Goal: Information Seeking & Learning: Find specific fact

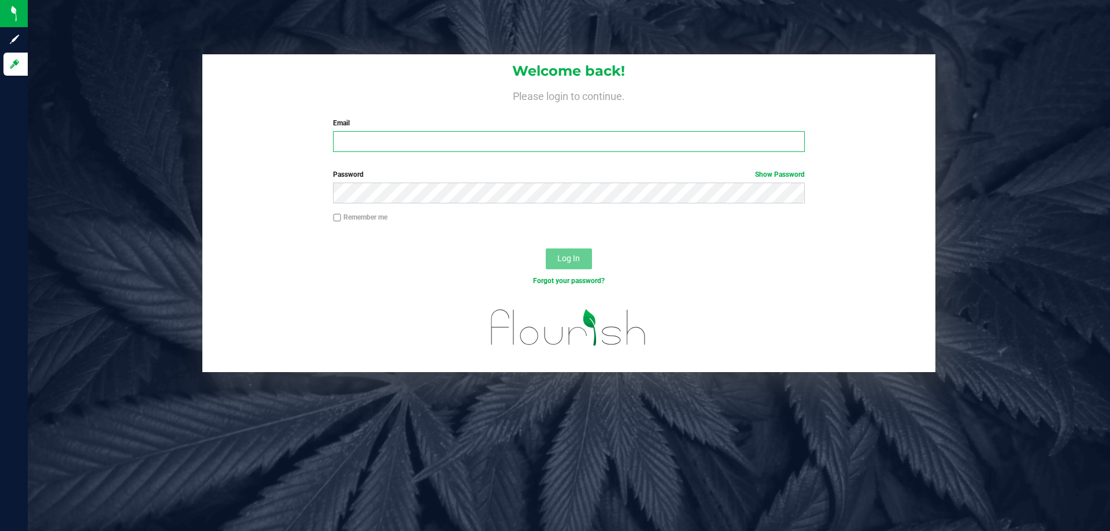
type input "[EMAIL_ADDRESS][DOMAIN_NAME]"
click at [575, 265] on button "Log In" at bounding box center [569, 259] width 46 height 21
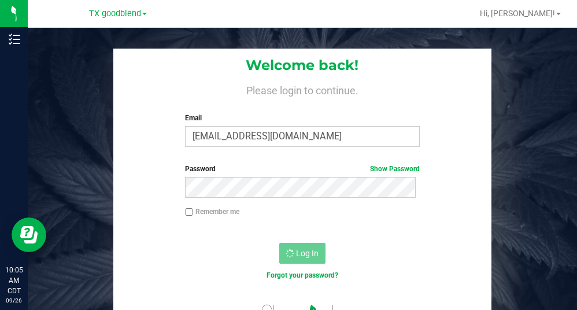
drag, startPoint x: 489, startPoint y: 197, endPoint x: 456, endPoint y: 221, distance: 40.5
click at [489, 197] on div "Welcome back! Please login to continue. Email [EMAIL_ADDRESS][DOMAIN_NAME] Requ…" at bounding box center [302, 196] width 567 height 294
click at [298, 236] on div at bounding box center [302, 232] width 378 height 9
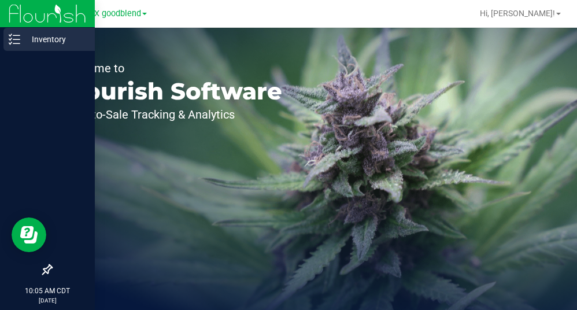
click at [17, 36] on icon at bounding box center [15, 40] width 12 height 12
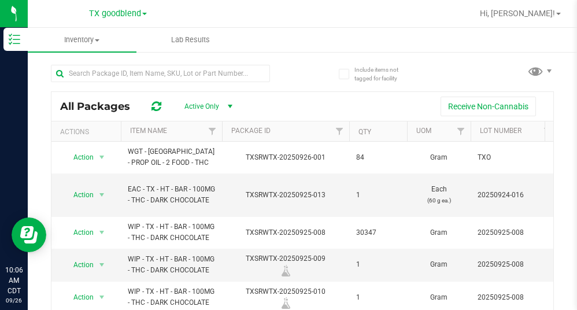
click at [145, 15] on span at bounding box center [144, 14] width 5 height 2
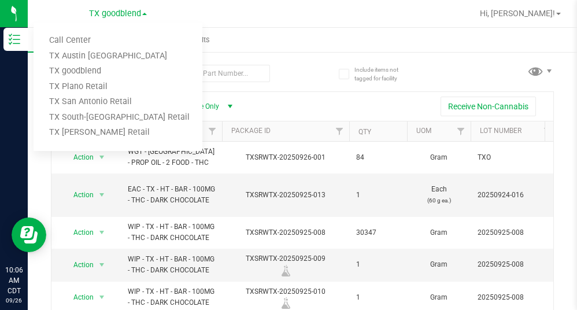
click at [64, 10] on div "[GEOGRAPHIC_DATA] goodblend Call Center [GEOGRAPHIC_DATA] [GEOGRAPHIC_DATA] [GE…" at bounding box center [118, 14] width 169 height 18
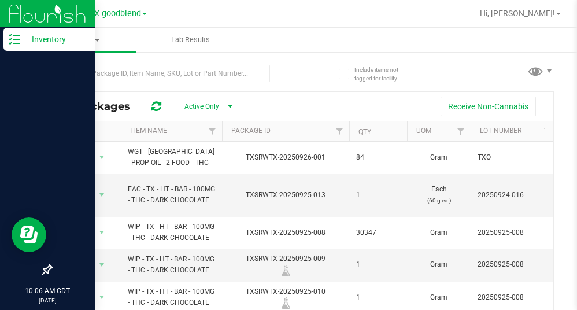
click at [19, 16] on img at bounding box center [47, 13] width 77 height 27
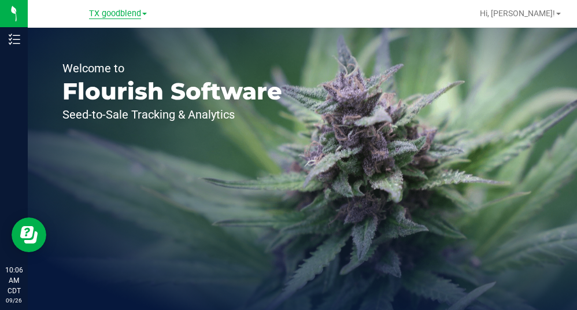
click at [134, 13] on span "TX goodblend" at bounding box center [115, 14] width 52 height 10
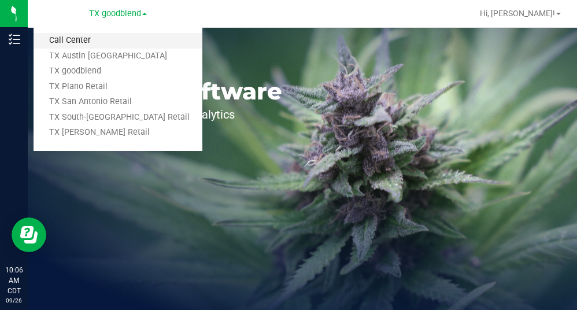
click at [101, 43] on link "Call Center" at bounding box center [118, 41] width 169 height 16
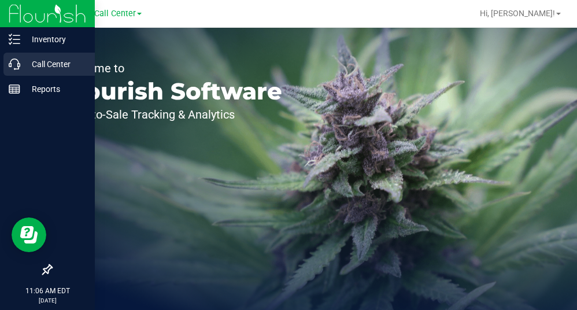
click at [14, 61] on icon at bounding box center [15, 64] width 12 height 12
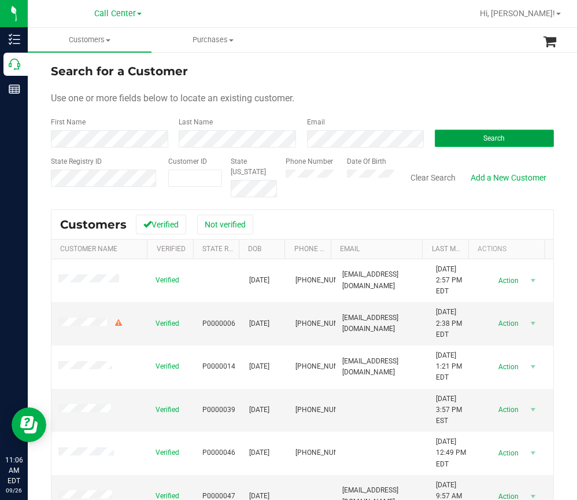
click at [483, 135] on span "Search" at bounding box center [493, 138] width 21 height 8
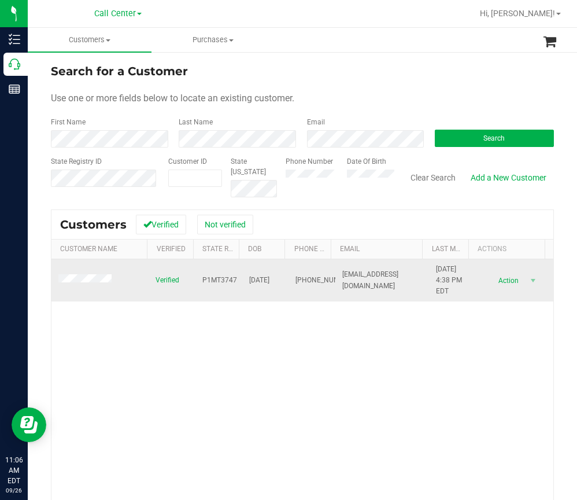
click at [218, 279] on span "P1MT3747" at bounding box center [219, 280] width 35 height 11
copy span "P1MT3747"
drag, startPoint x: 280, startPoint y: 282, endPoint x: 242, endPoint y: 281, distance: 37.6
click at [242, 281] on td "10/03/1998" at bounding box center [265, 280] width 47 height 43
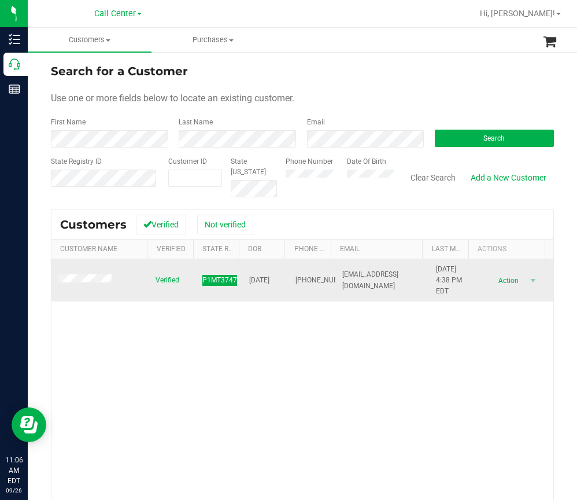
copy span "10/03/1998"
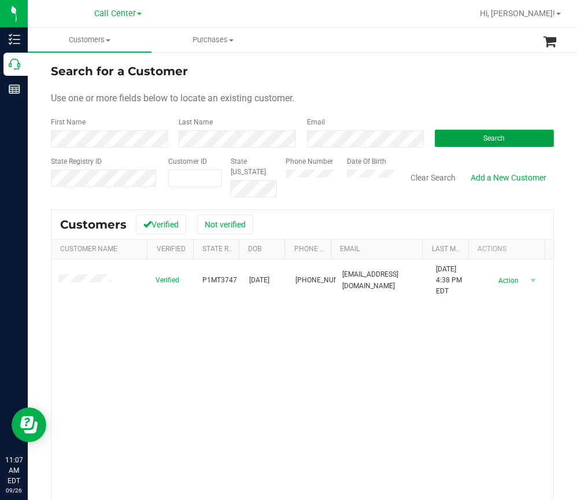
click at [435, 136] on button "Search" at bounding box center [494, 138] width 119 height 17
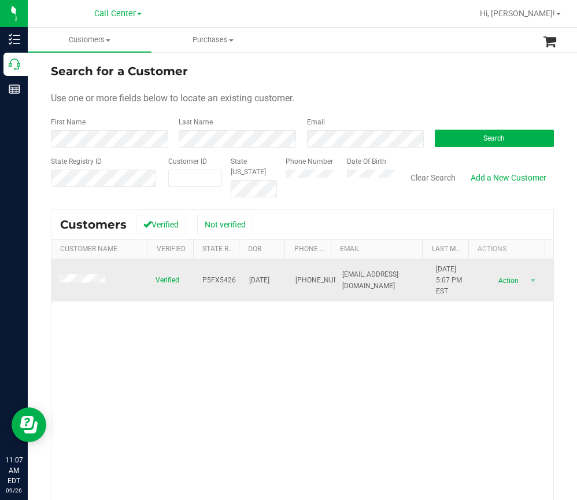
click at [204, 282] on span "P5FX5426" at bounding box center [219, 280] width 34 height 11
copy span "P5FX5426"
drag, startPoint x: 280, startPoint y: 275, endPoint x: 239, endPoint y: 279, distance: 41.3
click at [242, 279] on td "03/20/1967" at bounding box center [265, 280] width 47 height 43
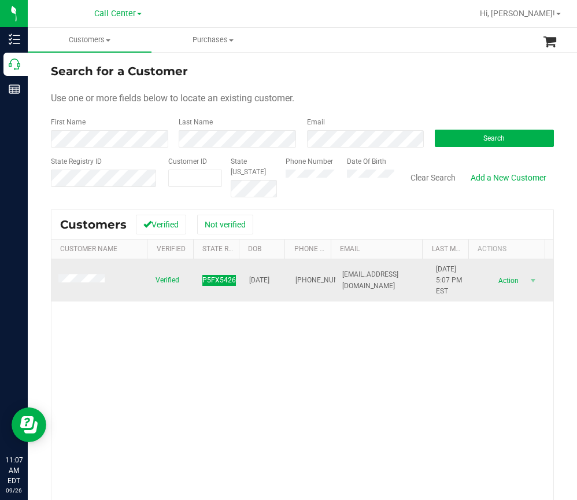
copy span "03/20/1967"
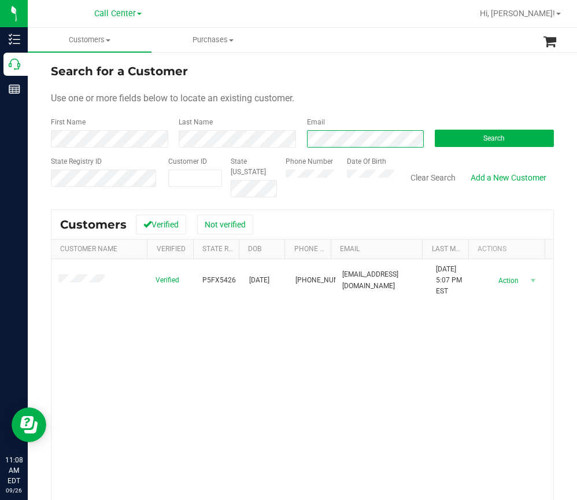
click at [299, 145] on div "Email" at bounding box center [362, 132] width 128 height 31
click at [461, 140] on button "Search" at bounding box center [494, 138] width 119 height 17
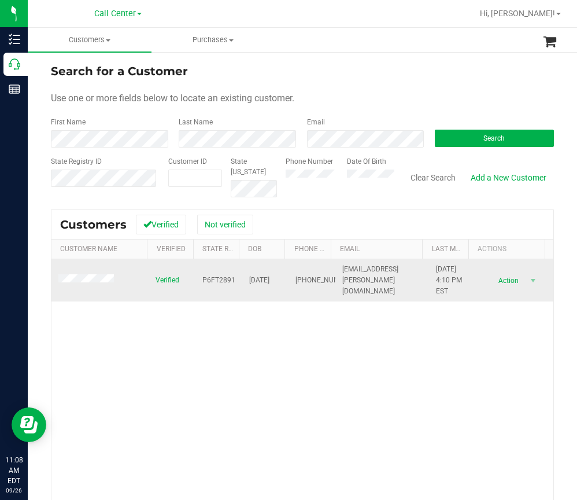
click at [216, 282] on span "P6FT2891" at bounding box center [218, 280] width 33 height 11
copy span "P6FT2891"
drag, startPoint x: 282, startPoint y: 279, endPoint x: 243, endPoint y: 282, distance: 38.3
click at [243, 282] on tr "Verified P6FT2891 10/08/1998 (719) 502-9515 nic.heinzen@gmail.com 2/19/2021 4:1…" at bounding box center [302, 280] width 502 height 43
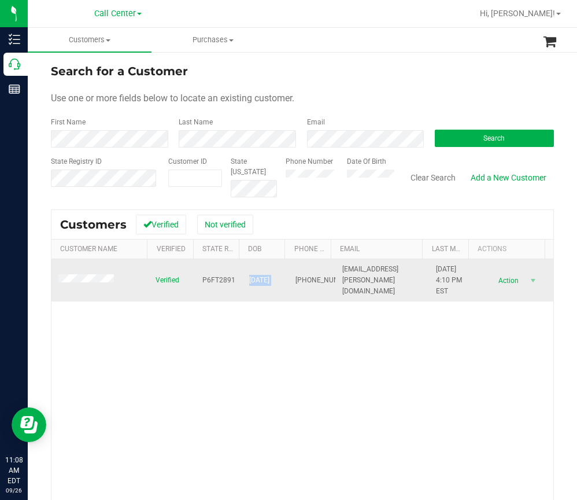
copy span "10/08/1998"
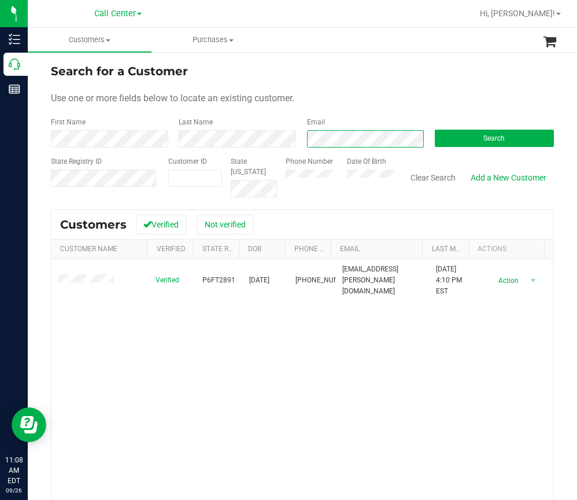
click at [298, 140] on div "Email" at bounding box center [362, 132] width 128 height 31
click at [463, 132] on button "Search" at bounding box center [494, 138] width 119 height 17
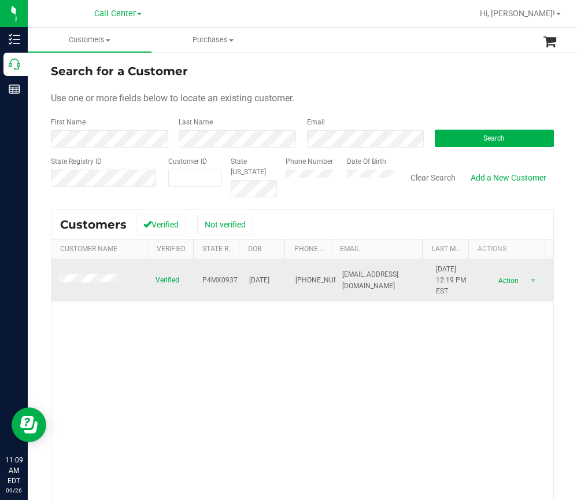
click at [217, 280] on span "P4MX0937" at bounding box center [219, 280] width 35 height 11
copy span "P4MX0937"
drag, startPoint x: 259, startPoint y: 280, endPoint x: 239, endPoint y: 280, distance: 19.7
click at [242, 280] on td "09/06/1976" at bounding box center [265, 280] width 47 height 43
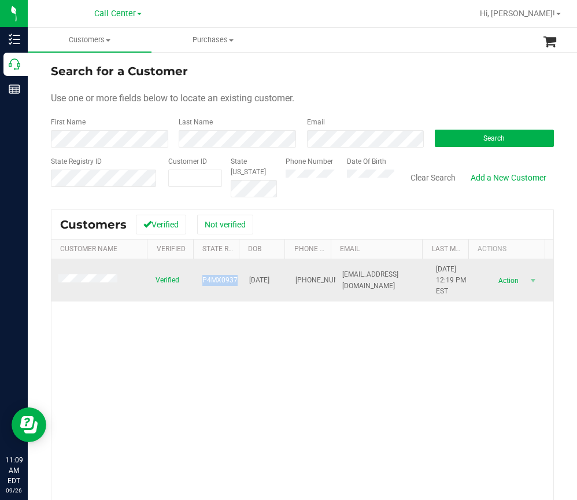
copy span "09/06/1976"
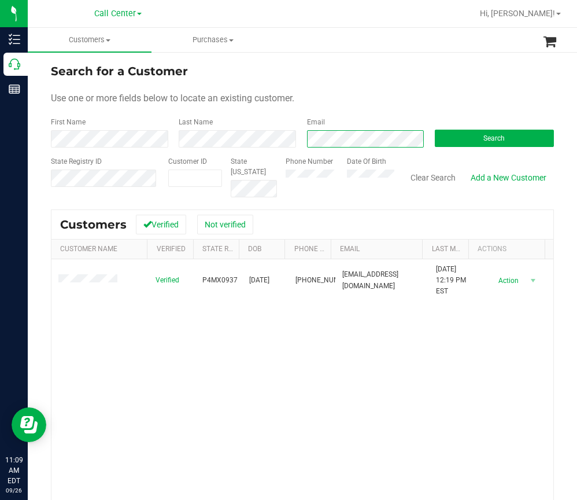
click at [256, 143] on div "First Name Last Name Email Search" at bounding box center [302, 132] width 503 height 31
click at [483, 138] on span "Search" at bounding box center [493, 138] width 21 height 8
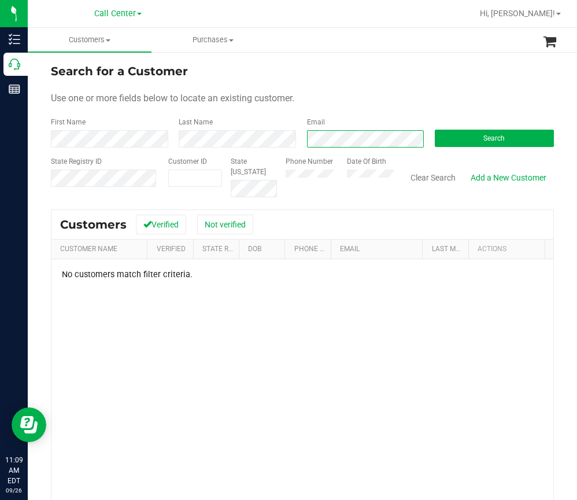
click at [119, 146] on div "First Name Last Name Email Search" at bounding box center [302, 132] width 503 height 31
click at [445, 135] on button "Search" at bounding box center [494, 138] width 119 height 17
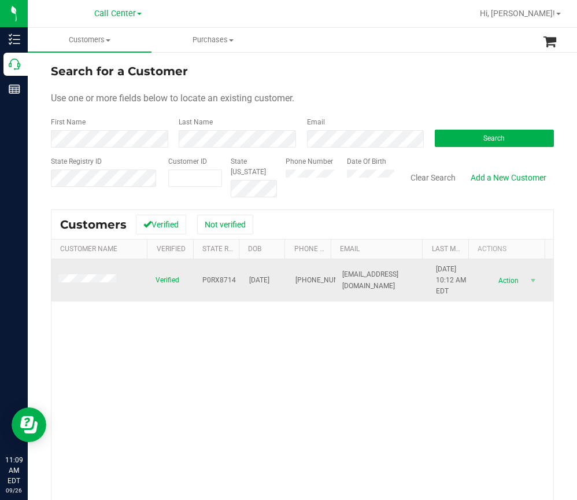
click at [214, 279] on span "P0RX8714" at bounding box center [219, 280] width 34 height 11
click at [213, 280] on span "P0RX8714" at bounding box center [219, 280] width 34 height 11
copy span "P0RX8714"
drag, startPoint x: 281, startPoint y: 279, endPoint x: 240, endPoint y: 280, distance: 41.1
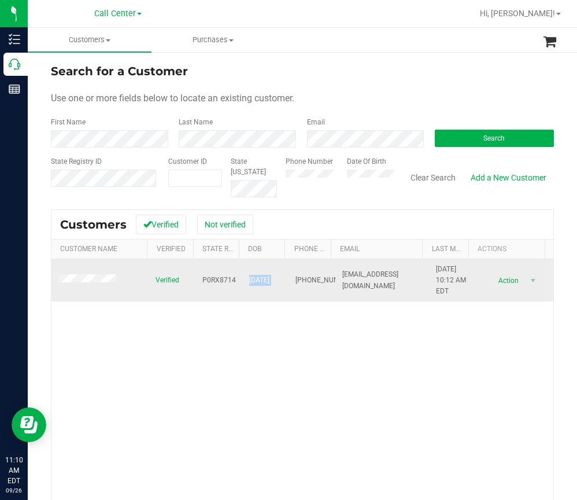
click at [240, 280] on tr "Verified P0RX8714 07/18/1942 (508) 505-5509 uniqueitemsales@gmail.com 5/4/2020 …" at bounding box center [302, 280] width 502 height 43
copy span "07/18/1942"
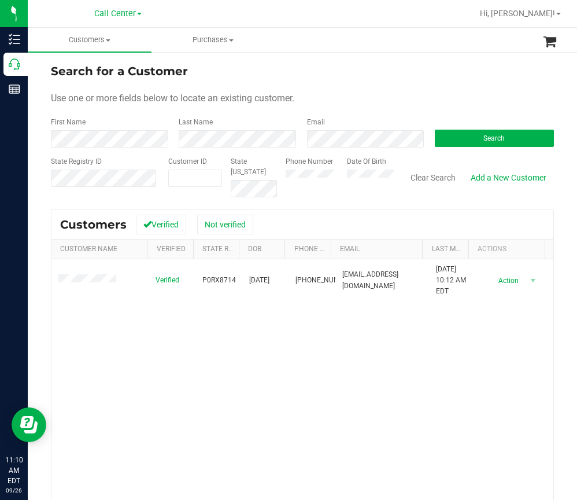
click at [391, 191] on div "State Registry ID Customer ID State ID Phone Number Date Of Birth Clear Search …" at bounding box center [302, 176] width 503 height 41
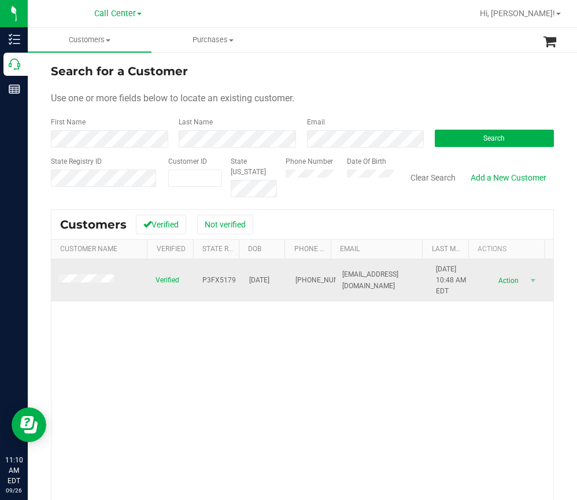
click at [219, 277] on span "P3FX5179" at bounding box center [219, 280] width 34 height 11
drag, startPoint x: 275, startPoint y: 280, endPoint x: 243, endPoint y: 282, distance: 31.8
click at [249, 282] on span "07/20/2002" at bounding box center [259, 280] width 20 height 11
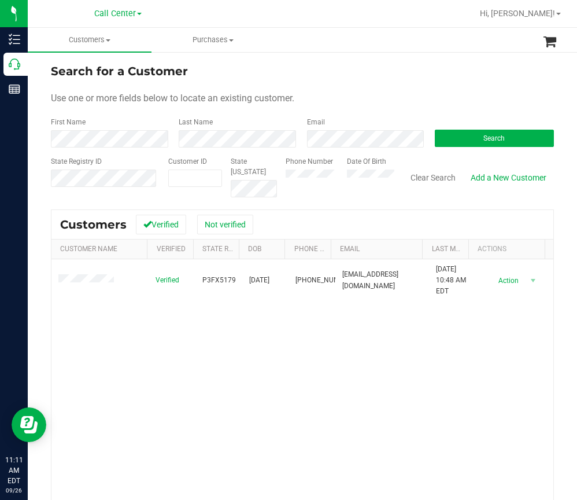
click at [316, 140] on div "First Name Last Name Email Search" at bounding box center [302, 132] width 503 height 31
drag, startPoint x: 419, startPoint y: 138, endPoint x: 443, endPoint y: 146, distance: 25.2
click at [443, 146] on div "First Name Last Name Email Search" at bounding box center [302, 132] width 503 height 31
click at [471, 138] on button "Search" at bounding box center [494, 138] width 119 height 17
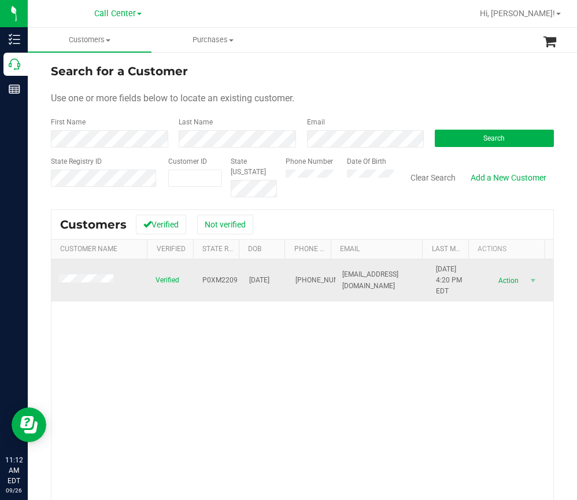
click at [208, 279] on span "P0XM2209" at bounding box center [219, 280] width 35 height 11
drag, startPoint x: 209, startPoint y: 279, endPoint x: 212, endPoint y: 284, distance: 6.5
click at [212, 284] on span "P0XM2209" at bounding box center [219, 280] width 35 height 11
drag, startPoint x: 283, startPoint y: 282, endPoint x: 246, endPoint y: 282, distance: 37.0
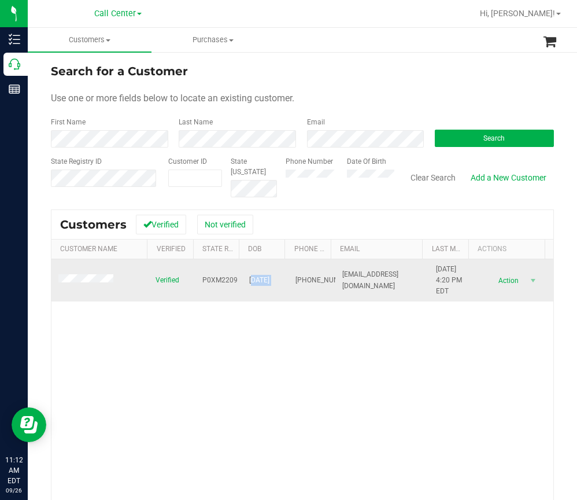
click at [246, 282] on tr "Verified P0XM2209 10/22/1964 (321) 591-6401 sylviab@cfl.rr.com 9/28/2024 4:20 P…" at bounding box center [302, 280] width 502 height 43
click at [249, 280] on span "10/22/1964" at bounding box center [259, 280] width 20 height 11
drag, startPoint x: 241, startPoint y: 279, endPoint x: 284, endPoint y: 282, distance: 42.9
click at [284, 282] on tr "Verified P0XM2209 10/22/1964 (321) 591-6401 sylviab@cfl.rr.com 9/28/2024 4:20 P…" at bounding box center [302, 280] width 502 height 43
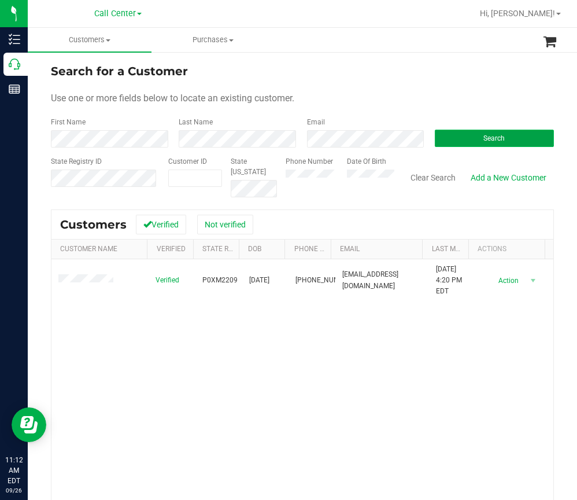
click at [496, 137] on span "Search" at bounding box center [493, 138] width 21 height 8
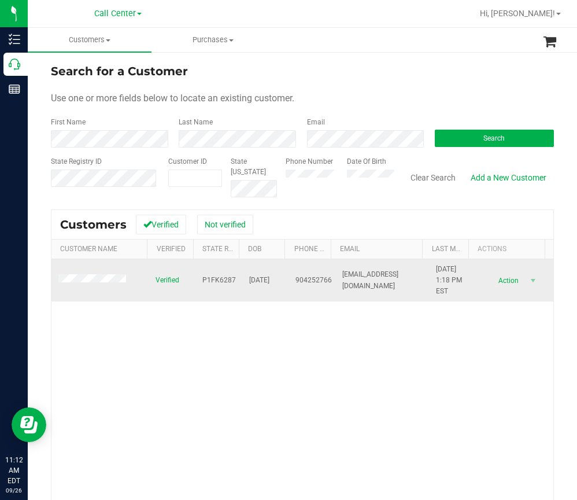
click at [215, 281] on span "P1FK6287" at bounding box center [219, 280] width 34 height 11
drag, startPoint x: 281, startPoint y: 282, endPoint x: 241, endPoint y: 283, distance: 40.5
click at [241, 283] on tr "Verified P1FK6287 02/19/1948 904252766 SKUMMERNES@OUTLOOK.COM 2/12/2023 1:18 PM…" at bounding box center [302, 280] width 502 height 43
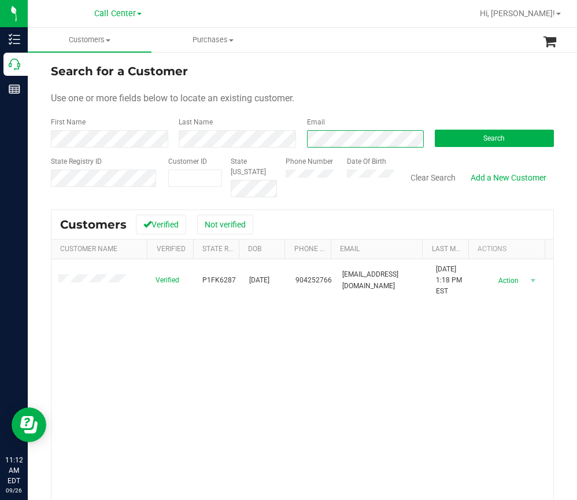
click at [287, 136] on div "First Name Last Name Email Search" at bounding box center [302, 132] width 503 height 31
click at [472, 141] on button "Search" at bounding box center [494, 138] width 119 height 17
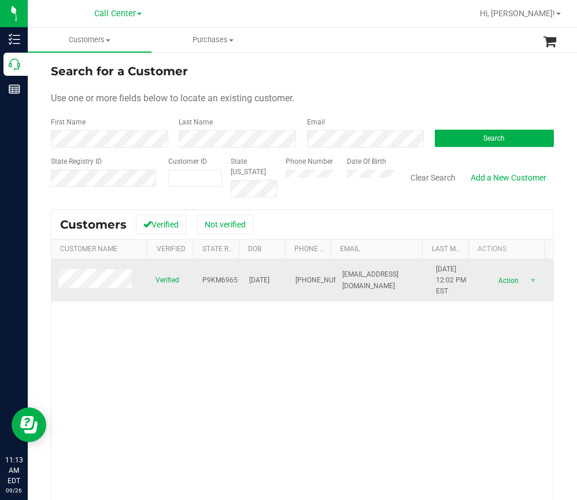
click at [215, 278] on span "P9KM6965" at bounding box center [219, 280] width 35 height 11
drag, startPoint x: 282, startPoint y: 278, endPoint x: 241, endPoint y: 281, distance: 40.6
click at [241, 281] on tr "Verified P9KM6965 11/14/1975 (813) 310-8663 jvanslavens@gmail.com 11/9/2023 12:…" at bounding box center [302, 280] width 502 height 43
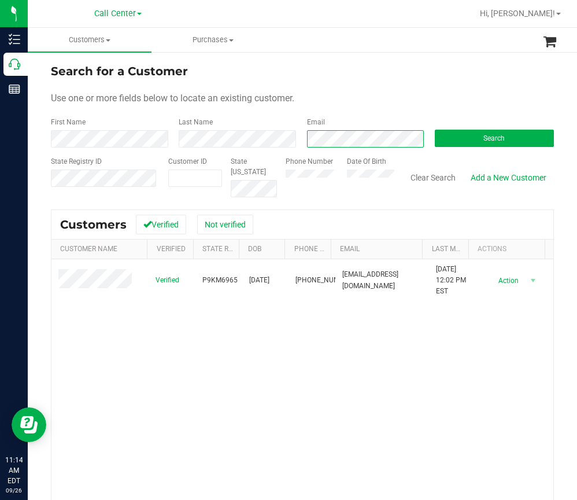
click at [256, 130] on div "First Name Last Name Email Search" at bounding box center [302, 132] width 503 height 31
click at [464, 129] on div "Search" at bounding box center [490, 132] width 128 height 31
click at [468, 135] on button "Search" at bounding box center [494, 138] width 119 height 17
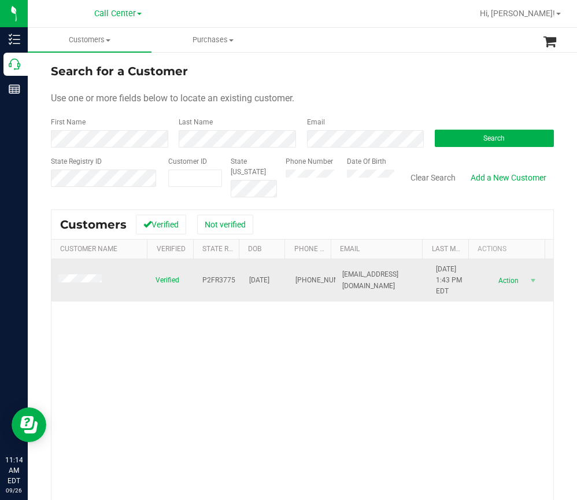
click at [208, 282] on span "P2FR3775" at bounding box center [218, 280] width 33 height 11
click at [209, 282] on span "P2FR3775" at bounding box center [218, 280] width 33 height 11
drag, startPoint x: 278, startPoint y: 276, endPoint x: 233, endPoint y: 282, distance: 45.4
click at [233, 282] on tr "Verified P2FR3775 06/09/1994 (813) 802-8549 rrbiggane@gmail.com 7/15/2023 1:43 …" at bounding box center [302, 280] width 502 height 43
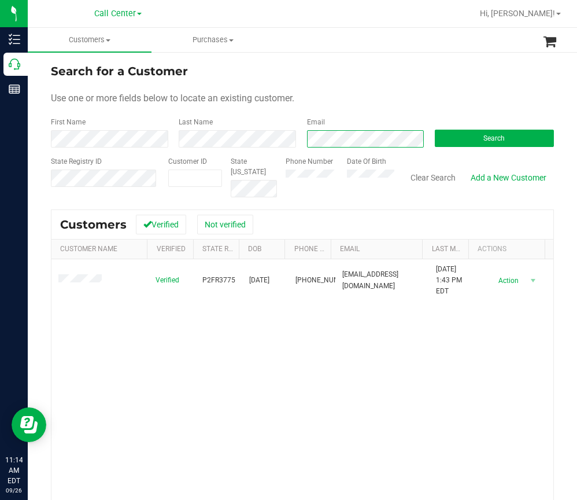
click at [264, 132] on div "First Name Last Name Email Search" at bounding box center [302, 132] width 503 height 31
click at [462, 136] on button "Search" at bounding box center [494, 138] width 119 height 17
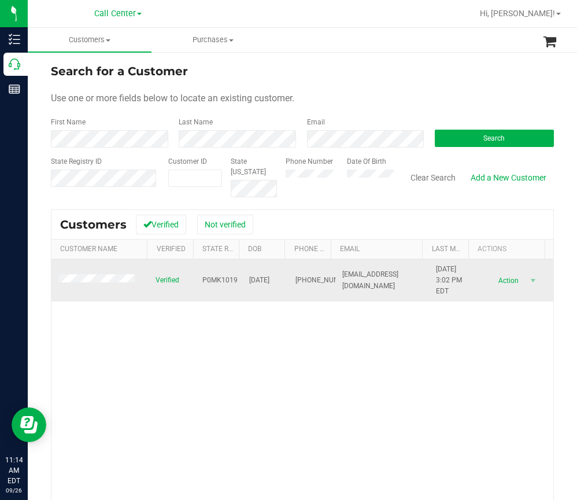
click at [213, 281] on span "P0MK1019" at bounding box center [219, 280] width 35 height 11
drag, startPoint x: 279, startPoint y: 279, endPoint x: 239, endPoint y: 283, distance: 40.7
click at [242, 283] on td "06/18/1983" at bounding box center [265, 280] width 47 height 43
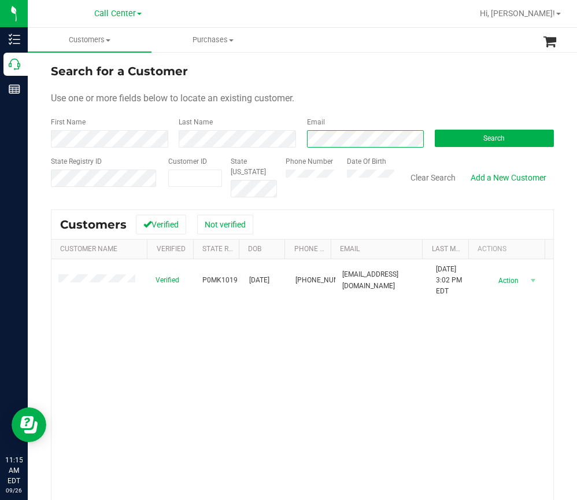
click at [293, 141] on div "First Name Last Name Email Search" at bounding box center [302, 132] width 503 height 31
click at [480, 127] on div "Search" at bounding box center [490, 132] width 128 height 31
click at [488, 139] on span "Search" at bounding box center [493, 138] width 21 height 8
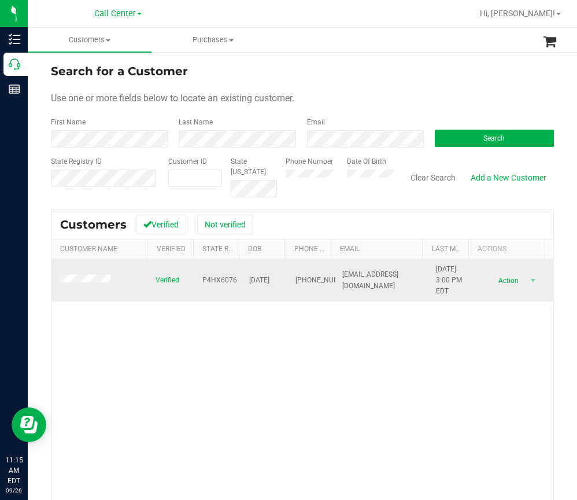
click at [216, 280] on span "P4HX6076" at bounding box center [219, 280] width 35 height 11
drag, startPoint x: 280, startPoint y: 281, endPoint x: 236, endPoint y: 282, distance: 43.9
click at [236, 282] on tr "Verified P4HX6076 06/15/1972 (850) 324-7668 mdain850@gmail.com 5/26/2020 3:00 P…" at bounding box center [302, 280] width 502 height 43
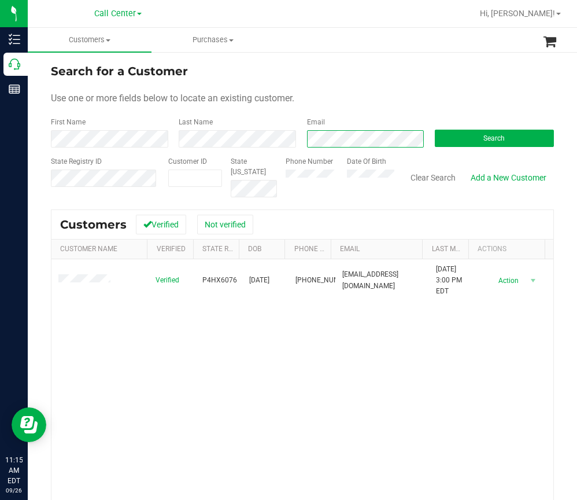
click at [270, 134] on div "First Name Last Name Email Search" at bounding box center [302, 132] width 503 height 31
click at [476, 127] on div "Search" at bounding box center [490, 132] width 128 height 31
click at [483, 138] on span "Search" at bounding box center [493, 138] width 21 height 8
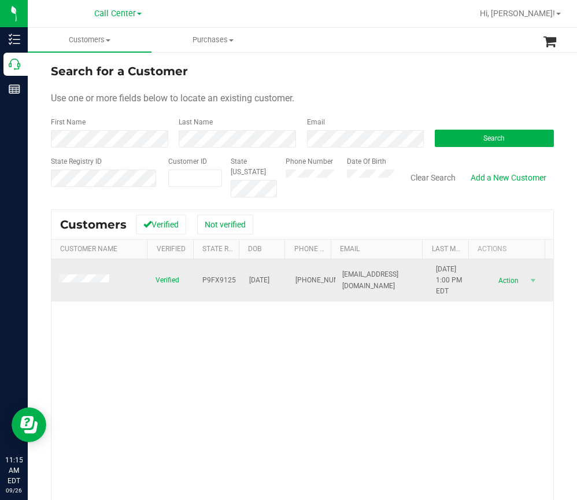
click at [215, 279] on span "P9FX9125" at bounding box center [219, 280] width 34 height 11
click at [216, 280] on span "P9FX9125" at bounding box center [219, 280] width 34 height 11
drag, startPoint x: 280, startPoint y: 282, endPoint x: 242, endPoint y: 278, distance: 37.8
click at [242, 278] on tr "Verified P9FX9125 05/14/1940 (352) 454-7918 caraback32@aol.com 9/12/2020 1:00 P…" at bounding box center [302, 280] width 502 height 43
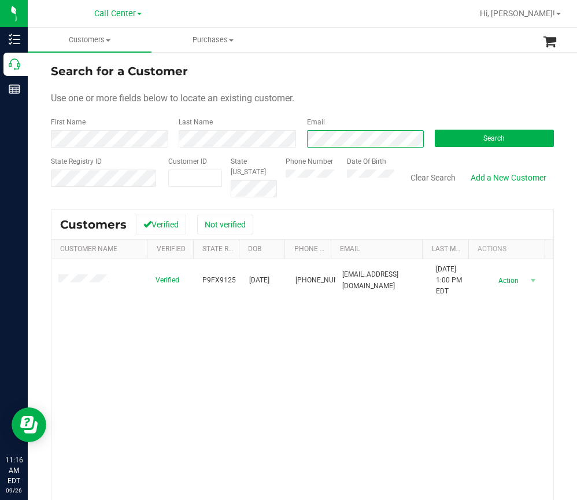
click at [298, 143] on div "Email" at bounding box center [362, 132] width 128 height 31
click at [466, 139] on button "Search" at bounding box center [494, 138] width 119 height 17
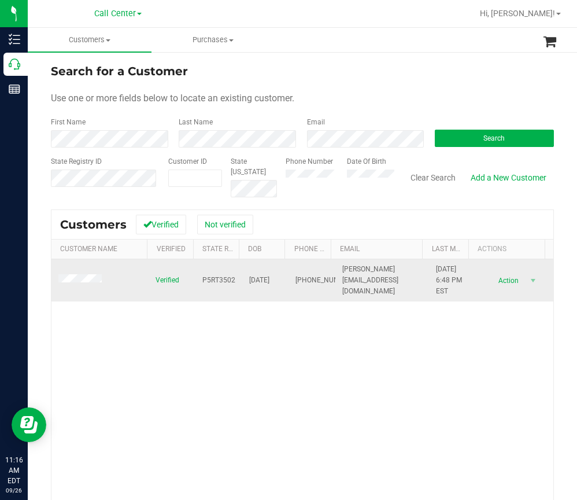
click at [218, 280] on span "P5RT3502" at bounding box center [218, 280] width 33 height 11
drag, startPoint x: 279, startPoint y: 279, endPoint x: 244, endPoint y: 283, distance: 35.5
click at [249, 283] on span "02/05/1999" at bounding box center [259, 280] width 20 height 11
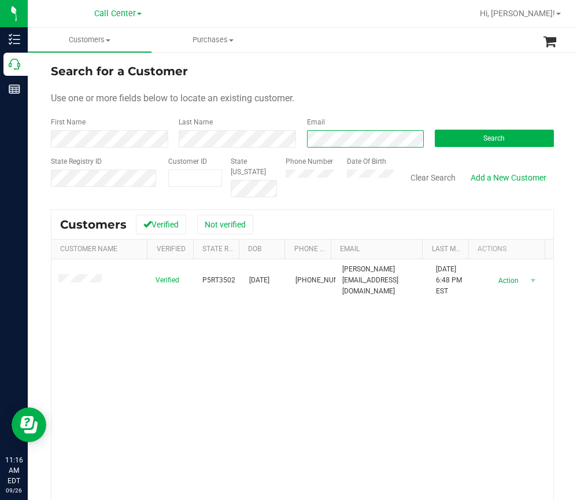
click at [283, 141] on div "First Name Last Name Email Search" at bounding box center [302, 132] width 503 height 31
click at [471, 131] on button "Search" at bounding box center [494, 138] width 119 height 17
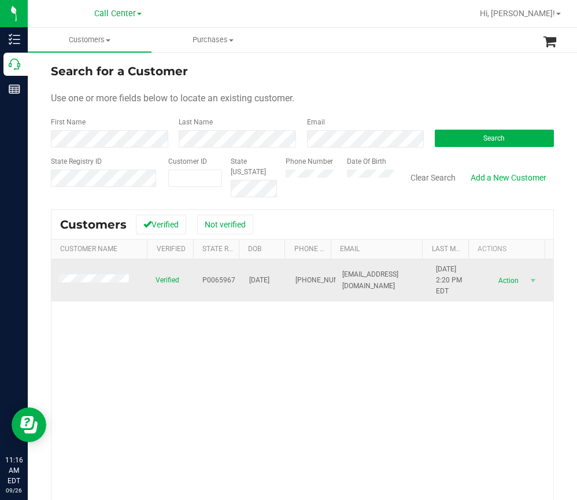
click at [212, 282] on span "P0065967" at bounding box center [218, 280] width 33 height 11
drag, startPoint x: 280, startPoint y: 279, endPoint x: 240, endPoint y: 282, distance: 40.0
click at [242, 282] on td "12/02/1967" at bounding box center [265, 280] width 47 height 43
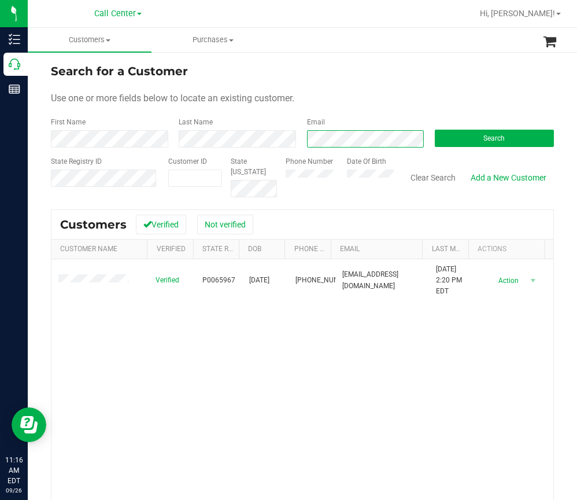
click at [288, 135] on div "First Name Last Name Email Search" at bounding box center [302, 132] width 503 height 31
click at [483, 137] on span "Search" at bounding box center [493, 138] width 21 height 8
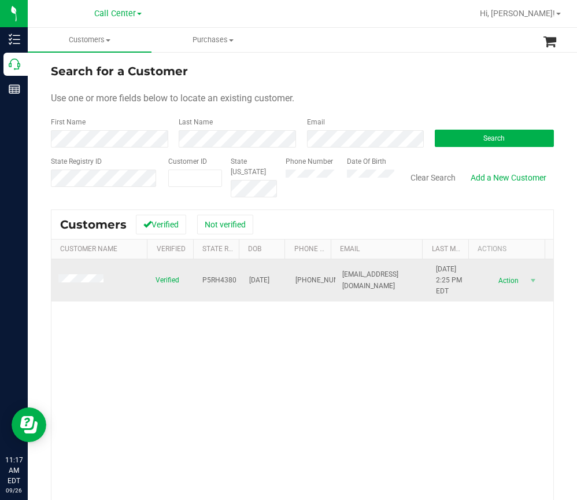
click at [208, 280] on span "P5RH4380" at bounding box center [219, 280] width 34 height 11
drag, startPoint x: 282, startPoint y: 278, endPoint x: 243, endPoint y: 278, distance: 38.7
click at [243, 278] on tr "Verified P5RH4380 11/13/1989 (407) 360-2659 urias360@gmail.com 10/2/2021 2:25 P…" at bounding box center [302, 280] width 502 height 43
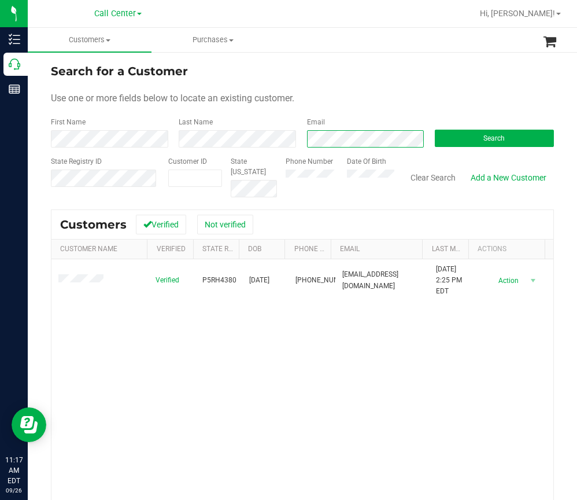
click at [217, 144] on div "First Name Last Name Email Search" at bounding box center [302, 132] width 503 height 31
click at [460, 141] on button "Search" at bounding box center [494, 138] width 119 height 17
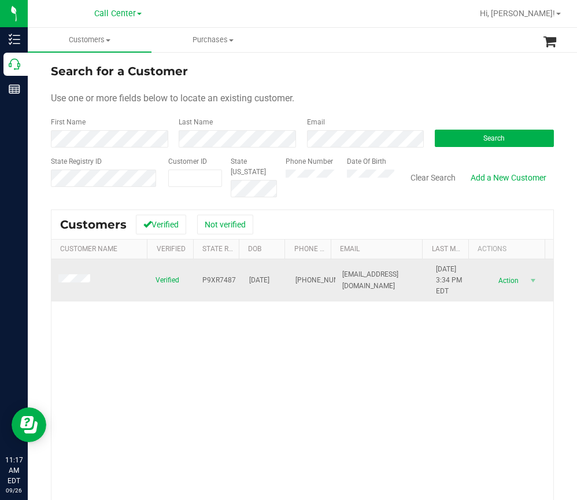
click at [212, 279] on span "P9XR7487" at bounding box center [219, 280] width 34 height 11
drag, startPoint x: 279, startPoint y: 278, endPoint x: 243, endPoint y: 279, distance: 35.9
click at [249, 279] on span "10/25/1995" at bounding box center [259, 280] width 20 height 11
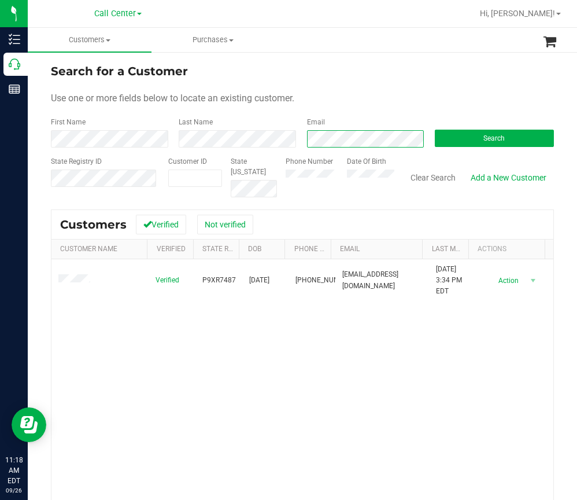
click at [291, 141] on div "First Name Last Name Email Search" at bounding box center [302, 132] width 503 height 31
click at [464, 140] on button "Search" at bounding box center [494, 138] width 119 height 17
click at [276, 145] on div "First Name Last Name Email Search" at bounding box center [302, 132] width 503 height 31
click at [462, 134] on button "Search" at bounding box center [494, 138] width 119 height 17
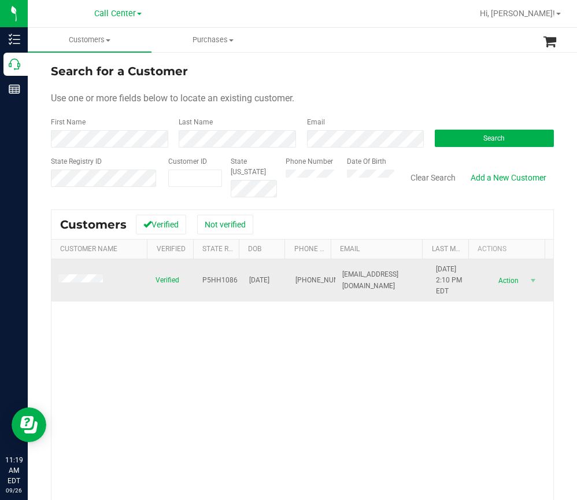
click at [208, 282] on span "P5HH1086" at bounding box center [219, 280] width 35 height 11
drag, startPoint x: 281, startPoint y: 279, endPoint x: 232, endPoint y: 282, distance: 48.7
click at [232, 282] on tr "Verified P5HH1086 01/08/1961 (850) 822-5972 darrensnell812@gmail.com 6/6/2024 2…" at bounding box center [302, 280] width 502 height 43
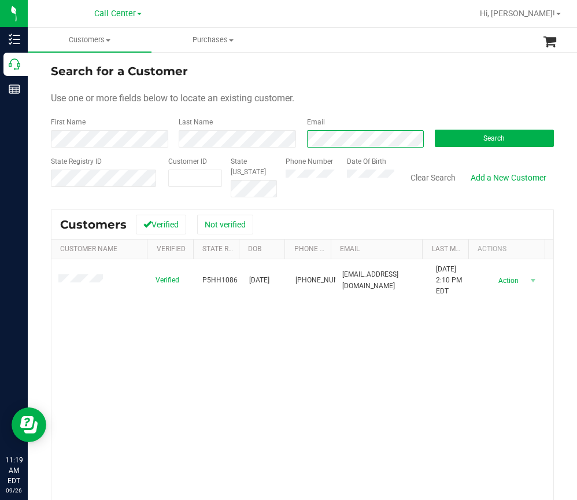
click at [246, 131] on div "First Name Last Name Email Search" at bounding box center [302, 132] width 503 height 31
drag, startPoint x: 504, startPoint y: 145, endPoint x: 493, endPoint y: 149, distance: 12.3
click at [504, 145] on button "Search" at bounding box center [494, 138] width 119 height 17
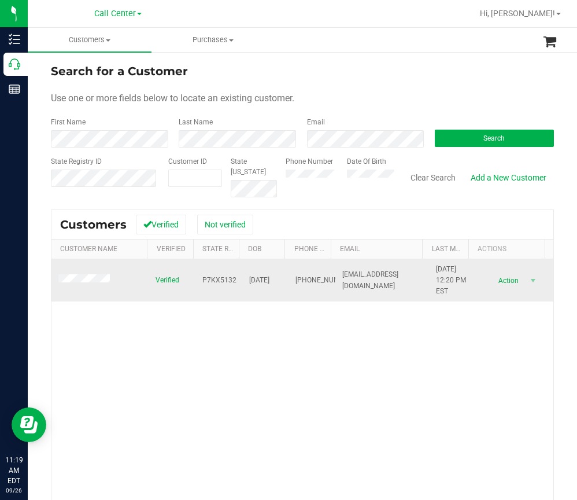
click at [219, 276] on span "P7KX5132" at bounding box center [219, 280] width 34 height 11
drag, startPoint x: 272, startPoint y: 277, endPoint x: 242, endPoint y: 277, distance: 30.1
click at [242, 277] on tr "Verified P7KX5132 01/04/1949 (727) 237-3165 HOKEY1MOM@GMAIL.COM 2/15/2022 12:20…" at bounding box center [302, 280] width 502 height 43
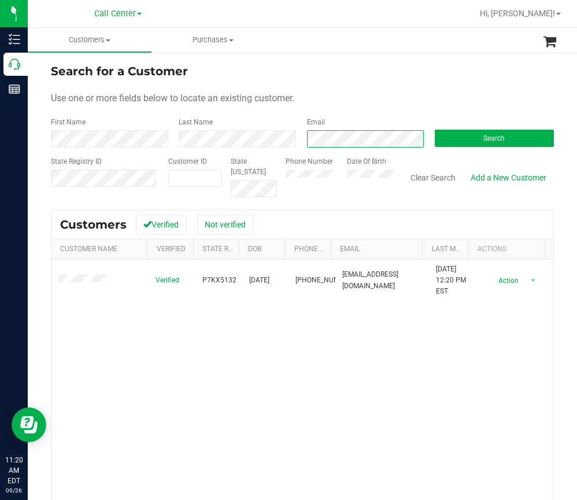
click at [301, 141] on div "Email" at bounding box center [362, 132] width 128 height 31
click at [478, 143] on button "Search" at bounding box center [494, 138] width 119 height 17
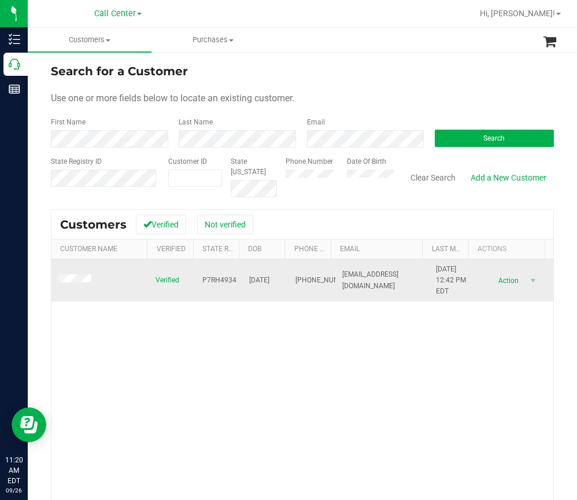
click at [218, 278] on span "P7RH4934" at bounding box center [219, 280] width 34 height 11
drag, startPoint x: 268, startPoint y: 282, endPoint x: 242, endPoint y: 283, distance: 25.5
click at [249, 283] on span "10/19/1980" at bounding box center [259, 280] width 20 height 11
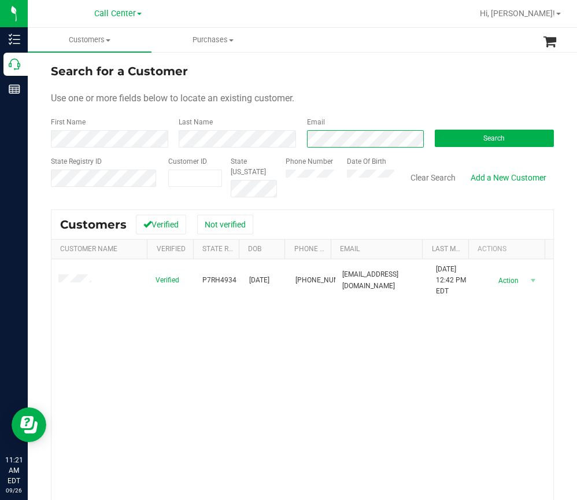
click at [223, 138] on div "First Name Last Name Email Search" at bounding box center [302, 132] width 503 height 31
click at [461, 135] on button "Search" at bounding box center [494, 138] width 119 height 17
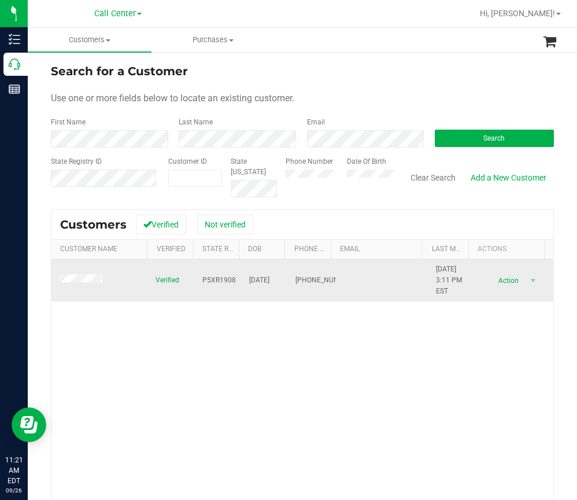
click at [213, 282] on span "P5XR1908" at bounding box center [219, 280] width 34 height 11
drag, startPoint x: 279, startPoint y: 279, endPoint x: 241, endPoint y: 282, distance: 38.2
click at [242, 282] on td "08/23/1984" at bounding box center [265, 280] width 47 height 43
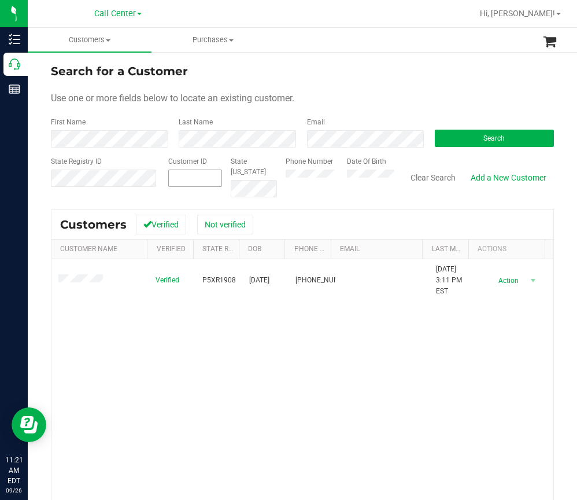
click at [213, 177] on div "State Registry ID Customer ID State ID Phone Number Date Of Birth Clear Search …" at bounding box center [302, 176] width 503 height 41
click at [508, 142] on button "Search" at bounding box center [494, 138] width 119 height 17
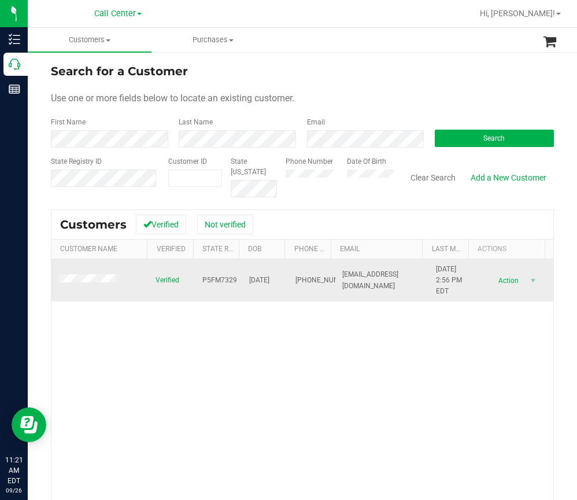
click at [224, 283] on span "P5FM7329" at bounding box center [219, 280] width 35 height 11
click at [224, 282] on span "P5FM7329" at bounding box center [219, 280] width 35 height 11
drag, startPoint x: 280, startPoint y: 280, endPoint x: 239, endPoint y: 278, distance: 41.1
click at [239, 278] on tr "Verified P5FM7329 09/24/1967 (248) 505-6105 lafave7@comcast.net 6/29/2021 2:56 …" at bounding box center [302, 280] width 502 height 43
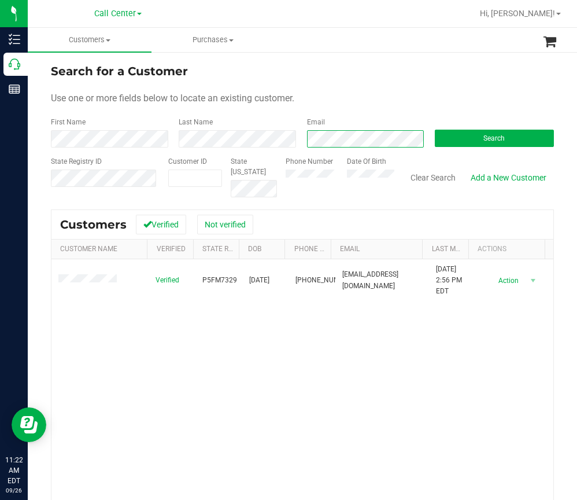
click at [284, 136] on div "First Name Last Name Email Search" at bounding box center [302, 132] width 503 height 31
click at [464, 140] on button "Search" at bounding box center [494, 138] width 119 height 17
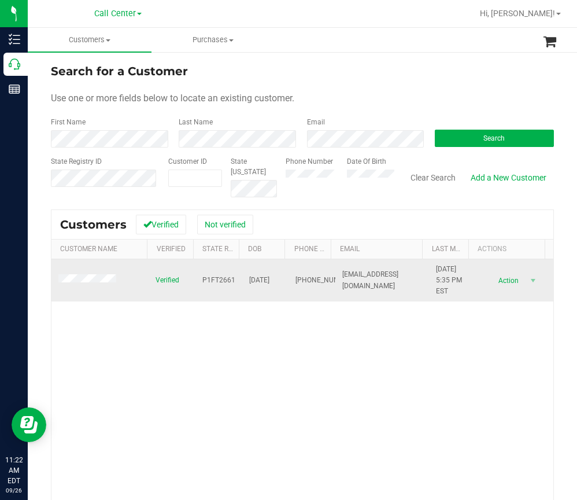
click at [222, 278] on span "P1FT2661" at bounding box center [218, 280] width 33 height 11
drag, startPoint x: 278, startPoint y: 280, endPoint x: 243, endPoint y: 279, distance: 34.7
click at [243, 279] on td "03/22/1965" at bounding box center [265, 280] width 47 height 43
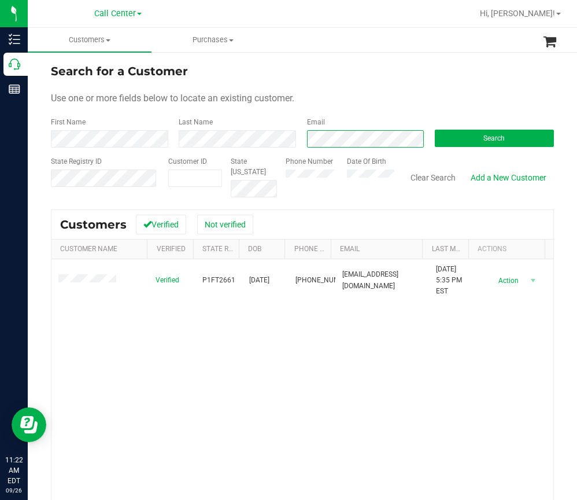
click at [270, 137] on div "First Name Last Name Email Search" at bounding box center [302, 132] width 503 height 31
click at [472, 143] on button "Search" at bounding box center [494, 138] width 119 height 17
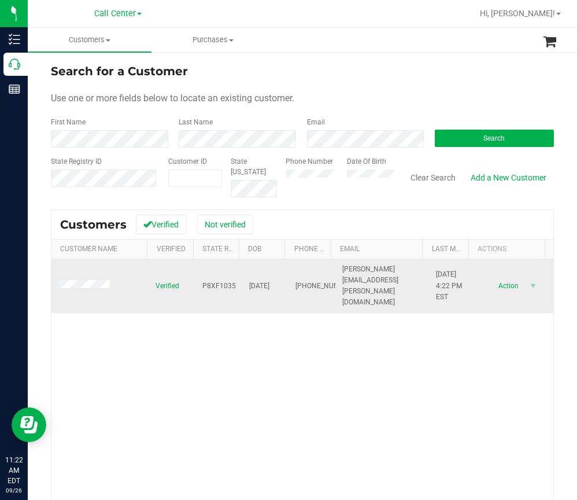
click at [219, 280] on span "P8XF1035" at bounding box center [219, 285] width 34 height 11
drag, startPoint x: 271, startPoint y: 281, endPoint x: 241, endPoint y: 282, distance: 29.5
click at [241, 282] on tr "Verified P8XF1035 05/15/1990 (850) 497-4558 alicia.nichole@gmail.com 3/2/2024 4…" at bounding box center [302, 286] width 502 height 54
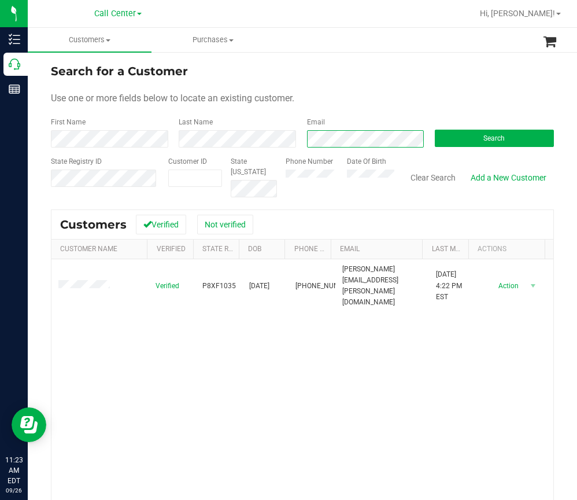
click at [298, 143] on div "Email" at bounding box center [362, 132] width 128 height 31
click at [469, 137] on button "Search" at bounding box center [494, 138] width 119 height 17
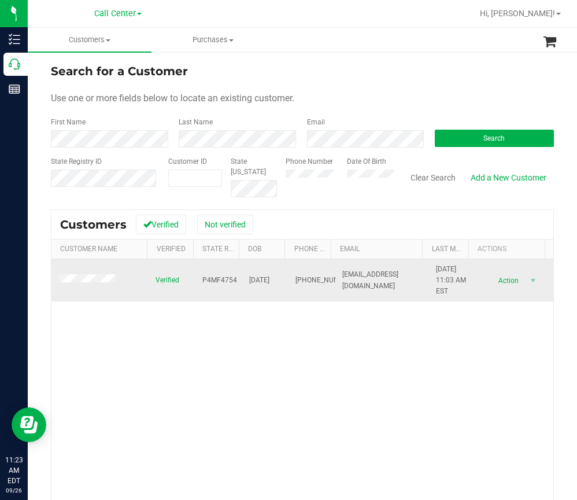
click at [208, 275] on span "P4MF4754" at bounding box center [219, 280] width 35 height 11
drag, startPoint x: 280, startPoint y: 278, endPoint x: 242, endPoint y: 279, distance: 38.8
click at [242, 279] on tr "Verified P4MF4754 09/26/1950 (904) 703-5373 janseip50@gmail.com 11/16/2020 11:0…" at bounding box center [302, 280] width 502 height 43
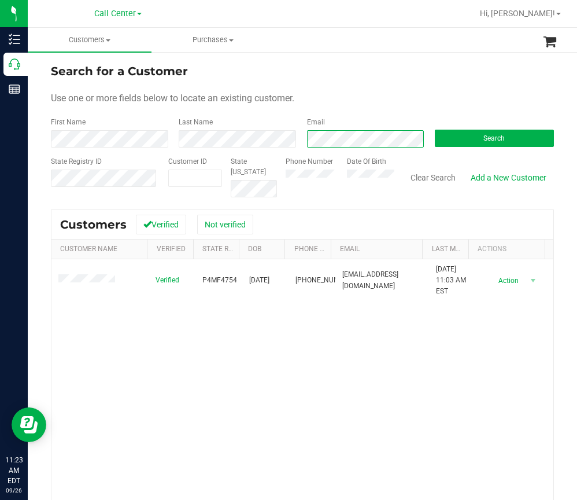
click at [283, 146] on div "First Name Last Name Email Search" at bounding box center [302, 132] width 503 height 31
click at [470, 138] on button "Search" at bounding box center [494, 138] width 119 height 17
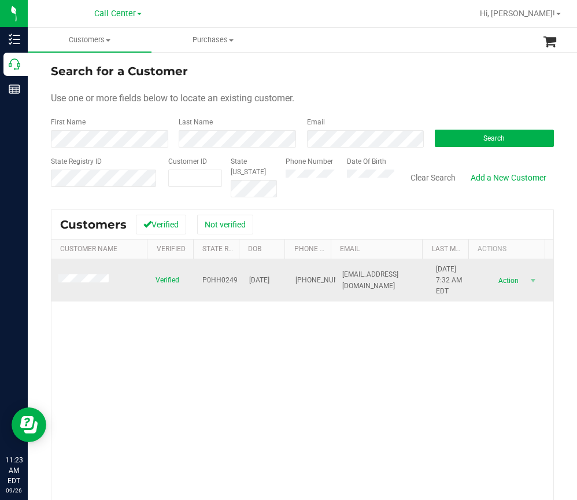
click at [217, 276] on span "P0HH0249" at bounding box center [219, 280] width 35 height 11
drag, startPoint x: 282, startPoint y: 282, endPoint x: 243, endPoint y: 283, distance: 38.8
click at [243, 283] on tr "Verified P0HH0249 04/03/1980 (239) 313-1023 saynotoemail@yahoo.com 4/13/2023 7:…" at bounding box center [302, 280] width 502 height 43
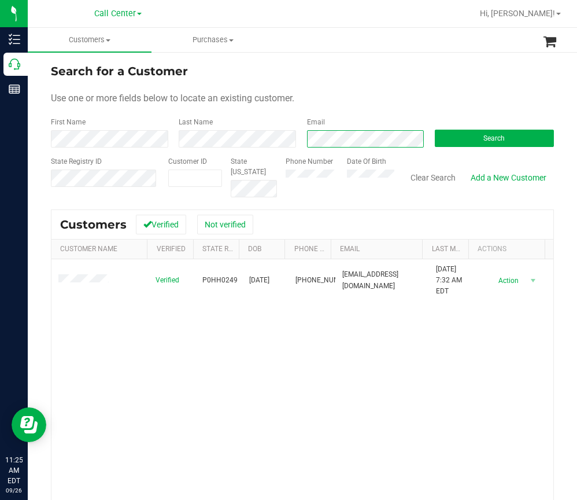
click at [276, 139] on div "First Name Last Name Email Search" at bounding box center [302, 132] width 503 height 31
click at [498, 143] on button "Search" at bounding box center [494, 138] width 119 height 17
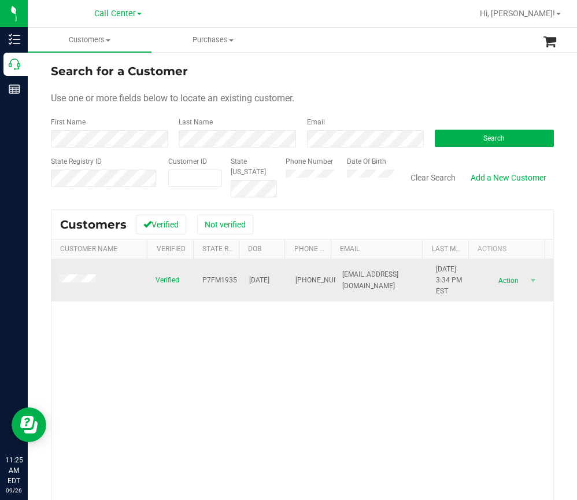
click at [229, 278] on span "P7FM1935" at bounding box center [219, 280] width 35 height 11
drag, startPoint x: 279, startPoint y: 283, endPoint x: 241, endPoint y: 280, distance: 38.2
click at [242, 280] on td "09/19/1992" at bounding box center [265, 280] width 47 height 43
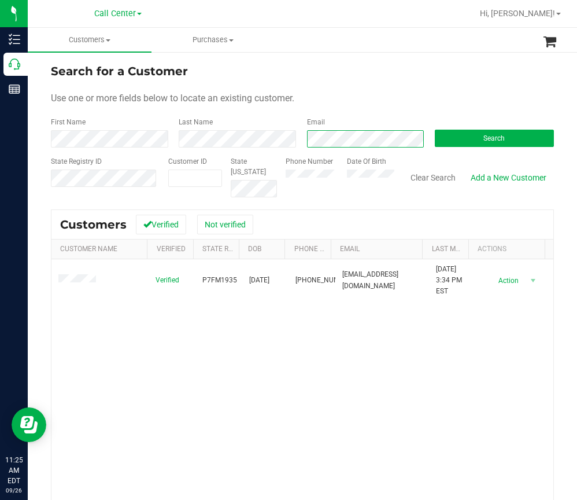
click at [298, 141] on div "Email" at bounding box center [362, 132] width 128 height 31
click at [450, 138] on button "Search" at bounding box center [494, 138] width 119 height 17
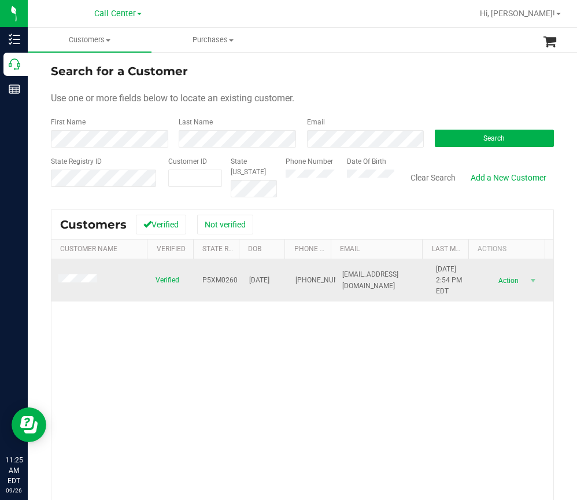
click at [215, 279] on span "P5XM0260" at bounding box center [219, 280] width 35 height 11
drag, startPoint x: 281, startPoint y: 279, endPoint x: 245, endPoint y: 279, distance: 36.4
click at [245, 279] on tr "Verified P5XM0260 11/20/2002 (561) 568-7728 annar1120@icloud.com 4/22/2024 2:54…" at bounding box center [302, 280] width 502 height 43
click at [249, 282] on span "11/20/2002" at bounding box center [259, 280] width 20 height 11
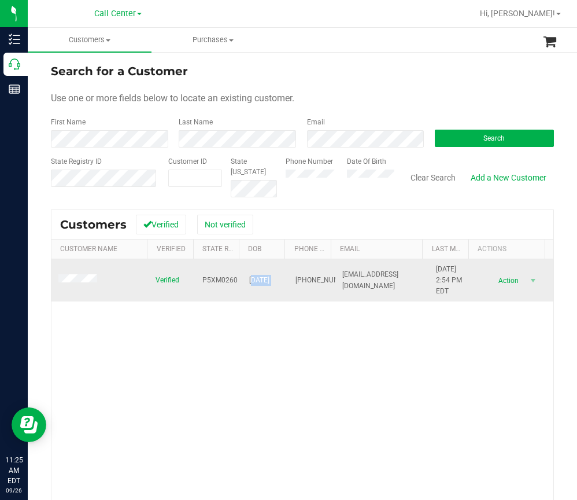
click at [289, 283] on td "(561) 568-7728" at bounding box center [312, 280] width 47 height 43
drag, startPoint x: 280, startPoint y: 279, endPoint x: 241, endPoint y: 282, distance: 39.4
click at [242, 282] on td "11/20/2002" at bounding box center [265, 280] width 47 height 43
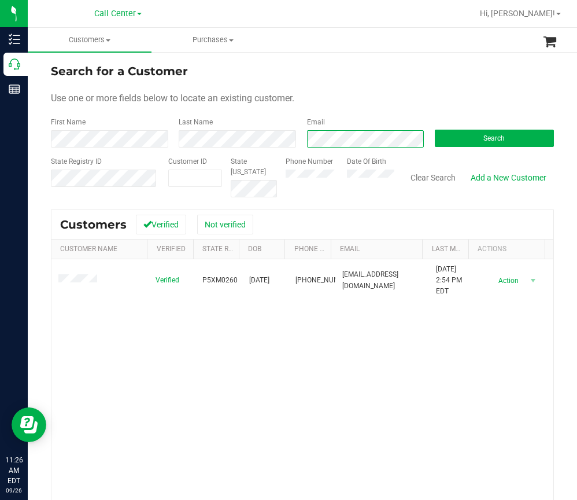
click at [302, 139] on div "Email" at bounding box center [362, 132] width 128 height 31
click at [483, 137] on span "Search" at bounding box center [493, 138] width 21 height 8
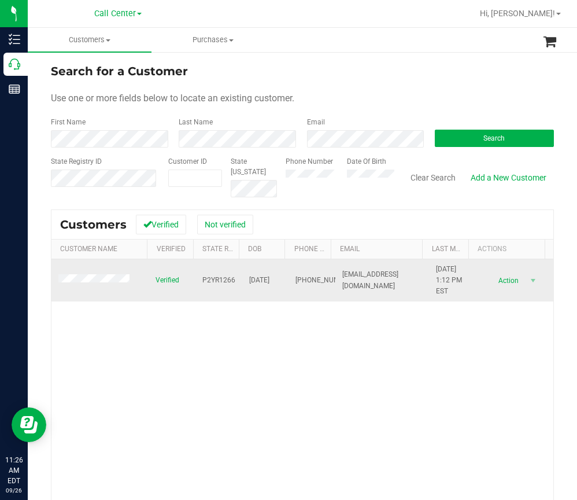
click at [221, 279] on span "P2YR1266" at bounding box center [218, 280] width 33 height 11
drag, startPoint x: 281, startPoint y: 279, endPoint x: 239, endPoint y: 280, distance: 41.7
click at [239, 280] on tr "Verified P2YR1266 10/14/1987 (850) 532-4588 j.dickinson4588@gmail.com 1/19/2025…" at bounding box center [302, 280] width 502 height 43
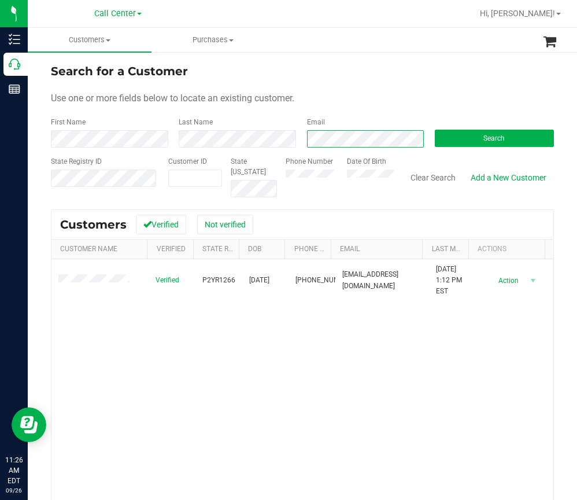
click at [282, 141] on div "First Name Last Name Email Search" at bounding box center [302, 132] width 503 height 31
click at [458, 136] on button "Search" at bounding box center [494, 138] width 119 height 17
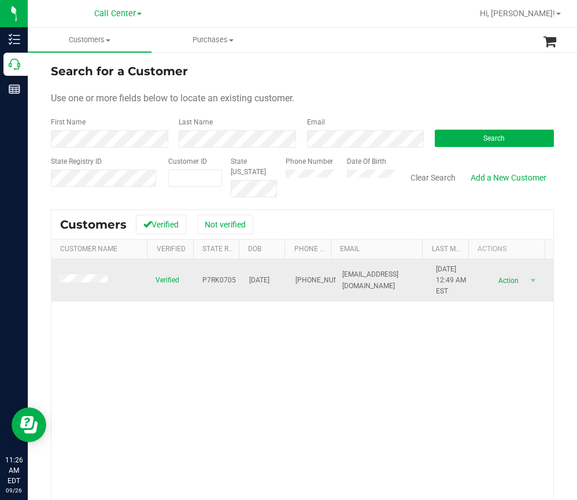
click at [213, 283] on span "P7RK0705" at bounding box center [219, 280] width 34 height 11
drag, startPoint x: 278, startPoint y: 279, endPoint x: 241, endPoint y: 283, distance: 37.2
click at [242, 283] on td "06/01/1965" at bounding box center [265, 280] width 47 height 43
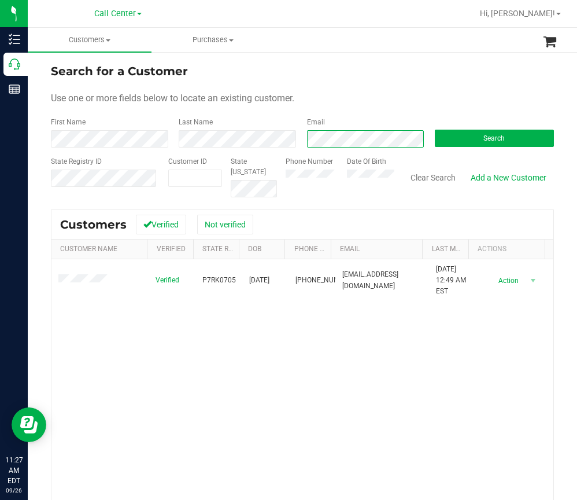
click at [292, 139] on div "First Name Last Name Email Search" at bounding box center [302, 132] width 503 height 31
click at [468, 145] on button "Search" at bounding box center [494, 138] width 119 height 17
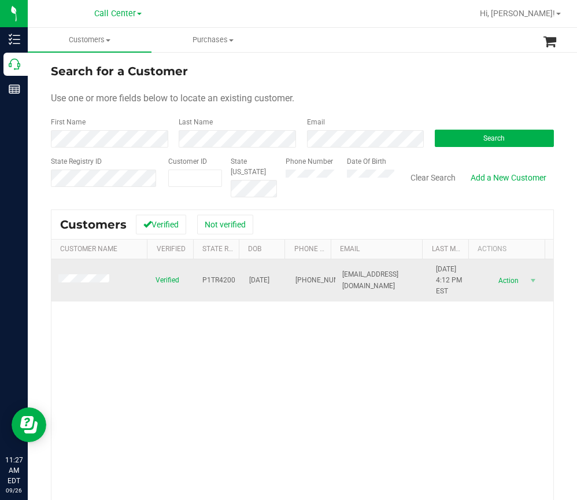
click at [222, 280] on span "P1TR4200" at bounding box center [218, 280] width 33 height 11
drag, startPoint x: 280, startPoint y: 281, endPoint x: 239, endPoint y: 279, distance: 40.5
click at [242, 279] on td "11/21/1988" at bounding box center [265, 280] width 47 height 43
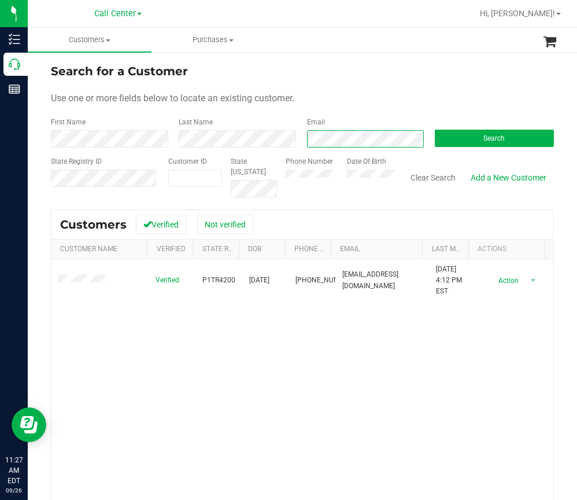
click at [301, 140] on div "Email" at bounding box center [362, 132] width 128 height 31
drag, startPoint x: 465, startPoint y: 137, endPoint x: 488, endPoint y: 124, distance: 26.4
click at [465, 137] on button "Search" at bounding box center [494, 138] width 119 height 17
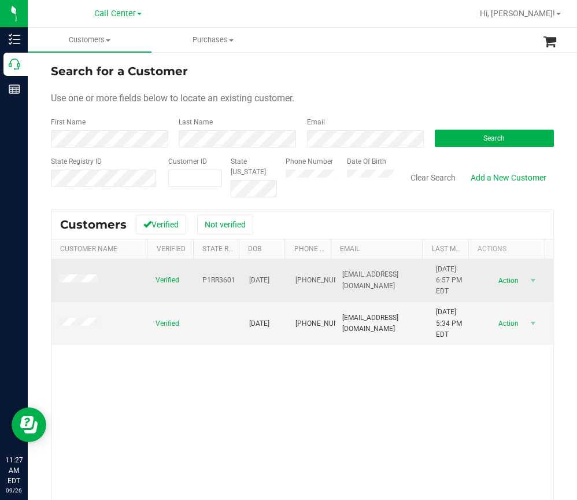
click at [219, 279] on span "P1RR3601" at bounding box center [218, 280] width 33 height 11
drag, startPoint x: 280, startPoint y: 282, endPoint x: 235, endPoint y: 283, distance: 45.1
click at [235, 283] on tr "Verified P1RR3601 12/02/1954 (863) 221-8323 nanaof5gkids@gmail.com 4/1/2023 6:5…" at bounding box center [302, 280] width 502 height 43
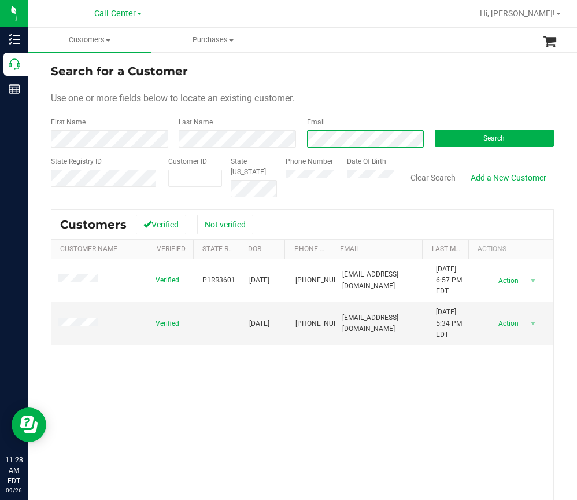
click at [284, 139] on div "First Name Last Name Email Search" at bounding box center [302, 132] width 503 height 31
click at [462, 140] on button "Search" at bounding box center [494, 138] width 119 height 17
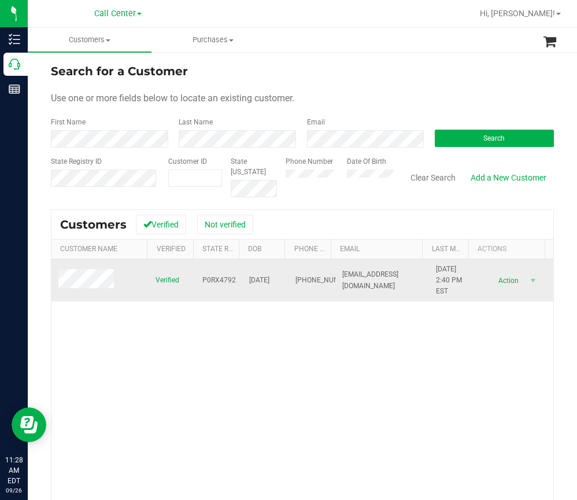
click at [219, 281] on span "P0RX4792" at bounding box center [219, 280] width 34 height 11
drag, startPoint x: 280, startPoint y: 279, endPoint x: 238, endPoint y: 281, distance: 42.2
click at [242, 281] on td "04/03/1985" at bounding box center [265, 280] width 47 height 43
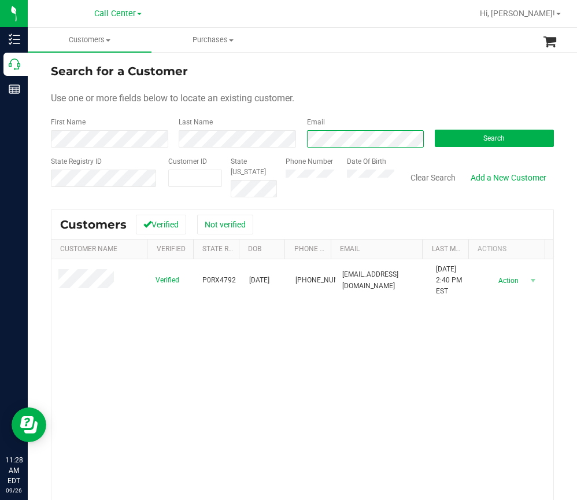
click at [300, 139] on div "Email" at bounding box center [362, 132] width 128 height 31
click at [471, 145] on button "Search" at bounding box center [494, 138] width 119 height 17
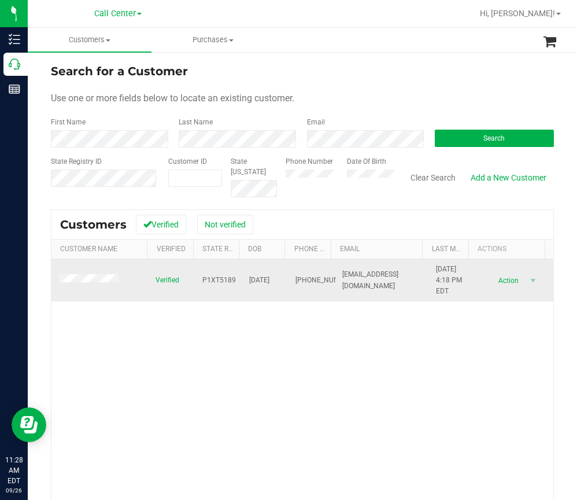
click at [215, 282] on span "P1XT5189" at bounding box center [219, 280] width 34 height 11
drag, startPoint x: 280, startPoint y: 282, endPoint x: 236, endPoint y: 282, distance: 43.4
click at [232, 282] on tr "Verified P1XT5189 07/10/1986 (863) 308-4622 bcm8605@gmail.com 11/4/2023 4:18 PM…" at bounding box center [302, 280] width 502 height 43
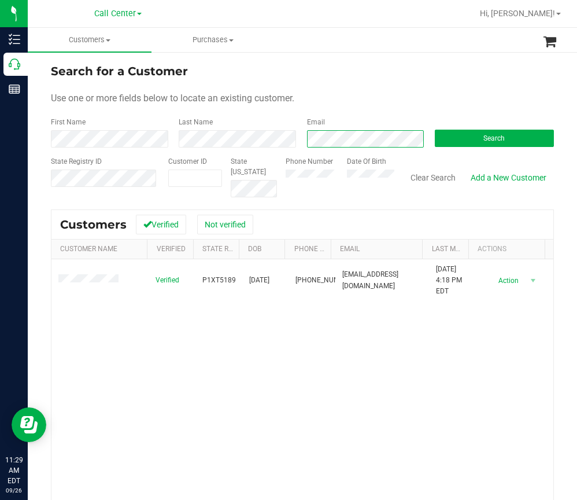
click at [124, 134] on div "First Name Last Name Email Search" at bounding box center [302, 132] width 503 height 31
click at [466, 142] on button "Search" at bounding box center [494, 138] width 119 height 17
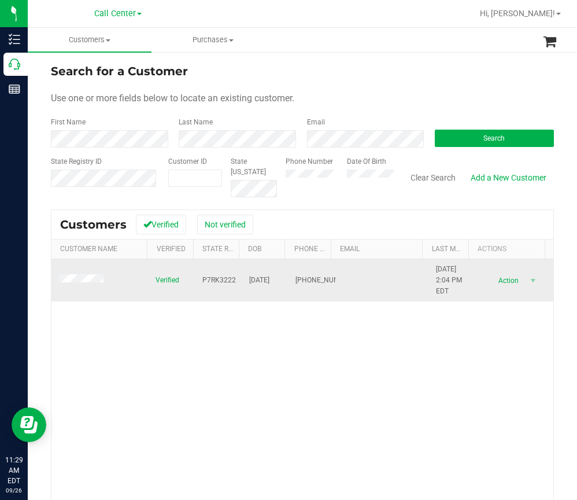
click at [215, 282] on span "P7RK3222" at bounding box center [219, 280] width 34 height 11
drag, startPoint x: 279, startPoint y: 279, endPoint x: 243, endPoint y: 281, distance: 35.3
click at [249, 281] on span "02/02/1960" at bounding box center [259, 280] width 20 height 11
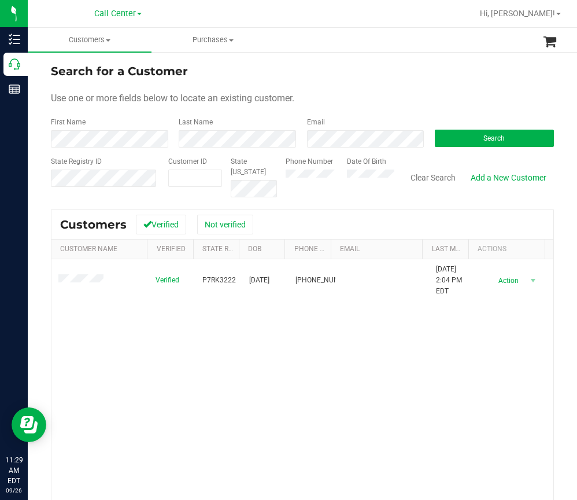
click at [411, 200] on div "Search for a Customer Use one or more fields below to locate an existing custom…" at bounding box center [302, 333] width 503 height 542
click at [480, 143] on button "Search" at bounding box center [494, 138] width 119 height 17
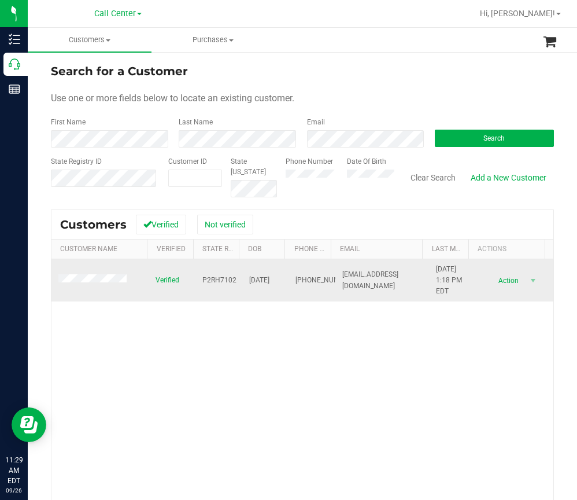
click at [208, 282] on span "P2RH7102" at bounding box center [219, 280] width 34 height 11
drag, startPoint x: 282, startPoint y: 279, endPoint x: 247, endPoint y: 281, distance: 34.8
click at [247, 281] on tr "Verified P2RH7102 08/26/1979 (912) 571-1564 marshall11174@gmail.com 4/12/2023 1…" at bounding box center [302, 280] width 502 height 43
click at [249, 282] on span "08/26/1979" at bounding box center [259, 280] width 20 height 11
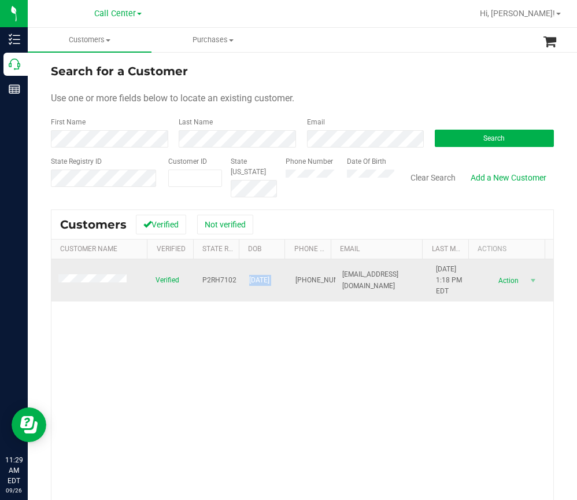
drag, startPoint x: 285, startPoint y: 279, endPoint x: 230, endPoint y: 282, distance: 55.0
click at [230, 282] on tr "Verified P2RH7102 08/26/1979 (912) 571-1564 marshall11174@gmail.com 4/12/2023 1…" at bounding box center [302, 280] width 502 height 43
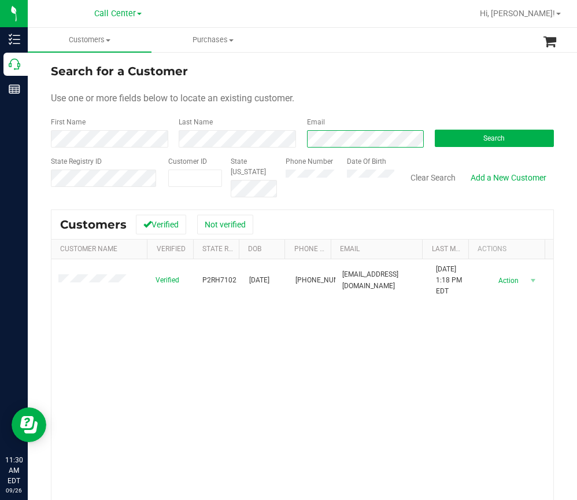
click at [252, 140] on div "First Name Last Name Email Search" at bounding box center [302, 132] width 503 height 31
click at [463, 136] on button "Search" at bounding box center [494, 138] width 119 height 17
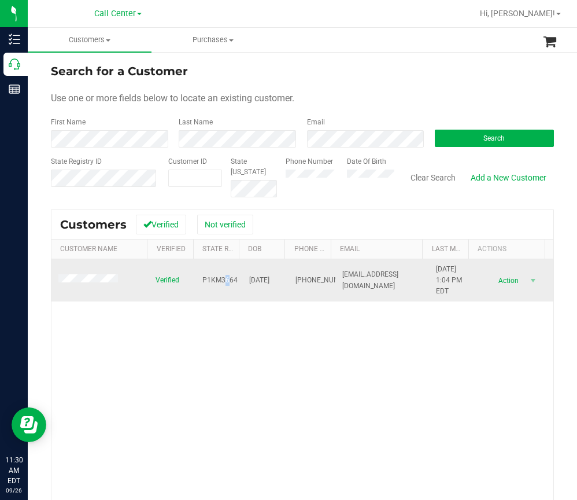
click at [221, 278] on span "P1KM3664" at bounding box center [219, 280] width 35 height 11
drag, startPoint x: 221, startPoint y: 278, endPoint x: 208, endPoint y: 280, distance: 14.1
click at [208, 280] on span "P1KM3664" at bounding box center [219, 280] width 35 height 11
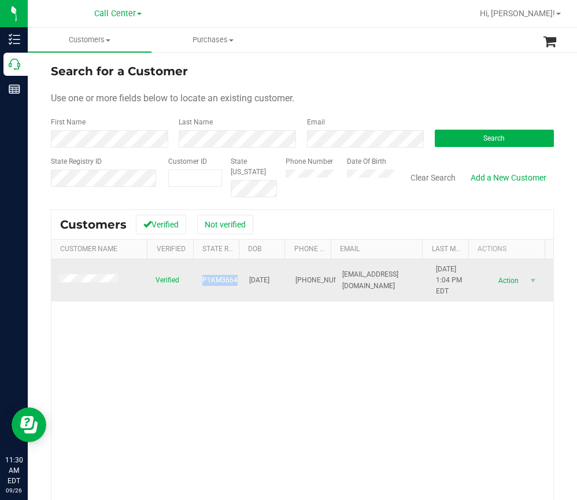
drag, startPoint x: 279, startPoint y: 278, endPoint x: 244, endPoint y: 282, distance: 35.5
click at [249, 282] on span "02/26/1957" at bounding box center [259, 280] width 20 height 11
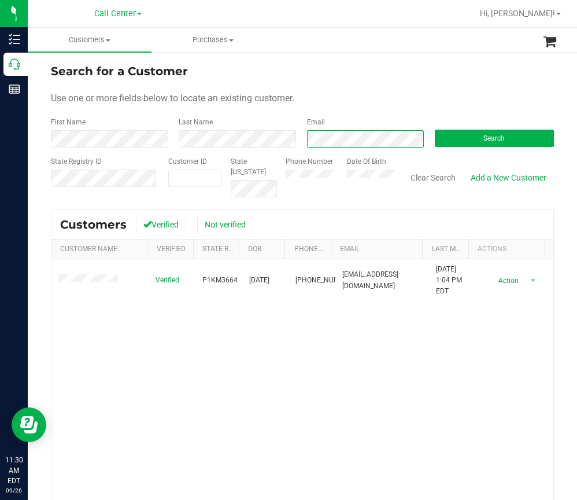
click at [302, 144] on div "Email" at bounding box center [362, 132] width 128 height 31
click at [465, 143] on button "Search" at bounding box center [494, 138] width 119 height 17
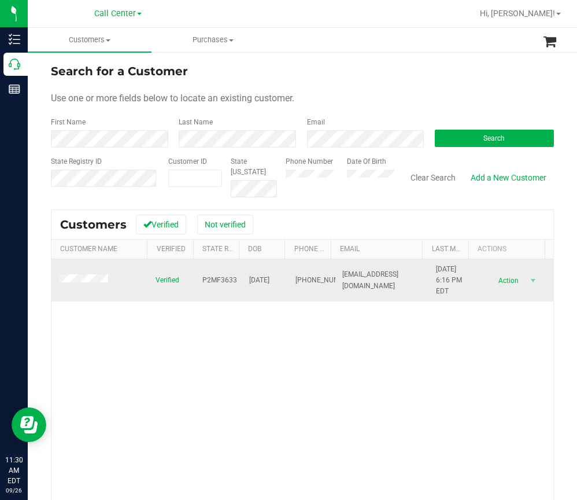
click at [228, 282] on span "P2MF3633" at bounding box center [219, 280] width 35 height 11
drag, startPoint x: 279, startPoint y: 278, endPoint x: 240, endPoint y: 278, distance: 39.3
click at [242, 278] on td "01/11/1991" at bounding box center [265, 280] width 47 height 43
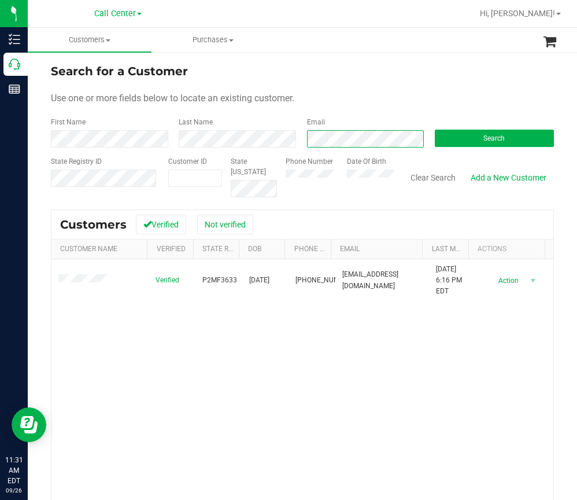
click at [268, 145] on div "First Name Last Name Email Search" at bounding box center [302, 132] width 503 height 31
click at [483, 138] on span "Search" at bounding box center [493, 138] width 21 height 8
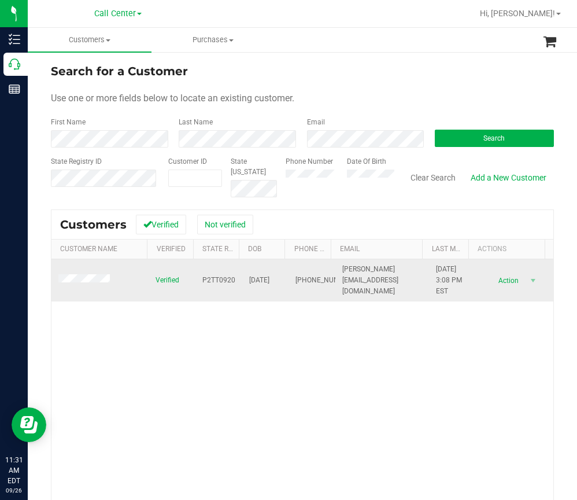
click at [219, 279] on span "P2TT0920" at bounding box center [218, 280] width 33 height 11
click at [219, 282] on span "P2TT0920" at bounding box center [218, 280] width 33 height 11
drag, startPoint x: 279, startPoint y: 282, endPoint x: 242, endPoint y: 282, distance: 37.0
click at [242, 282] on td "10/16/2004" at bounding box center [265, 280] width 47 height 43
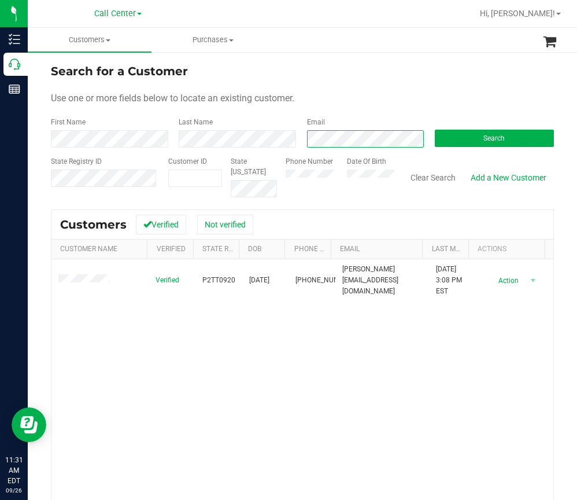
click at [262, 145] on div "First Name Last Name Email Search" at bounding box center [302, 132] width 503 height 31
click at [474, 132] on button "Search" at bounding box center [494, 138] width 119 height 17
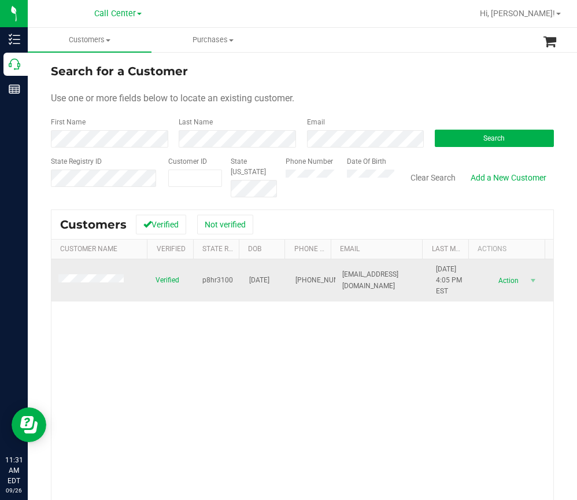
click at [214, 278] on span "p8hr3100" at bounding box center [217, 280] width 31 height 11
drag, startPoint x: 279, startPoint y: 280, endPoint x: 243, endPoint y: 280, distance: 36.4
click at [249, 280] on span "09/05/1989" at bounding box center [259, 280] width 20 height 11
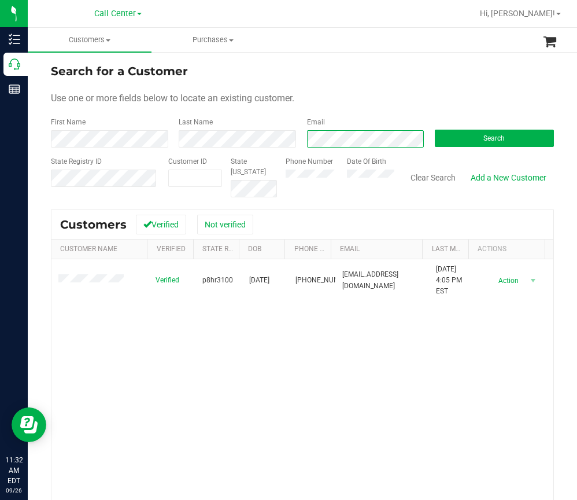
click at [280, 136] on div "First Name Last Name Email Search" at bounding box center [302, 132] width 503 height 31
click at [460, 142] on button "Search" at bounding box center [494, 138] width 119 height 17
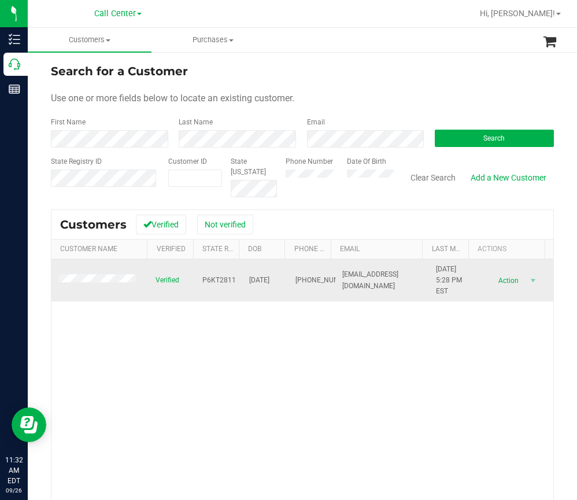
click at [224, 280] on span "P6KT2811" at bounding box center [219, 280] width 34 height 11
drag, startPoint x: 279, startPoint y: 277, endPoint x: 241, endPoint y: 279, distance: 37.6
click at [242, 279] on td "11/03/1983" at bounding box center [265, 280] width 47 height 43
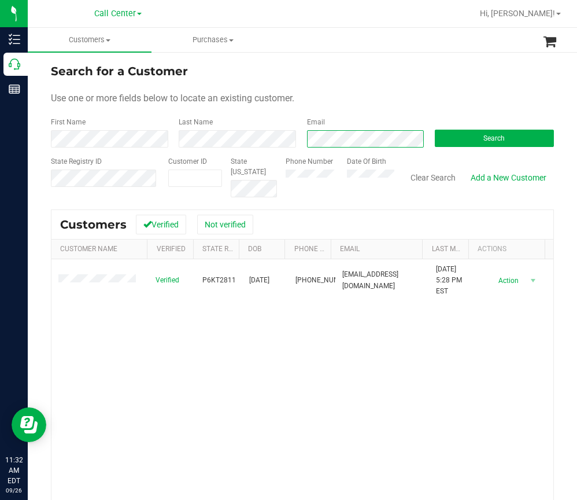
click at [289, 136] on div "First Name Last Name Email Search" at bounding box center [302, 132] width 503 height 31
click at [453, 134] on button "Search" at bounding box center [494, 138] width 119 height 17
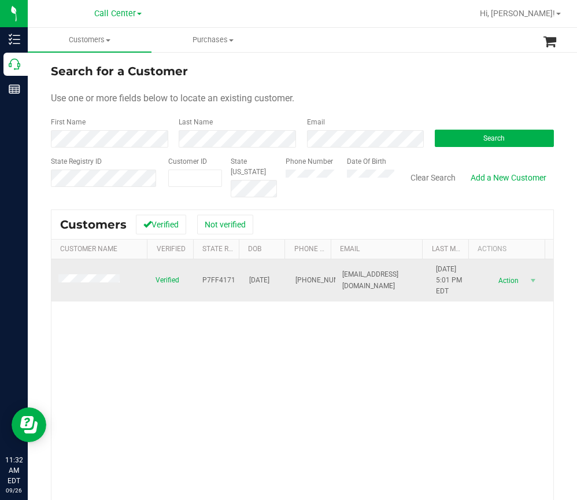
click at [214, 278] on span "P7FF4171" at bounding box center [218, 280] width 33 height 11
drag, startPoint x: 280, startPoint y: 282, endPoint x: 243, endPoint y: 281, distance: 37.0
click at [243, 281] on td "03/19/1992" at bounding box center [265, 280] width 47 height 43
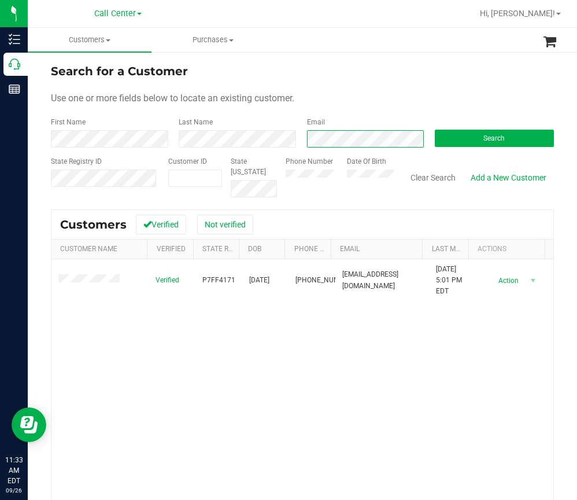
click at [231, 142] on div "First Name Last Name Email Search" at bounding box center [302, 132] width 503 height 31
click at [497, 138] on span "Search" at bounding box center [493, 138] width 21 height 8
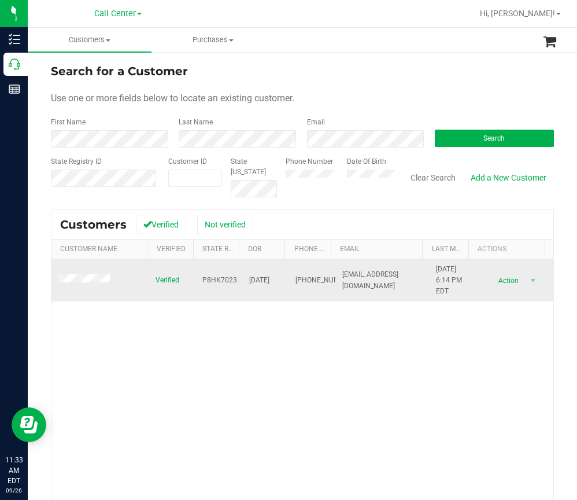
click at [215, 282] on span "P8HK7023" at bounding box center [219, 280] width 35 height 11
drag, startPoint x: 282, startPoint y: 282, endPoint x: 242, endPoint y: 280, distance: 39.9
click at [242, 280] on tr "Verified P8HK7023 09/30/1987 (352) 812-7330 joe_riehle25@yahoo.com 6/18/2021 6:…" at bounding box center [302, 280] width 502 height 43
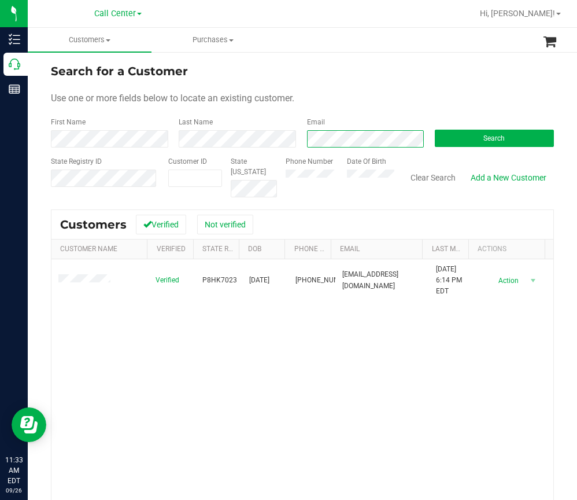
click at [269, 139] on div "First Name Last Name Email Search" at bounding box center [302, 132] width 503 height 31
drag, startPoint x: 461, startPoint y: 135, endPoint x: 467, endPoint y: 132, distance: 6.8
click at [461, 134] on button "Search" at bounding box center [494, 138] width 119 height 17
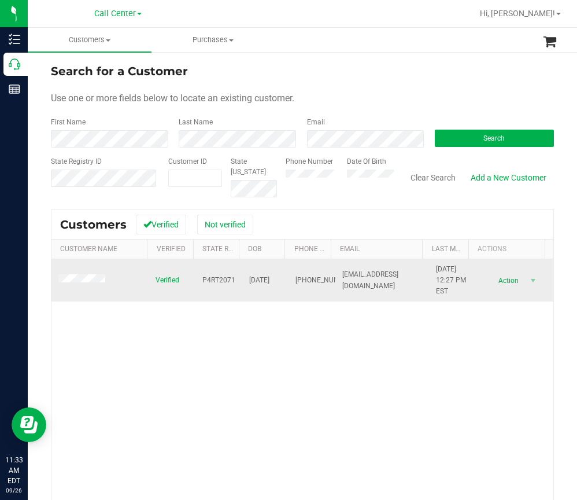
click at [217, 279] on span "P4RT2071" at bounding box center [218, 280] width 33 height 11
drag, startPoint x: 279, startPoint y: 280, endPoint x: 241, endPoint y: 280, distance: 38.2
click at [242, 280] on td "04/22/1991" at bounding box center [265, 280] width 47 height 43
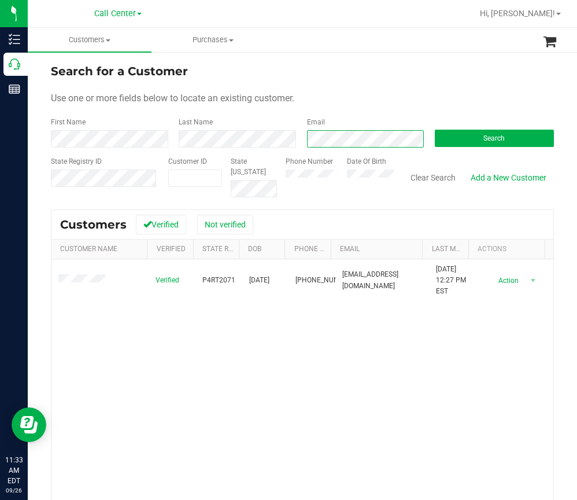
click at [300, 136] on div "Email" at bounding box center [362, 132] width 128 height 31
click at [456, 132] on button "Search" at bounding box center [494, 138] width 119 height 17
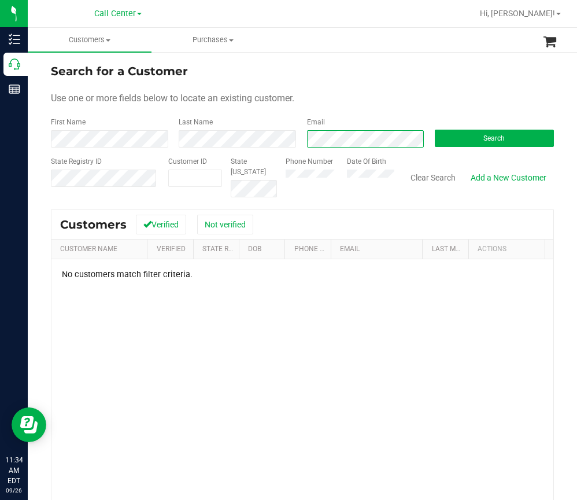
click at [132, 134] on div "First Name Last Name Email Search" at bounding box center [302, 132] width 503 height 31
click at [475, 145] on button "Search" at bounding box center [494, 138] width 119 height 17
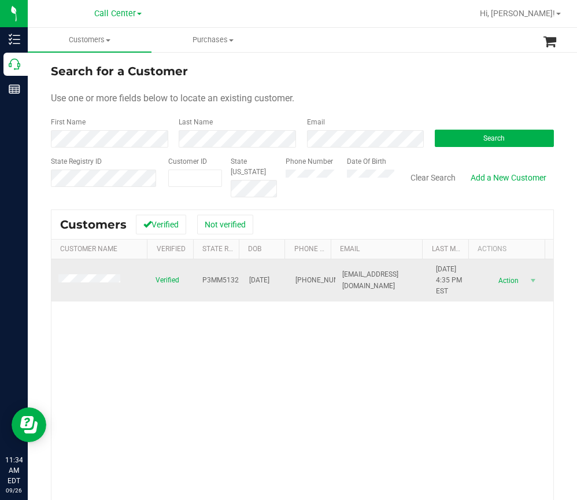
click at [217, 281] on span "P3MM5132" at bounding box center [220, 280] width 36 height 11
drag, startPoint x: 275, startPoint y: 280, endPoint x: 238, endPoint y: 282, distance: 37.6
click at [238, 282] on tr "Verified P3MM5132 08/28/1978 (662) 800-5450 sullivanusaf828@gmail.com 11/30/202…" at bounding box center [302, 280] width 502 height 43
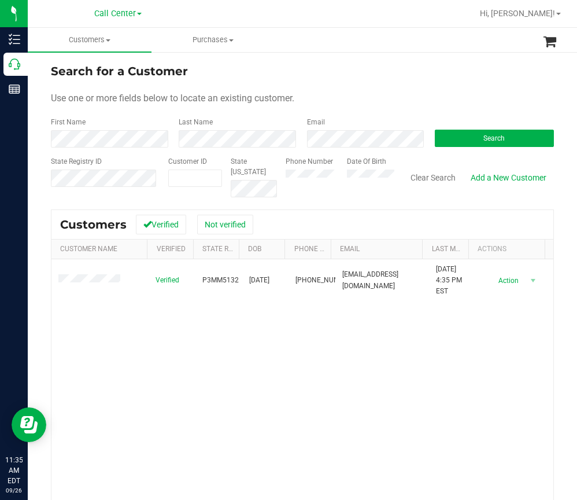
click at [436, 208] on div "Search for a Customer Use one or more fields below to locate an existing custom…" at bounding box center [302, 333] width 503 height 542
click at [471, 139] on button "Search" at bounding box center [494, 138] width 119 height 17
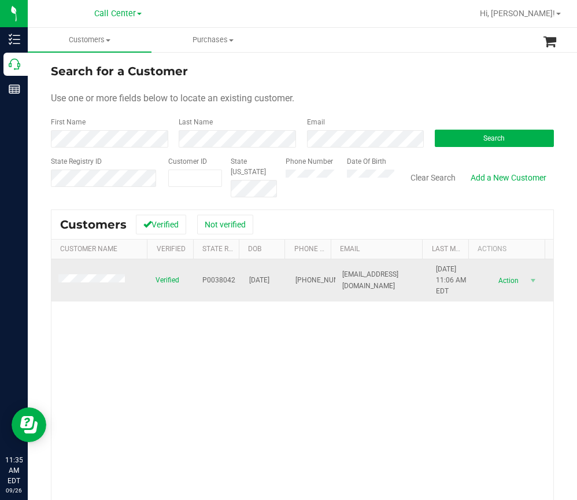
click at [221, 279] on span "P0038042" at bounding box center [218, 280] width 33 height 11
click at [220, 277] on span "P0038042" at bounding box center [218, 280] width 33 height 11
click at [219, 278] on span "P0038042" at bounding box center [218, 280] width 33 height 11
drag, startPoint x: 275, startPoint y: 281, endPoint x: 242, endPoint y: 283, distance: 33.6
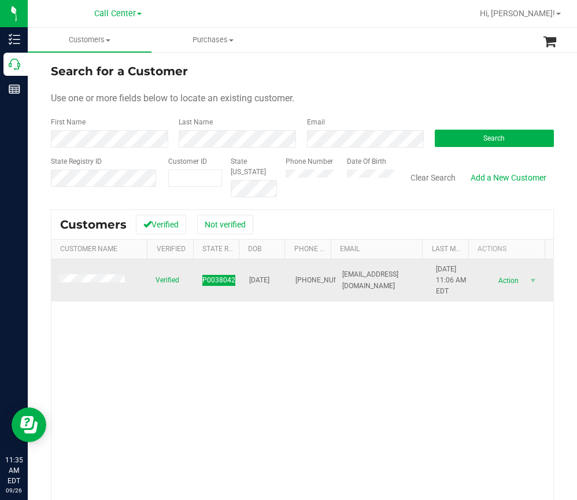
click at [242, 283] on td "07/25/1970" at bounding box center [265, 280] width 47 height 43
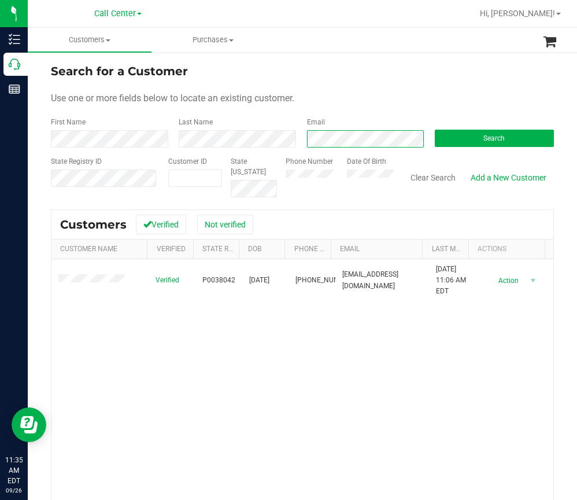
click at [302, 135] on div "Email" at bounding box center [362, 132] width 128 height 31
click at [491, 139] on span "Search" at bounding box center [493, 138] width 21 height 8
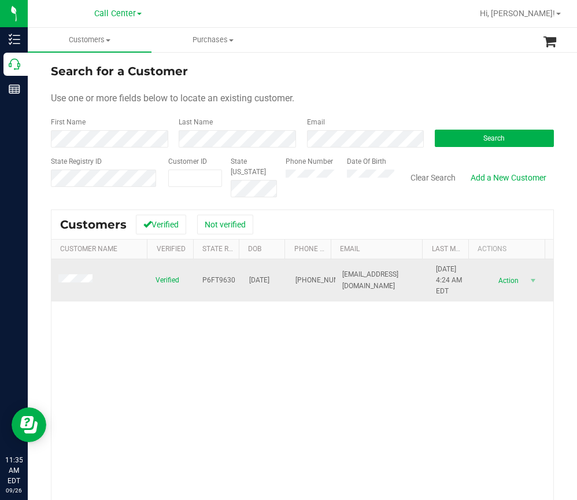
click at [208, 278] on span "P6FT9630" at bounding box center [218, 280] width 33 height 11
drag, startPoint x: 280, startPoint y: 281, endPoint x: 240, endPoint y: 280, distance: 40.5
click at [240, 280] on tr "Verified P6FT9630 03/20/1954 (309) 781-3207 johnrreitz6725@aol.com 10/24/2021 4…" at bounding box center [302, 280] width 502 height 43
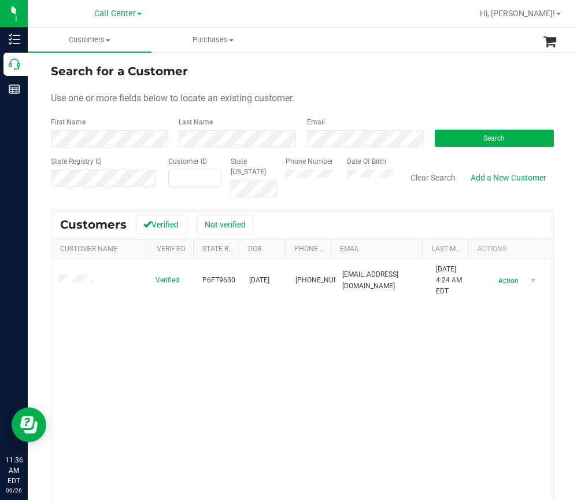
click at [343, 142] on div "First Name Last Name Email Search" at bounding box center [302, 132] width 503 height 31
click at [285, 146] on div "First Name Last Name Email Search" at bounding box center [302, 132] width 503 height 31
click at [467, 145] on button "Search" at bounding box center [494, 138] width 119 height 17
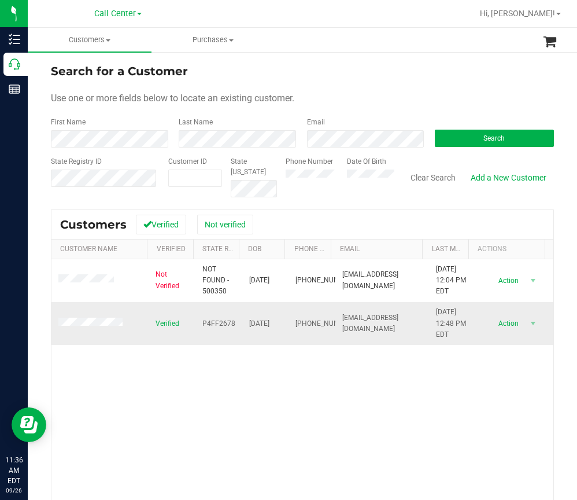
click at [213, 309] on span "P4FF2678" at bounding box center [218, 323] width 33 height 11
drag, startPoint x: 278, startPoint y: 324, endPoint x: 239, endPoint y: 326, distance: 38.8
click at [242, 309] on td "01/30/2001" at bounding box center [265, 323] width 47 height 43
click at [471, 138] on button "Search" at bounding box center [494, 138] width 119 height 17
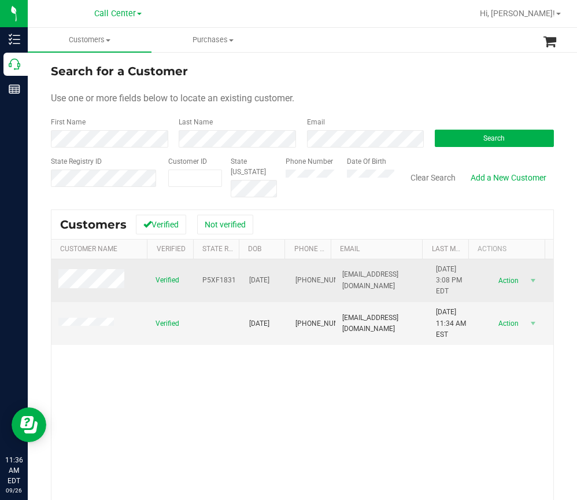
click at [216, 278] on span "P5XF1831" at bounding box center [219, 280] width 34 height 11
drag, startPoint x: 280, startPoint y: 280, endPoint x: 243, endPoint y: 282, distance: 37.1
click at [243, 282] on td "02/25/1988" at bounding box center [265, 280] width 47 height 43
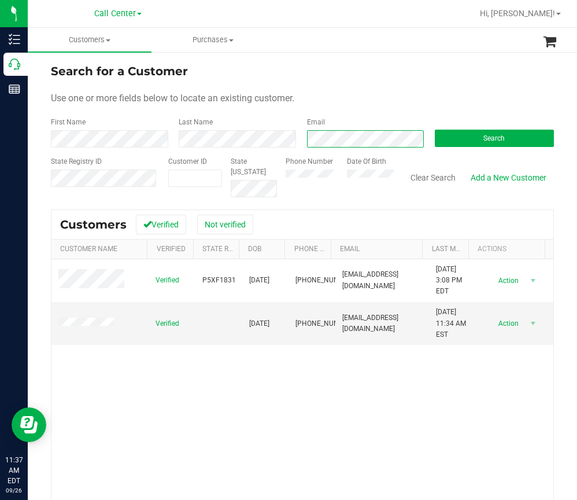
click at [279, 147] on form "Search for a Customer Use one or more fields below to locate an existing custom…" at bounding box center [302, 129] width 503 height 135
click at [467, 135] on button "Search" at bounding box center [494, 138] width 119 height 17
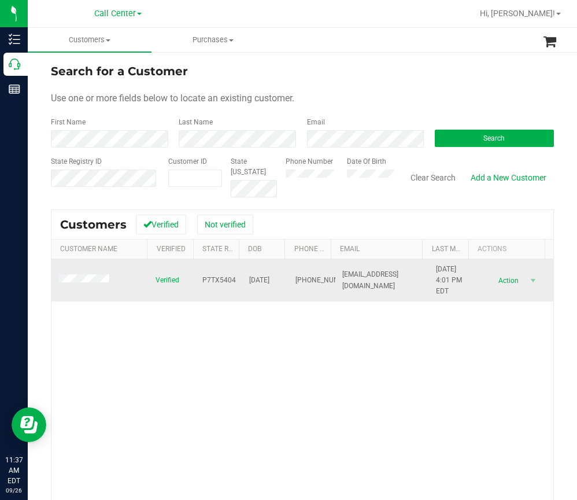
click at [213, 279] on span "P7TX5404" at bounding box center [219, 280] width 34 height 11
drag, startPoint x: 281, startPoint y: 280, endPoint x: 236, endPoint y: 281, distance: 45.1
click at [236, 281] on tr "Verified P7TX5404 02/03/1962 (850) 541-6007 edhines1980@comcast.net 7/3/2024 4:…" at bounding box center [302, 280] width 502 height 43
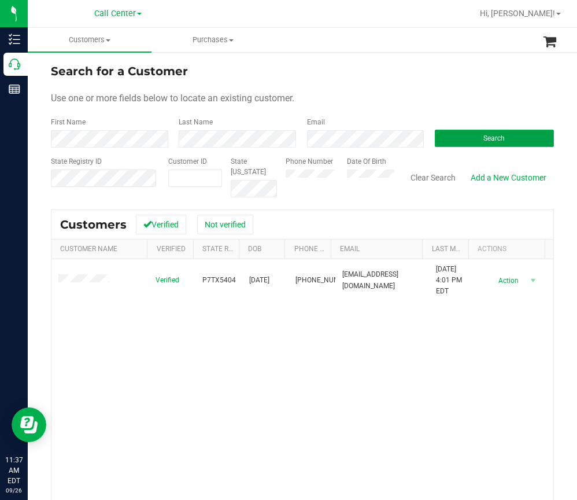
click at [467, 135] on button "Search" at bounding box center [494, 138] width 119 height 17
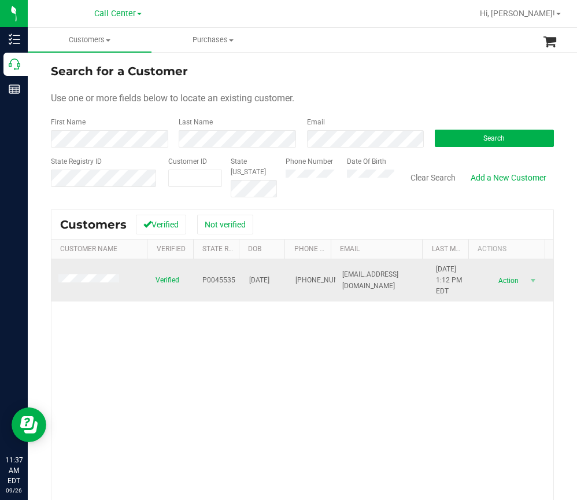
click at [215, 282] on span "P0045535" at bounding box center [218, 280] width 33 height 11
drag, startPoint x: 279, startPoint y: 280, endPoint x: 217, endPoint y: 290, distance: 62.2
click at [217, 290] on tr "Verified P0045535 08/22/1980 (904) 386-8159 floridabeach22@yahoo.com 3/19/2021 …" at bounding box center [302, 280] width 502 height 43
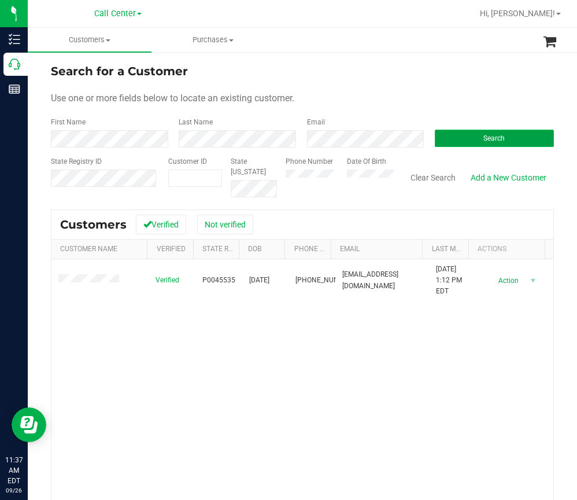
click at [466, 132] on button "Search" at bounding box center [494, 138] width 119 height 17
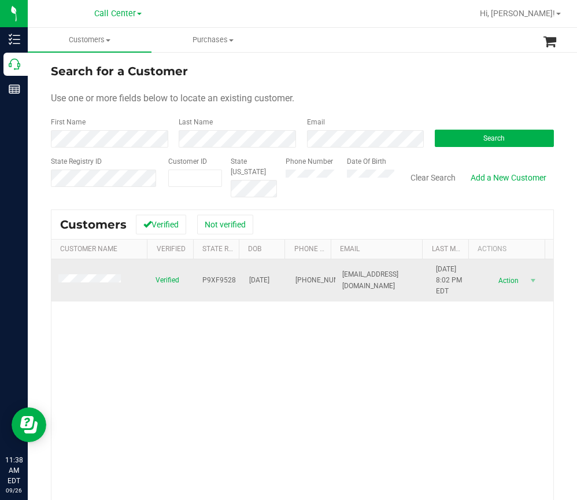
click at [205, 286] on span "P9XF9528" at bounding box center [219, 280] width 34 height 11
click at [211, 282] on span "P9XF9528" at bounding box center [219, 280] width 34 height 11
drag, startPoint x: 278, startPoint y: 280, endPoint x: 242, endPoint y: 280, distance: 35.3
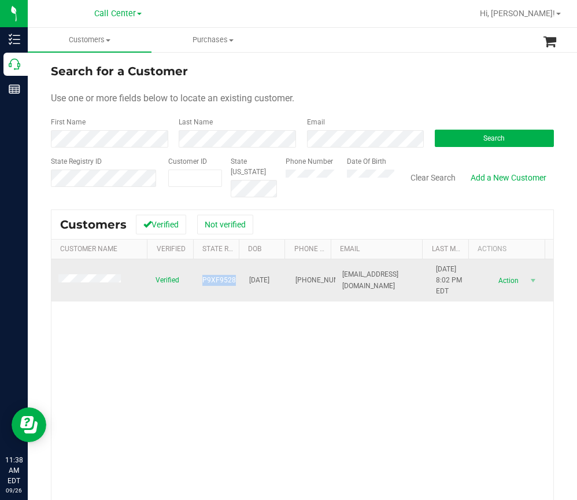
click at [249, 280] on span "05/12/2001" at bounding box center [259, 280] width 20 height 11
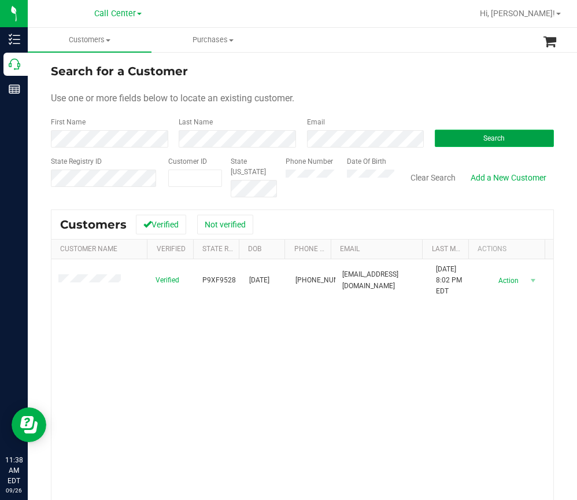
click at [472, 138] on button "Search" at bounding box center [494, 138] width 119 height 17
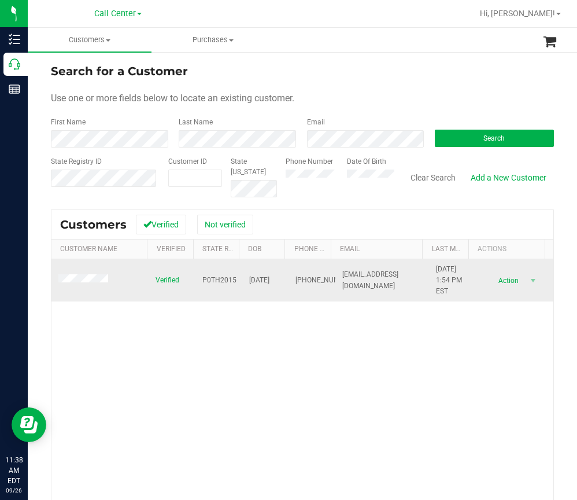
click at [208, 275] on span "P0TH2015" at bounding box center [219, 280] width 34 height 11
click at [216, 283] on span "P0TH2015" at bounding box center [219, 280] width 34 height 11
drag, startPoint x: 283, startPoint y: 279, endPoint x: 238, endPoint y: 280, distance: 45.1
click at [238, 280] on tr "Verified P0TH2015 10/12/1992 (239) 276-3135 Jsteve32@gmail.com 11/23/2021 1:54 …" at bounding box center [302, 280] width 502 height 43
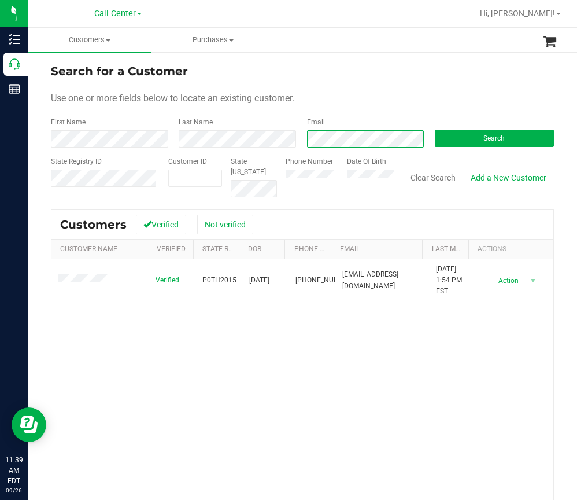
click at [242, 147] on form "Search for a Customer Use one or more fields below to locate an existing custom…" at bounding box center [302, 129] width 503 height 135
click at [468, 139] on button "Search" at bounding box center [494, 138] width 119 height 17
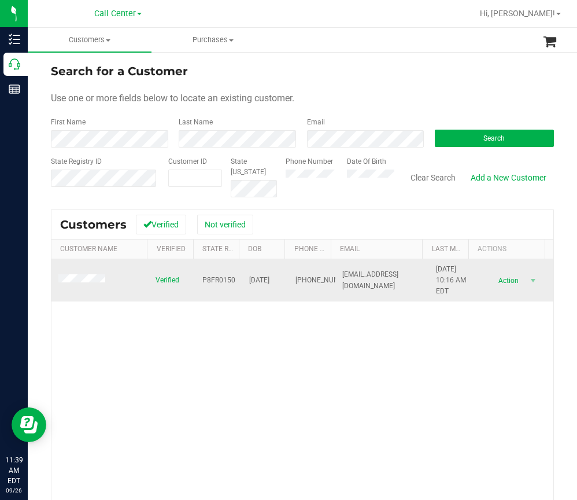
click at [213, 280] on span "P8FR0150" at bounding box center [218, 280] width 33 height 11
click at [216, 282] on span "P8FR0150" at bounding box center [218, 280] width 33 height 11
click at [215, 281] on span "P8FR0150" at bounding box center [218, 280] width 33 height 11
drag, startPoint x: 282, startPoint y: 278, endPoint x: 240, endPoint y: 278, distance: 41.6
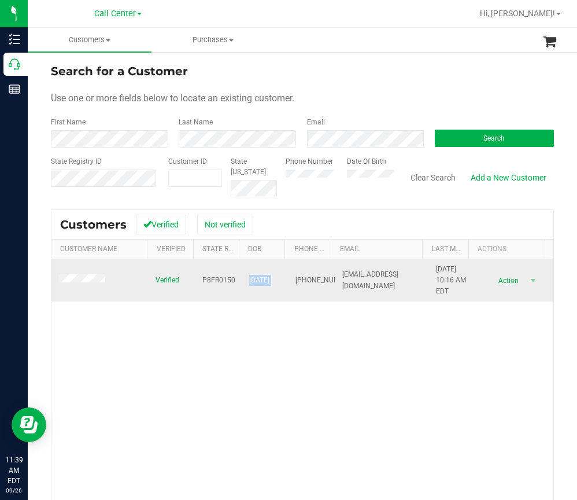
click at [240, 278] on tr "Verified P8FR0150 06/20/1955 (319) 800-9879 treblocd@gmail.com 11/2/2024 10:16 …" at bounding box center [302, 280] width 502 height 43
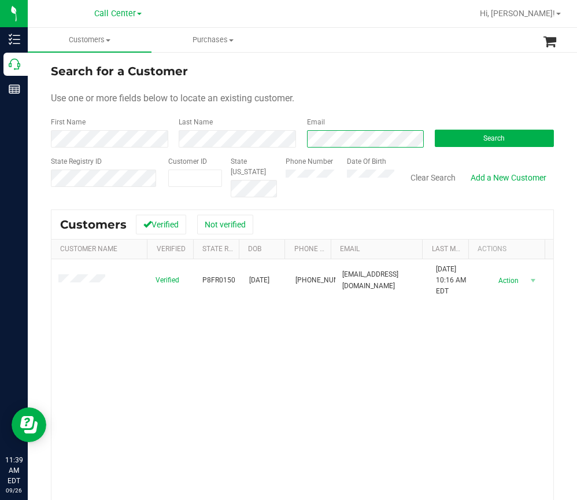
click at [298, 144] on div "Email" at bounding box center [362, 132] width 128 height 31
click at [468, 139] on button "Search" at bounding box center [494, 138] width 119 height 17
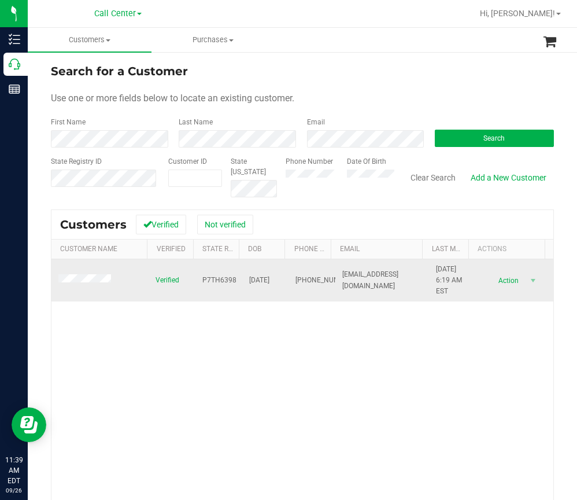
click at [217, 278] on span "P7TH6398" at bounding box center [219, 280] width 34 height 11
drag, startPoint x: 279, startPoint y: 278, endPoint x: 233, endPoint y: 278, distance: 46.3
click at [233, 278] on tr "Verified P7TH6398 01/11/1988 (850) 699-1293 echelon1101@yahoo.com 11/13/2019 6:…" at bounding box center [302, 280] width 502 height 43
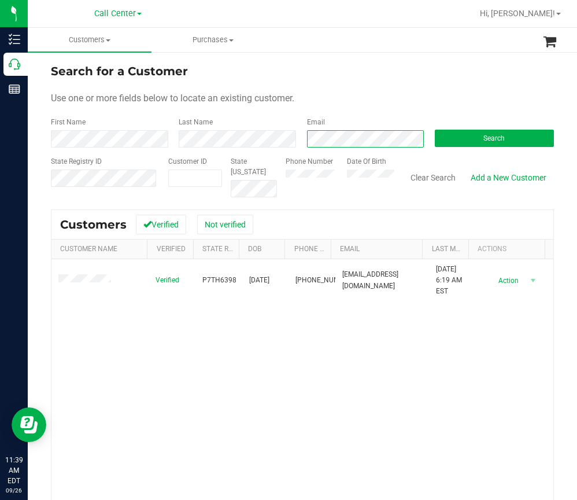
click at [151, 135] on div "First Name Last Name Email Search" at bounding box center [302, 132] width 503 height 31
click at [494, 137] on span "Search" at bounding box center [493, 138] width 21 height 8
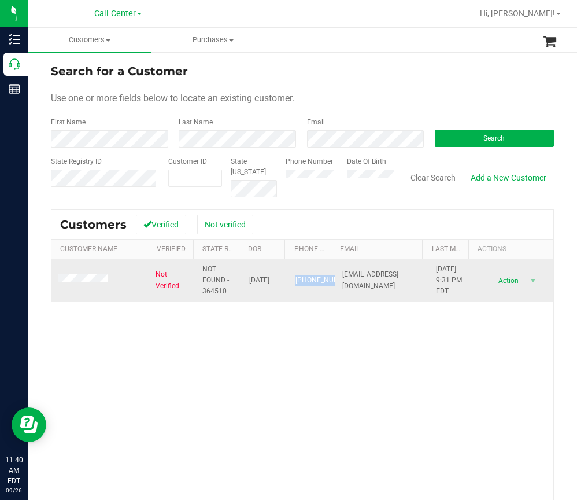
drag, startPoint x: 318, startPoint y: 285, endPoint x: 286, endPoint y: 272, distance: 34.3
click at [289, 272] on td "(904) 239-8947" at bounding box center [312, 280] width 47 height 43
click at [301, 300] on td "(904) 239-8947" at bounding box center [312, 280] width 47 height 43
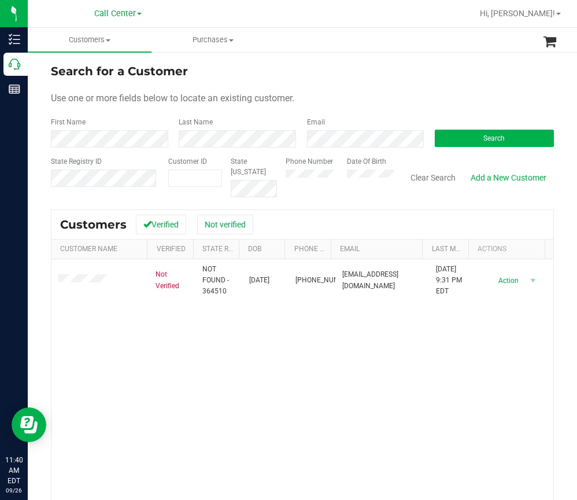
click at [539, 199] on div "Search for a Customer Use one or more fields below to locate an existing custom…" at bounding box center [302, 333] width 503 height 542
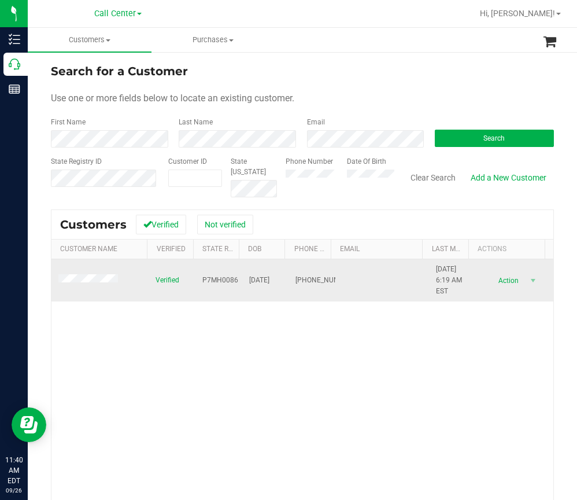
click at [218, 280] on span "P7MH0086" at bounding box center [220, 280] width 36 height 11
drag, startPoint x: 281, startPoint y: 281, endPoint x: 234, endPoint y: 281, distance: 46.8
click at [234, 281] on tr "Verified P7MH0086 11/02/1982 (904) 239-8947 11/13/2019 6:19 AM EST Delete Profi…" at bounding box center [302, 280] width 502 height 43
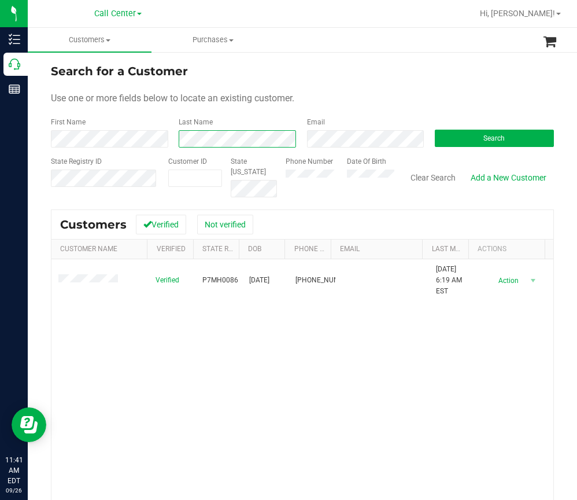
click at [0, 152] on html "Inventory Call Center Reports 11:41 AM EDT 09/26/2025 09/26 Call Center Call Ce…" at bounding box center [288, 250] width 577 height 500
click at [0, 149] on html "Inventory Call Center Reports 11:41 AM EDT 09/26/2025 09/26 Call Center Call Ce…" at bounding box center [288, 250] width 577 height 500
click at [487, 139] on span "Search" at bounding box center [493, 138] width 21 height 8
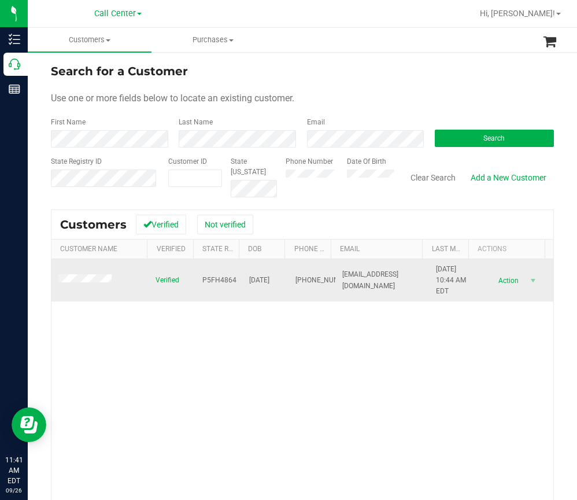
click at [202, 276] on span "P5FH4864" at bounding box center [219, 280] width 34 height 11
drag, startPoint x: 281, startPoint y: 279, endPoint x: 241, endPoint y: 281, distance: 40.5
click at [241, 281] on tr "Verified P5FH4864 04/05/1953 (513) 255-7240 brewerwe@miamioh.edu 8/9/2022 10:44…" at bounding box center [302, 280] width 502 height 43
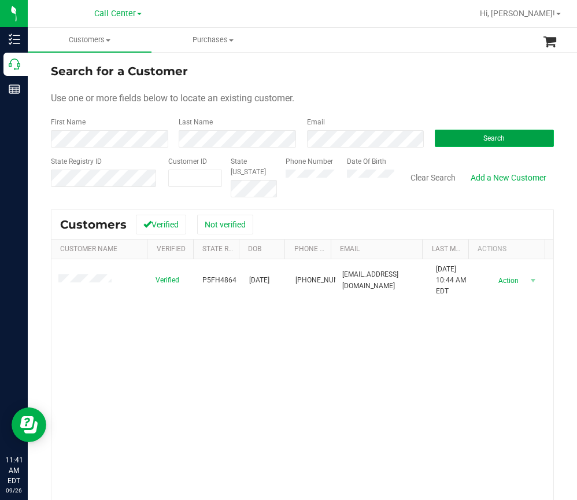
click at [474, 134] on button "Search" at bounding box center [494, 138] width 119 height 17
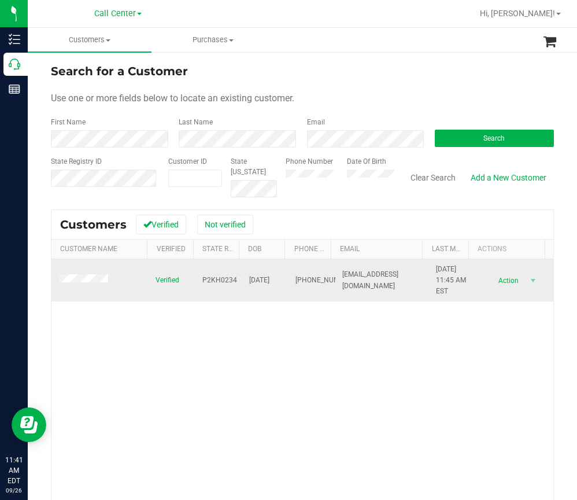
click at [213, 280] on span "P2KH0234" at bounding box center [219, 280] width 35 height 11
click at [213, 279] on span "P2KH0234" at bounding box center [219, 280] width 35 height 11
drag, startPoint x: 282, startPoint y: 283, endPoint x: 242, endPoint y: 282, distance: 40.5
click at [242, 282] on tr "Verified P2KH0234 07/10/1981 (615) 631-0150 artandmusicinspire@gmail.com 1/29/2…" at bounding box center [302, 280] width 502 height 43
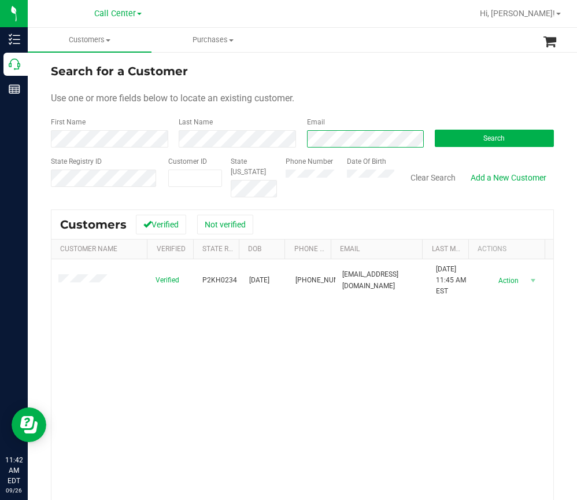
click at [286, 131] on div "First Name Last Name Email Search" at bounding box center [302, 132] width 503 height 31
click at [462, 134] on button "Search" at bounding box center [494, 138] width 119 height 17
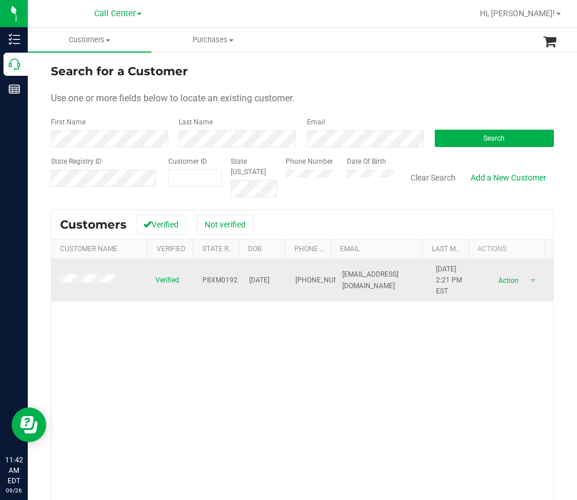
click at [220, 282] on span "P8XM0192" at bounding box center [219, 280] width 35 height 11
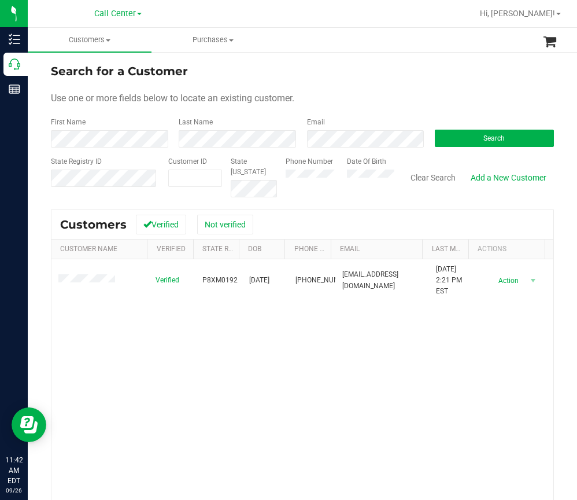
drag, startPoint x: 217, startPoint y: 287, endPoint x: 198, endPoint y: 385, distance: 99.6
click at [198, 309] on div "Verified P8XM0192 08/09/1996 (813) 326-4061 arcoloram@gmail.com 12/5/2023 2:21 …" at bounding box center [302, 416] width 502 height 315
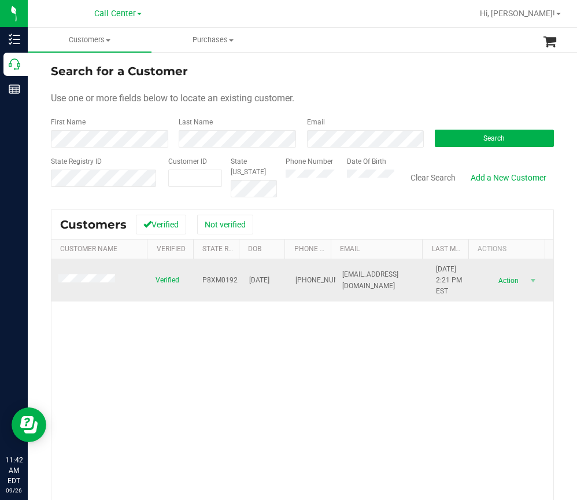
click at [213, 281] on span "P8XM0192" at bounding box center [219, 280] width 35 height 11
drag, startPoint x: 280, startPoint y: 280, endPoint x: 232, endPoint y: 283, distance: 47.5
click at [232, 283] on tr "Verified P8XM0192 08/09/1996 (813) 326-4061 arcoloram@gmail.com 12/5/2023 2:21 …" at bounding box center [302, 280] width 502 height 43
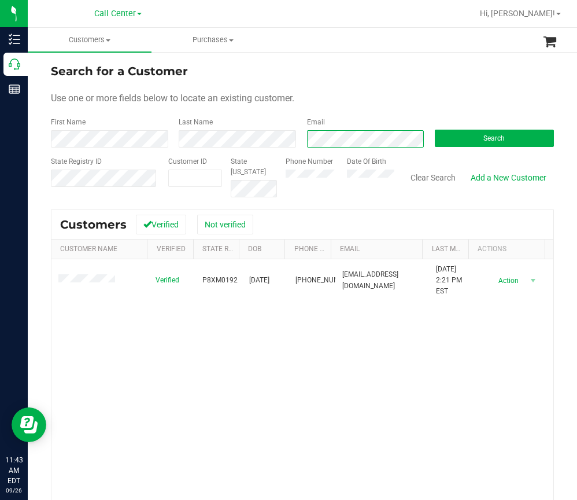
click at [302, 143] on div "Email" at bounding box center [362, 132] width 128 height 31
click at [486, 137] on span "Search" at bounding box center [493, 138] width 21 height 8
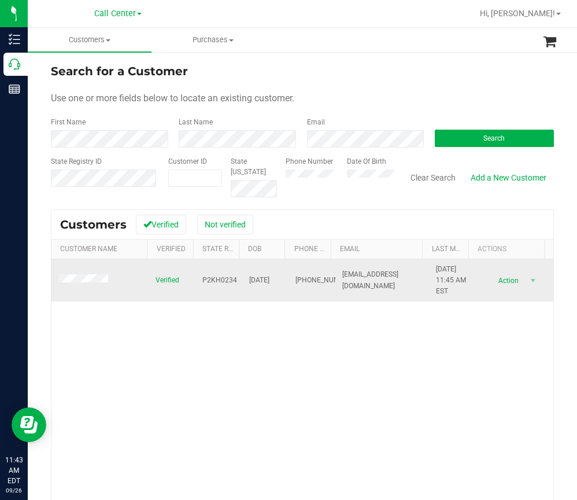
click at [217, 280] on span "P2KH0234" at bounding box center [219, 280] width 35 height 11
drag, startPoint x: 280, startPoint y: 280, endPoint x: 233, endPoint y: 280, distance: 46.8
click at [233, 280] on tr "Verified P2KH0234 07/10/1981 (615) 631-0150 artandmusicinspire@gmail.com 1/29/2…" at bounding box center [302, 280] width 502 height 43
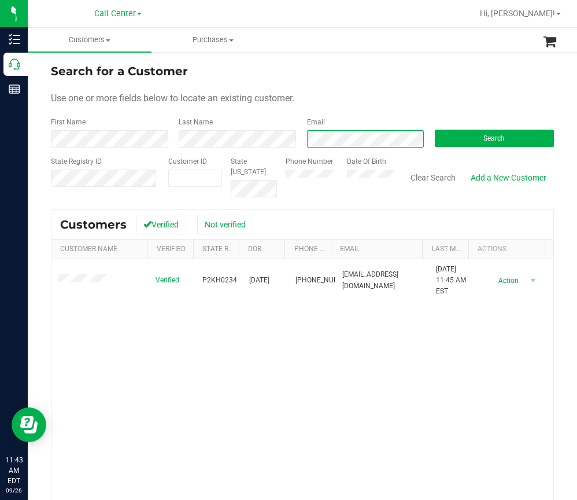
click at [261, 142] on div "First Name Last Name Email Search" at bounding box center [302, 132] width 503 height 31
click at [482, 134] on button "Search" at bounding box center [494, 138] width 119 height 17
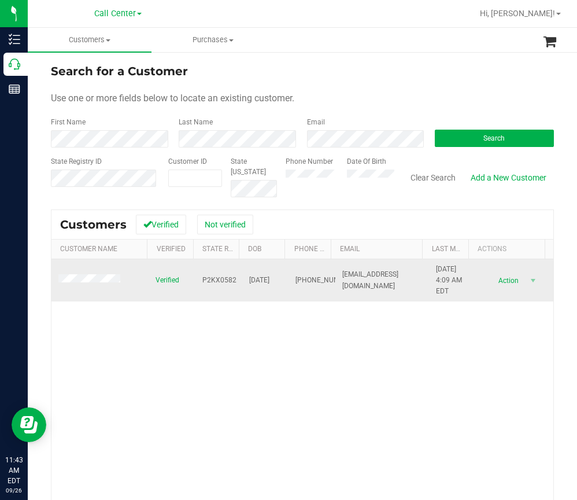
click at [210, 282] on span "P2KX0582" at bounding box center [219, 280] width 34 height 11
drag, startPoint x: 278, startPoint y: 280, endPoint x: 227, endPoint y: 283, distance: 51.0
click at [227, 283] on tr "Verified P2KX0582 08/29/1951 (941) 504-0808 lmcwil3318@gmail.com 3/31/2021 4:09…" at bounding box center [302, 280] width 502 height 43
click at [260, 282] on span "08/29/1951" at bounding box center [259, 280] width 20 height 11
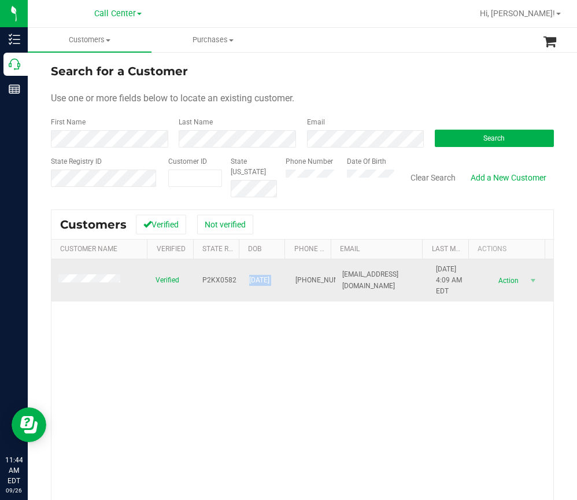
drag, startPoint x: 283, startPoint y: 279, endPoint x: 242, endPoint y: 280, distance: 41.6
click at [242, 280] on tr "Verified P2KX0582 08/29/1951 (941) 504-0808 lmcwil3318@gmail.com 3/31/2021 4:09…" at bounding box center [302, 280] width 502 height 43
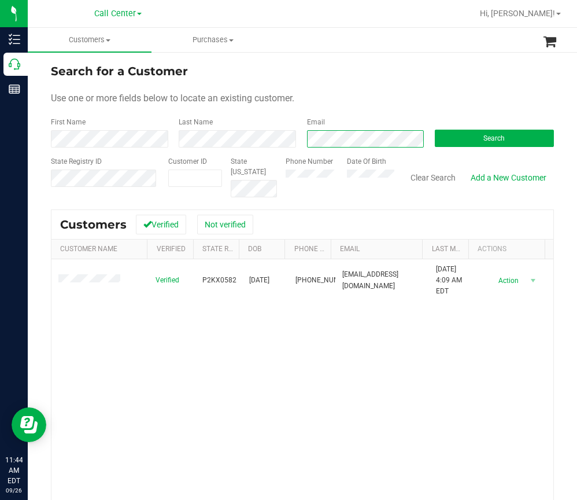
click at [245, 147] on div "First Name Last Name Email Search" at bounding box center [302, 132] width 503 height 31
click at [488, 136] on span "Search" at bounding box center [493, 138] width 21 height 8
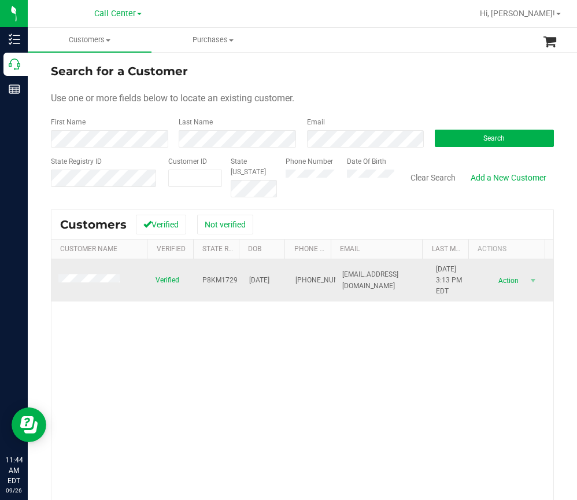
click at [221, 280] on span "P8KM1729" at bounding box center [219, 280] width 35 height 11
drag, startPoint x: 281, startPoint y: 278, endPoint x: 241, endPoint y: 282, distance: 40.1
click at [241, 282] on tr "Verified P8KM1729 02/17/1980 (407) 506-2035 tls4136@gmail.com 4/18/2023 3:13 PM…" at bounding box center [302, 280] width 502 height 43
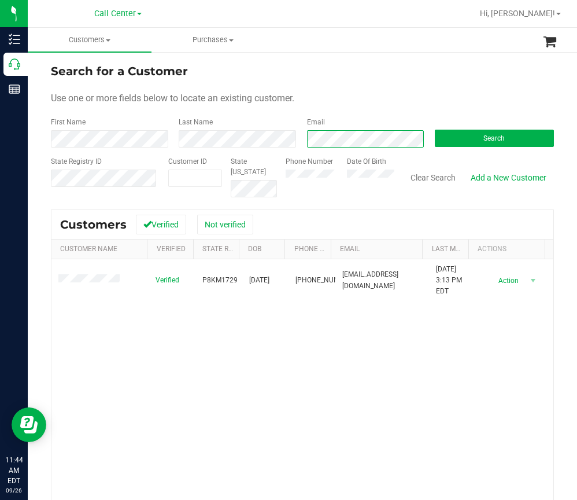
click at [300, 142] on div "Email" at bounding box center [362, 132] width 128 height 31
click at [500, 136] on button "Search" at bounding box center [494, 138] width 119 height 17
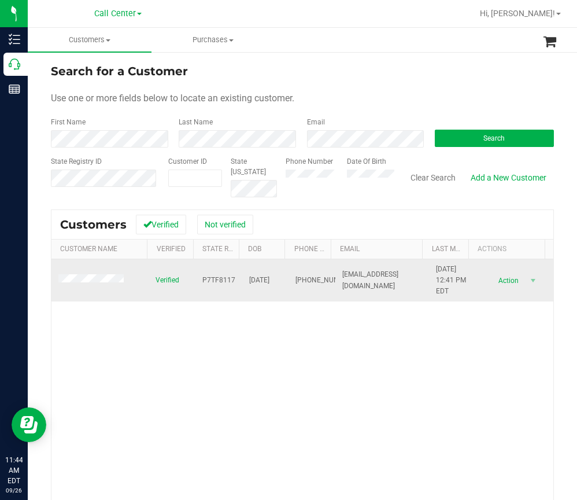
click at [218, 278] on span "P7TF8117" at bounding box center [218, 280] width 33 height 11
click at [218, 279] on span "P7TF8117" at bounding box center [218, 280] width 33 height 11
drag, startPoint x: 279, startPoint y: 278, endPoint x: 239, endPoint y: 281, distance: 40.6
click at [239, 281] on tr "Verified P7TF8117 02/27/1992 (352) 467-0848 klingnercynthia@gmail.com 5/14/2024…" at bounding box center [302, 280] width 502 height 43
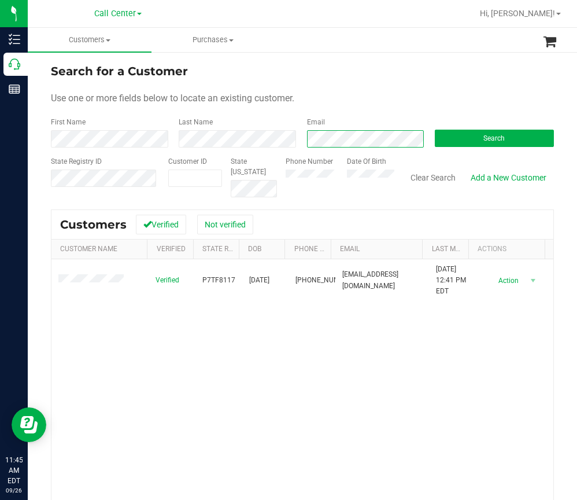
click at [287, 142] on div "First Name Last Name Email Search" at bounding box center [302, 132] width 503 height 31
click at [491, 136] on span "Search" at bounding box center [493, 138] width 21 height 8
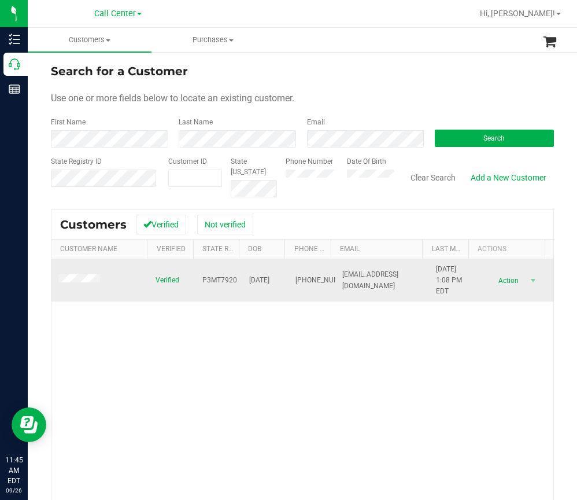
click at [212, 275] on span "P3MT7920" at bounding box center [219, 280] width 35 height 11
click at [215, 278] on span "P3MT7920" at bounding box center [219, 280] width 35 height 11
click at [215, 279] on span "P3MT7920" at bounding box center [219, 280] width 35 height 11
drag, startPoint x: 278, startPoint y: 280, endPoint x: 241, endPoint y: 280, distance: 37.0
click at [242, 280] on td "10/09/1945" at bounding box center [265, 280] width 47 height 43
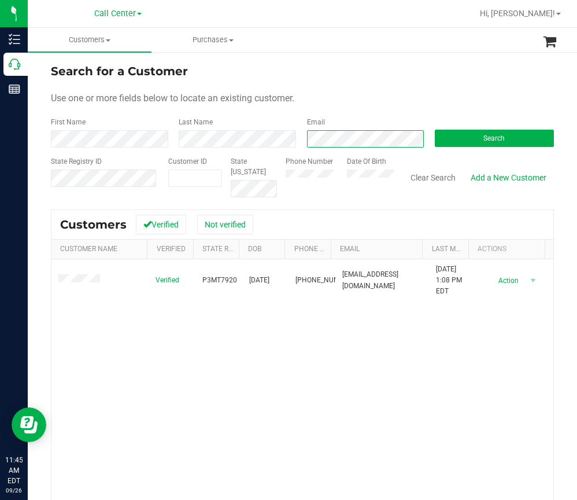
click at [298, 140] on div "Email" at bounding box center [362, 132] width 128 height 31
click at [459, 139] on button "Search" at bounding box center [494, 138] width 119 height 17
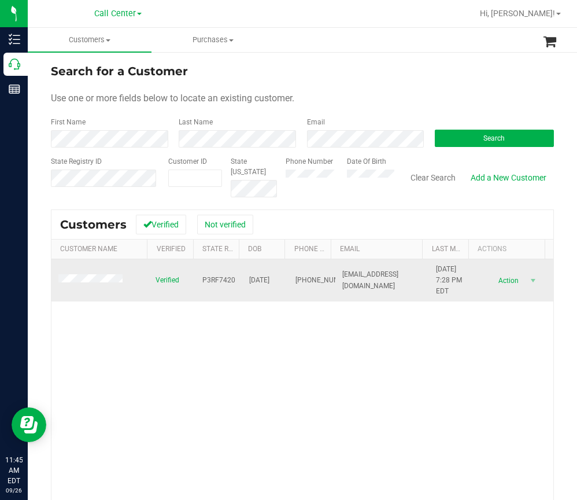
click at [216, 283] on span "P3RF7420" at bounding box center [218, 280] width 33 height 11
drag, startPoint x: 279, startPoint y: 280, endPoint x: 239, endPoint y: 278, distance: 40.0
click at [242, 278] on td "02/26/1988" at bounding box center [265, 280] width 47 height 43
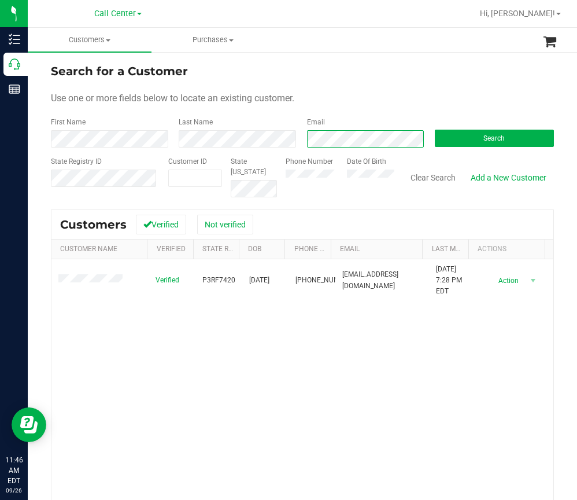
click at [298, 140] on div "Email" at bounding box center [362, 132] width 128 height 31
click at [273, 136] on div "First Name Last Name Email Search" at bounding box center [302, 132] width 503 height 31
drag, startPoint x: 511, startPoint y: 131, endPoint x: 521, endPoint y: 119, distance: 16.0
click at [511, 132] on button "Search" at bounding box center [494, 138] width 119 height 17
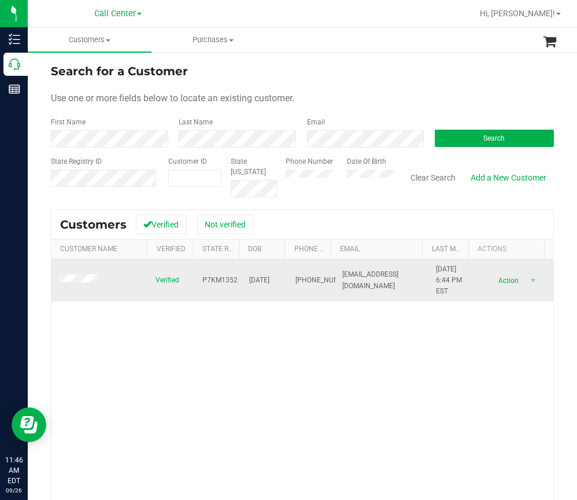
click at [216, 282] on span "P7KM1352" at bounding box center [219, 280] width 35 height 11
drag, startPoint x: 282, startPoint y: 278, endPoint x: 240, endPoint y: 281, distance: 41.8
click at [239, 281] on tr "Verified P7KM1352 03/19/1991 (850) 625-9324 bryancurtis7218@gmail.com 11/24/202…" at bounding box center [302, 280] width 502 height 43
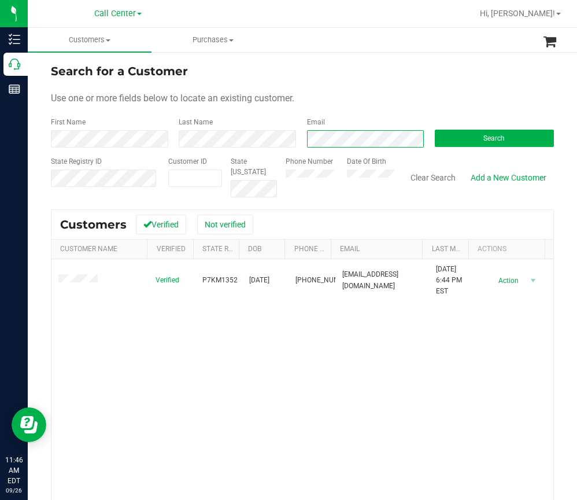
click at [301, 139] on div "Email" at bounding box center [362, 132] width 128 height 31
click at [487, 144] on button "Search" at bounding box center [494, 138] width 119 height 17
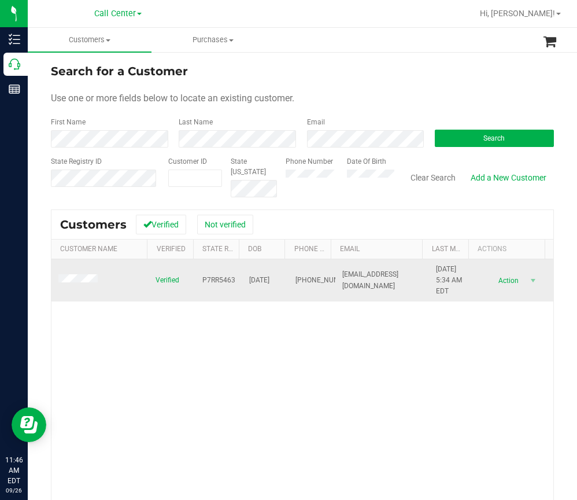
click at [213, 284] on span "P7RR5463" at bounding box center [218, 280] width 33 height 11
click at [212, 284] on span "P7RR5463" at bounding box center [218, 280] width 33 height 11
drag, startPoint x: 283, startPoint y: 278, endPoint x: 239, endPoint y: 279, distance: 44.5
click at [239, 279] on tr "Verified P7RR5463 11/01/1997 (786) 553-5350 ericcrear0@gmail.com 6/4/2021 5:34 …" at bounding box center [302, 280] width 502 height 43
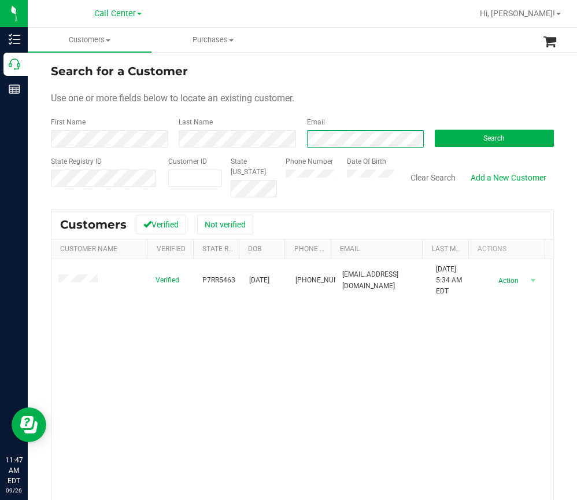
click at [298, 140] on div "Email" at bounding box center [362, 132] width 128 height 31
click at [480, 132] on button "Search" at bounding box center [494, 138] width 119 height 17
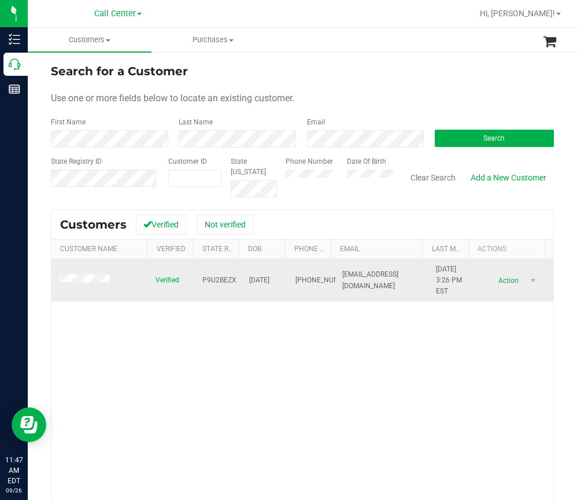
click at [219, 279] on span "P9U2BEZX" at bounding box center [219, 280] width 34 height 11
drag, startPoint x: 279, startPoint y: 280, endPoint x: 243, endPoint y: 282, distance: 36.5
click at [249, 282] on span "11/27/1948" at bounding box center [259, 280] width 20 height 11
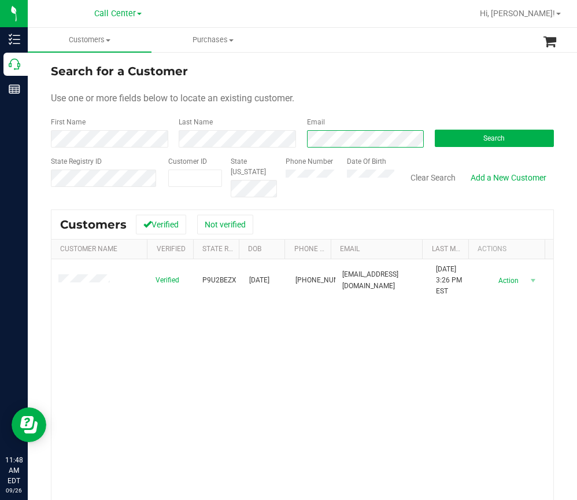
click at [290, 138] on div "First Name Last Name Email Search" at bounding box center [302, 132] width 503 height 31
click at [487, 134] on span "Search" at bounding box center [493, 138] width 21 height 8
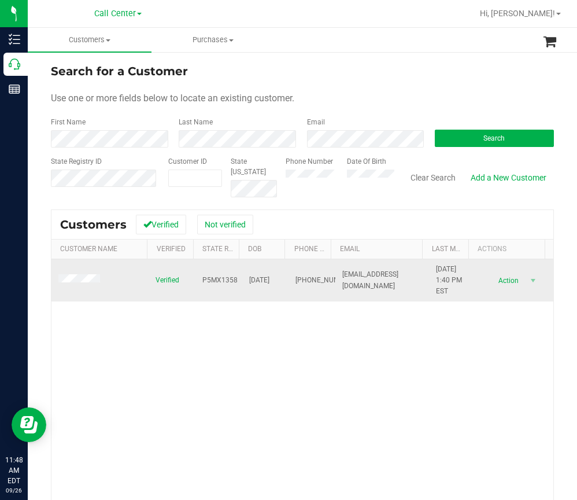
click at [223, 281] on span "P5MX1358" at bounding box center [219, 280] width 35 height 11
drag, startPoint x: 279, startPoint y: 282, endPoint x: 240, endPoint y: 283, distance: 38.8
click at [242, 283] on td "11/06/1982" at bounding box center [265, 280] width 47 height 43
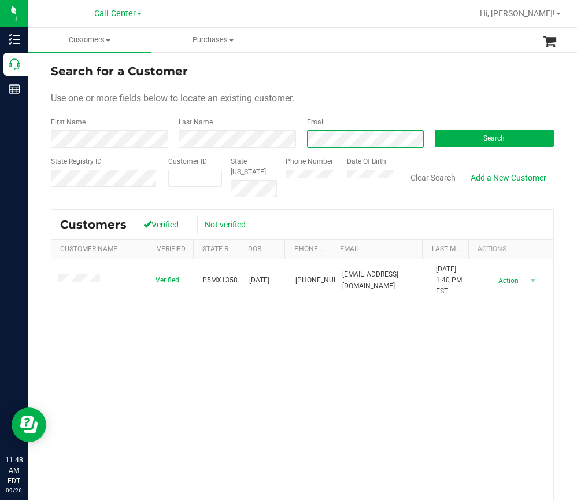
click at [308, 129] on div "Email" at bounding box center [362, 132] width 128 height 31
click at [466, 130] on button "Search" at bounding box center [494, 138] width 119 height 17
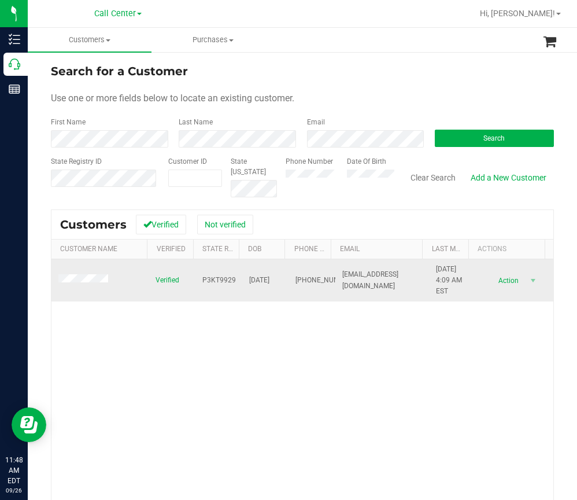
click at [219, 276] on span "P3KT9929" at bounding box center [219, 280] width 34 height 11
drag, startPoint x: 279, startPoint y: 283, endPoint x: 242, endPoint y: 276, distance: 38.3
click at [242, 276] on td "06/10/1993" at bounding box center [265, 280] width 47 height 43
drag, startPoint x: 261, startPoint y: 287, endPoint x: 279, endPoint y: 281, distance: 18.8
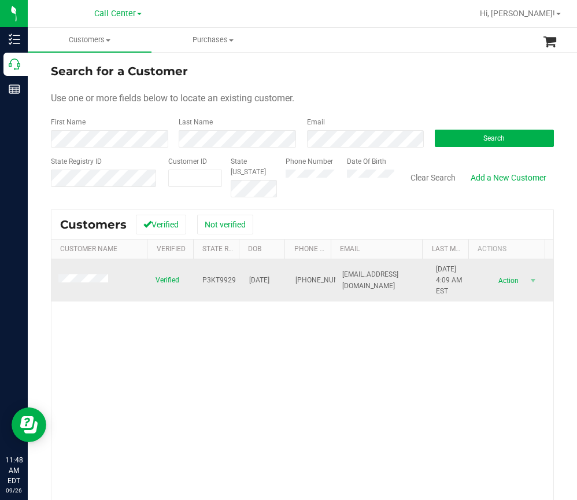
click at [269, 281] on span "06/10/1993" at bounding box center [259, 280] width 20 height 11
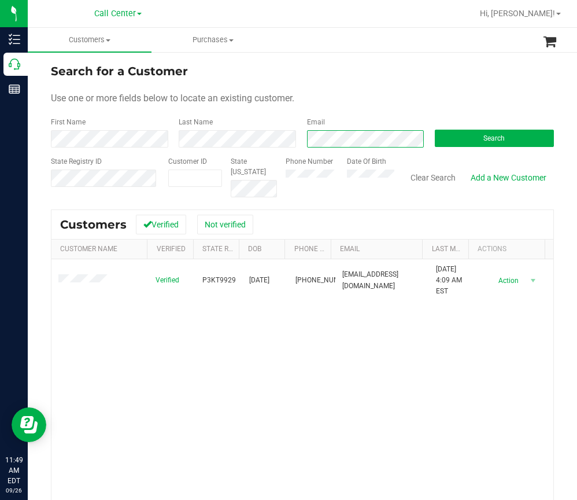
click at [73, 123] on div "First Name Last Name Email Search" at bounding box center [302, 132] width 503 height 31
click at [515, 144] on button "Search" at bounding box center [494, 138] width 119 height 17
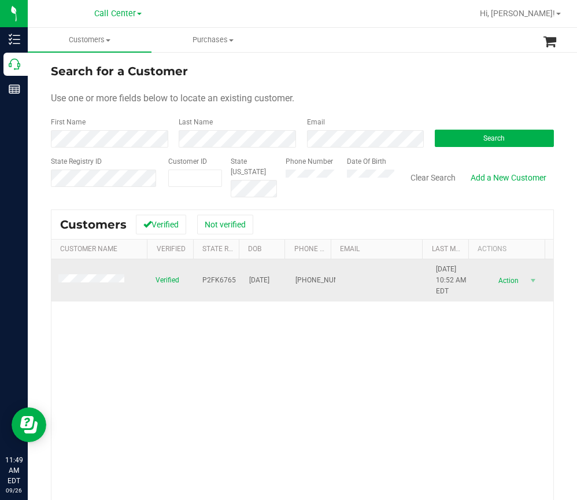
click at [210, 282] on span "P2FK6765" at bounding box center [219, 280] width 34 height 11
drag, startPoint x: 280, startPoint y: 280, endPoint x: 235, endPoint y: 278, distance: 45.2
click at [235, 278] on tr "Verified P2FK6765 12/04/1954 (561) 624-1019 3/16/2022 10:52 AM EDT Delete Profi…" at bounding box center [302, 280] width 502 height 43
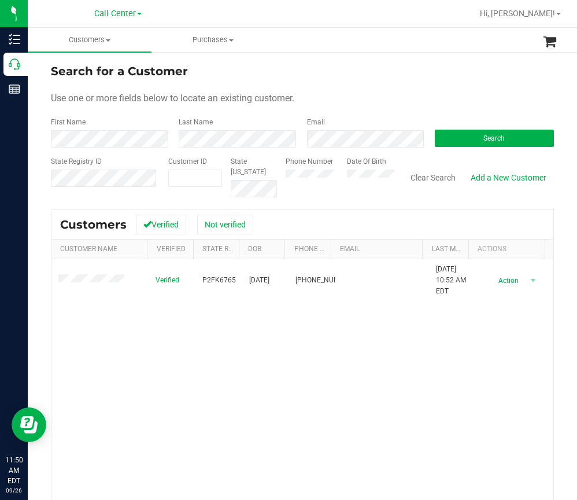
click at [470, 205] on div "Search for a Customer Use one or more fields below to locate an existing custom…" at bounding box center [302, 333] width 503 height 542
click at [468, 136] on button "Search" at bounding box center [494, 138] width 119 height 17
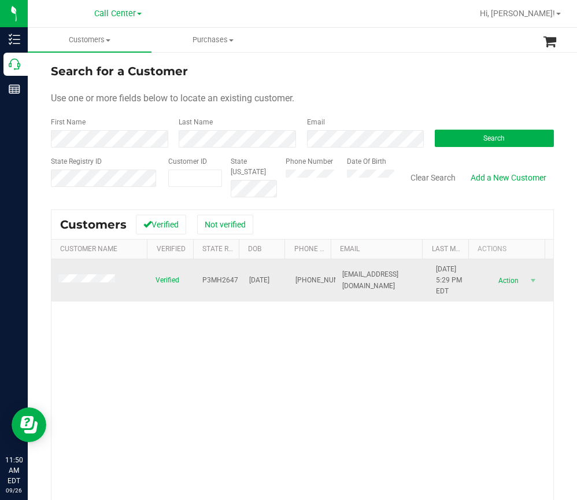
click at [205, 279] on span "P3MH2647" at bounding box center [220, 280] width 36 height 11
drag, startPoint x: 279, startPoint y: 278, endPoint x: 227, endPoint y: 279, distance: 52.1
click at [227, 279] on tr "Verified P3MH2647 03/06/1962 (863) 557-5466 mrisjo1962@gmail.com 11/3/2021 5:29…" at bounding box center [302, 280] width 502 height 43
click at [249, 277] on span "03/06/1962" at bounding box center [259, 280] width 20 height 11
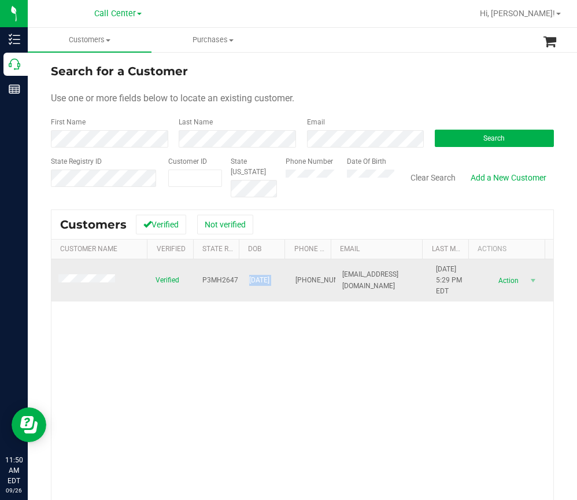
drag, startPoint x: 278, startPoint y: 279, endPoint x: 239, endPoint y: 280, distance: 38.8
click at [239, 280] on tr "Verified P3MH2647 03/06/1962 (863) 557-5466 mrisjo1962@gmail.com 11/3/2021 5:29…" at bounding box center [302, 280] width 502 height 43
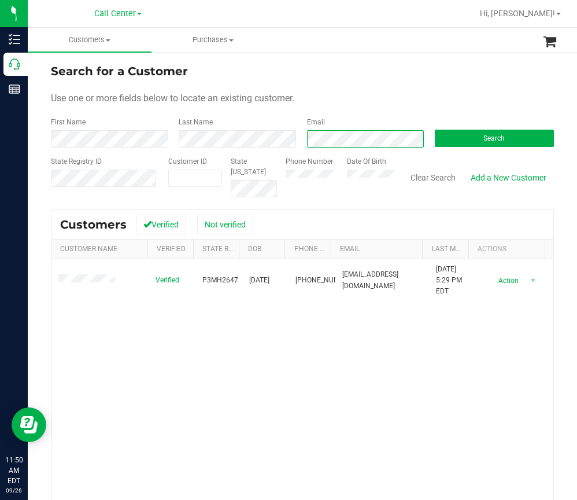
click at [300, 141] on div "Email" at bounding box center [362, 132] width 128 height 31
drag, startPoint x: 463, startPoint y: 128, endPoint x: 468, endPoint y: 131, distance: 6.0
click at [464, 128] on div "Search" at bounding box center [490, 132] width 128 height 31
click at [490, 136] on span "Search" at bounding box center [493, 138] width 21 height 8
click at [202, 150] on form "Search for a Customer Use one or more fields below to locate an existing custom…" at bounding box center [302, 129] width 503 height 135
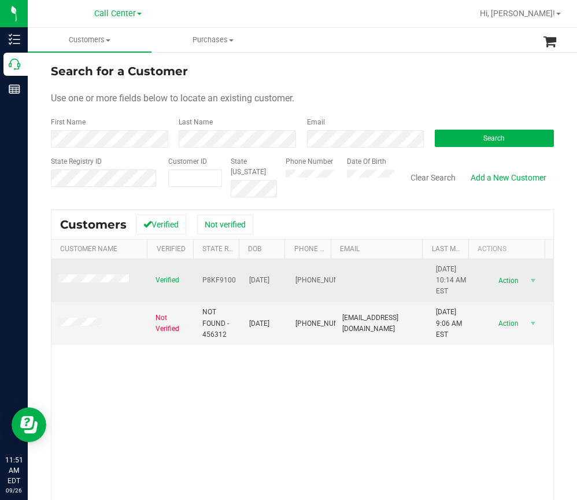
click at [219, 283] on span "P8KF9100" at bounding box center [219, 280] width 34 height 11
drag, startPoint x: 280, startPoint y: 282, endPoint x: 234, endPoint y: 283, distance: 46.8
click at [234, 283] on tr "Verified P8KF9100 10/18/1968 (954) 465-5588 2/17/2021 10:14 AM EST Delete Profi…" at bounding box center [302, 280] width 502 height 43
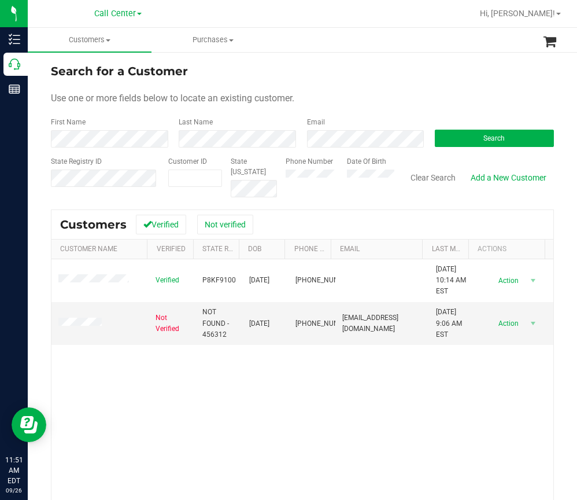
click at [433, 199] on div "Search for a Customer Use one or more fields below to locate an existing custom…" at bounding box center [302, 333] width 503 height 542
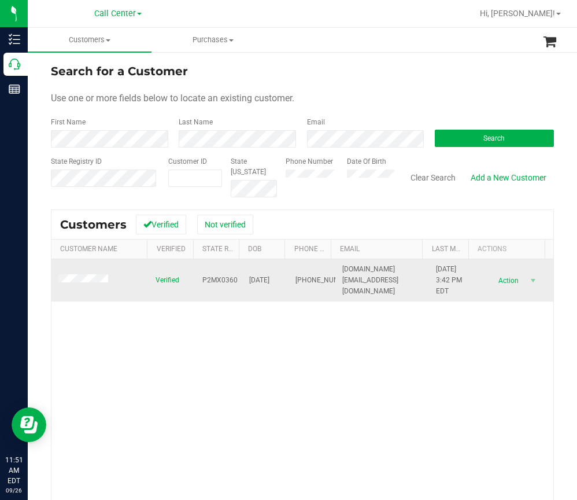
click at [203, 276] on span "P2MX0360" at bounding box center [219, 280] width 35 height 11
drag, startPoint x: 280, startPoint y: 278, endPoint x: 230, endPoint y: 278, distance: 50.9
click at [230, 278] on tr "Verified P2MX0360 03/31/1977 (727) 400-1577 heavenlyhousekeeping.lc@gmail.com 7…" at bounding box center [302, 280] width 502 height 43
click at [242, 282] on td "03/31/1977" at bounding box center [265, 280] width 47 height 43
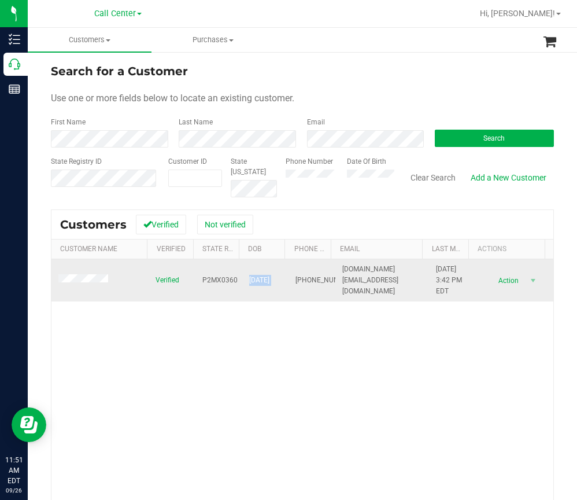
drag, startPoint x: 282, startPoint y: 280, endPoint x: 235, endPoint y: 281, distance: 46.8
click at [235, 281] on tr "Verified P2MX0360 03/31/1977 (727) 400-1577 heavenlyhousekeeping.lc@gmail.com 7…" at bounding box center [302, 280] width 502 height 43
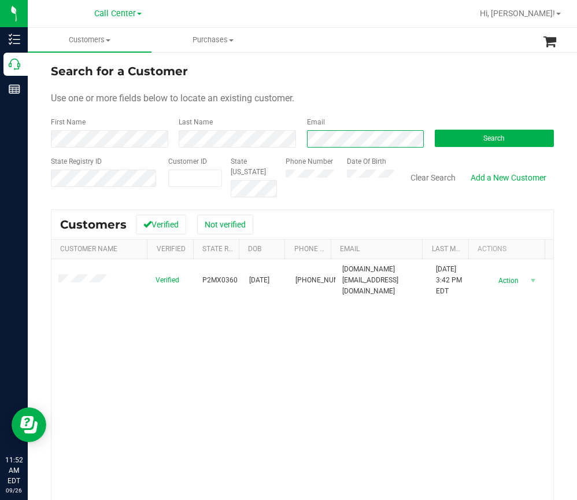
scroll to position [0, 9]
click at [479, 154] on form "Search for a Customer Use one or more fields below to locate an existing custom…" at bounding box center [302, 129] width 503 height 135
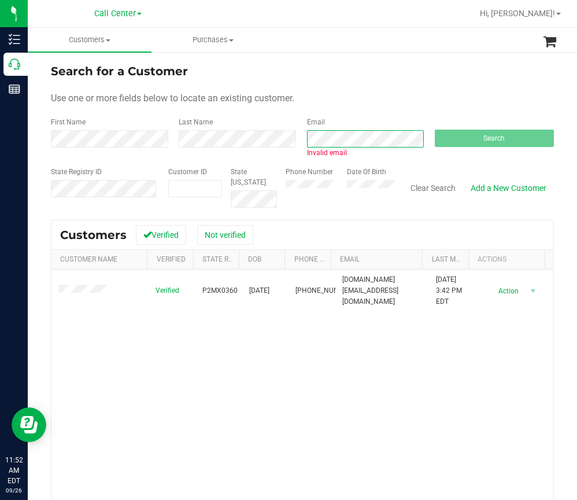
click at [162, 163] on form "Search for a Customer Use one or more fields below to locate an existing custom…" at bounding box center [302, 134] width 503 height 145
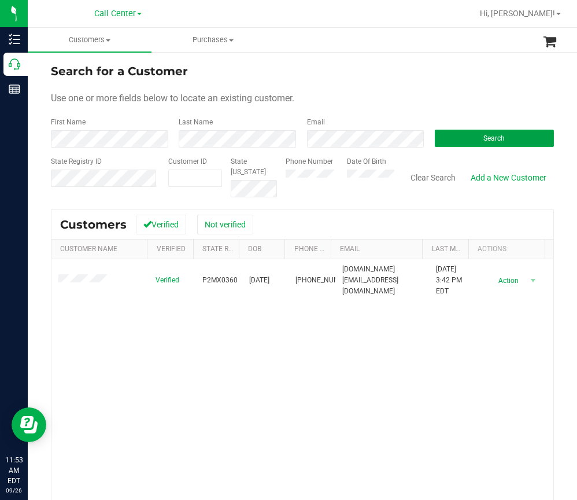
drag, startPoint x: 463, startPoint y: 132, endPoint x: 561, endPoint y: 84, distance: 108.6
click at [464, 132] on button "Search" at bounding box center [494, 138] width 119 height 17
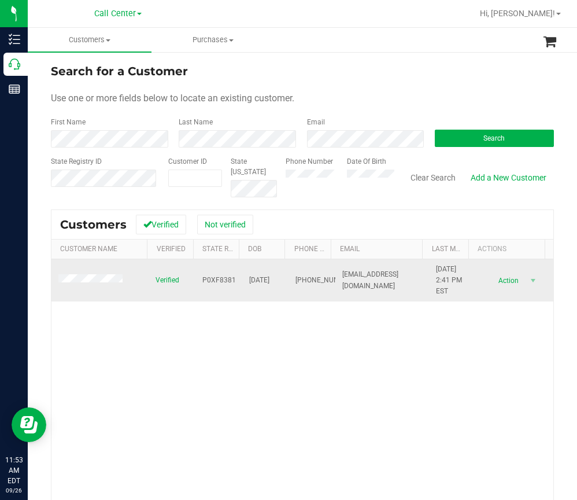
click at [210, 282] on span "P0XF8381" at bounding box center [219, 280] width 34 height 11
drag, startPoint x: 279, startPoint y: 281, endPoint x: 239, endPoint y: 283, distance: 40.5
click at [242, 283] on td "07/13/2002" at bounding box center [265, 280] width 47 height 43
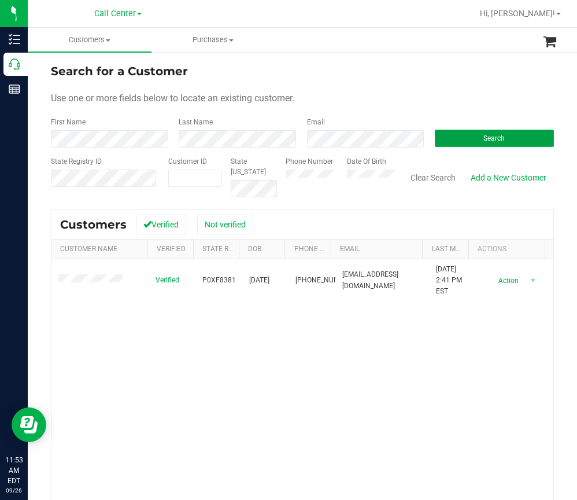
click at [471, 139] on button "Search" at bounding box center [494, 138] width 119 height 17
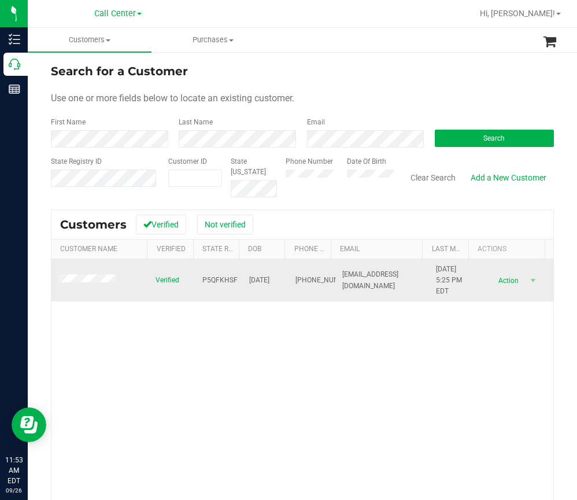
click at [216, 279] on span "P5QFKHSF" at bounding box center [219, 280] width 35 height 11
drag, startPoint x: 280, startPoint y: 280, endPoint x: 242, endPoint y: 280, distance: 38.2
click at [242, 280] on td "03/29/1961" at bounding box center [265, 280] width 47 height 43
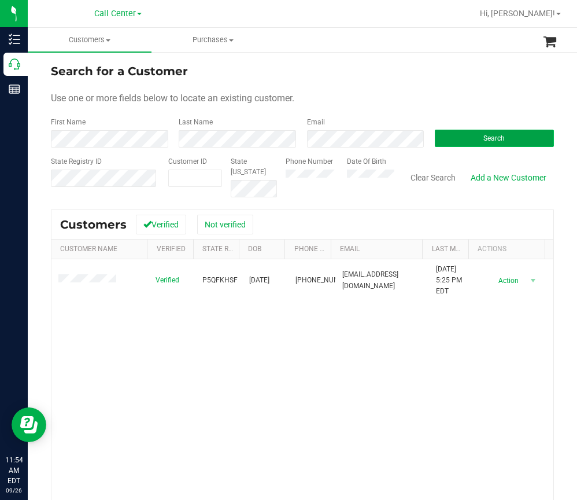
click at [449, 142] on button "Search" at bounding box center [494, 138] width 119 height 17
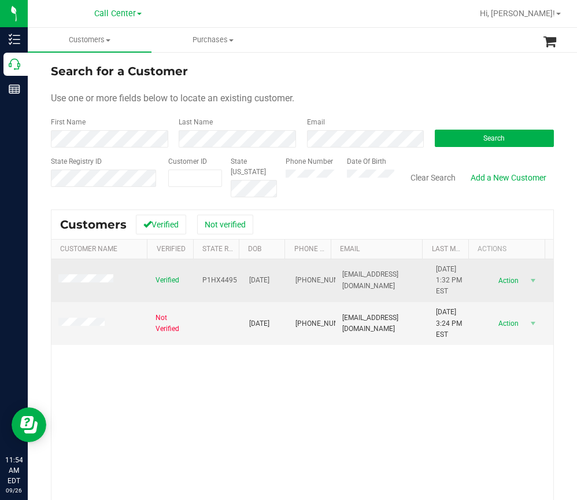
click at [215, 280] on span "P1HX4495" at bounding box center [219, 280] width 35 height 11
click at [216, 280] on span "P1HX4495" at bounding box center [219, 280] width 35 height 11
drag, startPoint x: 279, startPoint y: 280, endPoint x: 241, endPoint y: 281, distance: 38.2
click at [242, 281] on td "06/25/1985" at bounding box center [265, 280] width 47 height 43
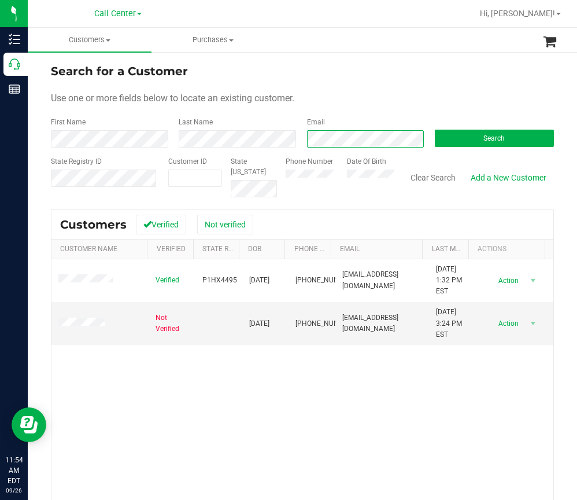
click at [298, 138] on div "Email" at bounding box center [362, 132] width 128 height 31
click at [483, 134] on span "Search" at bounding box center [493, 138] width 21 height 8
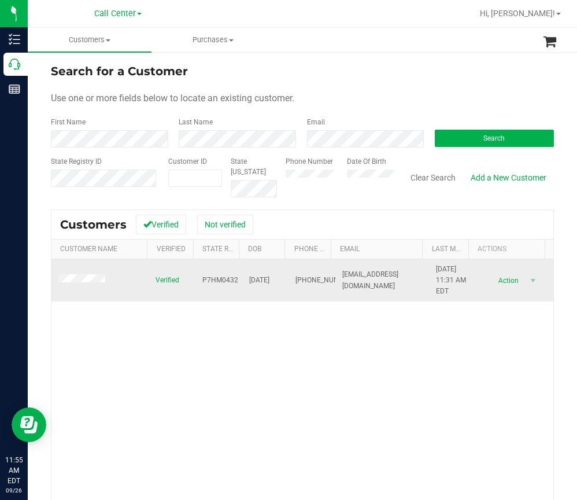
click at [221, 279] on span "P7HM0432" at bounding box center [220, 280] width 36 height 11
drag, startPoint x: 280, startPoint y: 281, endPoint x: 236, endPoint y: 287, distance: 44.9
click at [236, 287] on tr "Verified P7HM0432 01/27/2001 (305) 733-7918 MOMORUBEN22@GMAIL.COM 7/12/2024 11:…" at bounding box center [302, 280] width 502 height 43
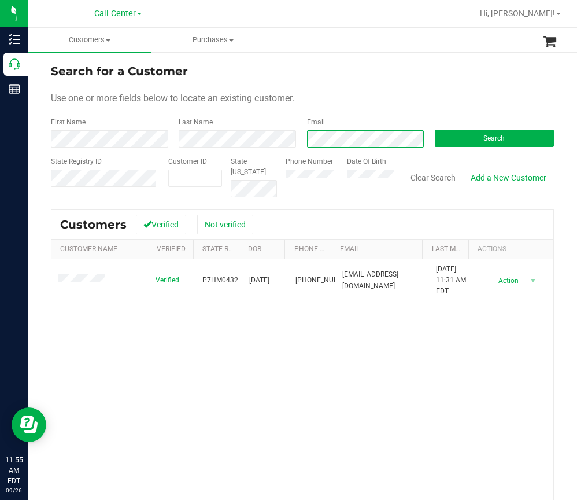
click at [270, 139] on div "First Name Last Name Email Search" at bounding box center [302, 132] width 503 height 31
click at [467, 141] on button "Search" at bounding box center [494, 138] width 119 height 17
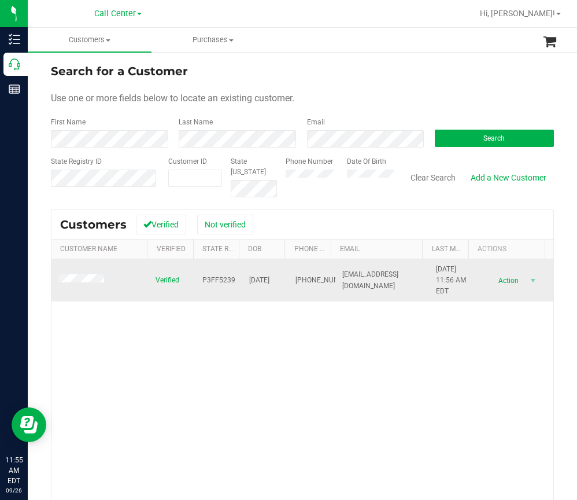
click at [204, 276] on span "P3FF5239" at bounding box center [218, 280] width 33 height 11
click at [205, 278] on span "P3FF5239" at bounding box center [218, 280] width 33 height 11
drag, startPoint x: 282, startPoint y: 279, endPoint x: 242, endPoint y: 283, distance: 40.2
click at [242, 283] on tr "Verified P3FF5239 01/08/1971 (509) 821-0061 markperez1971@gmail.com 10/6/2023 1…" at bounding box center [302, 280] width 502 height 43
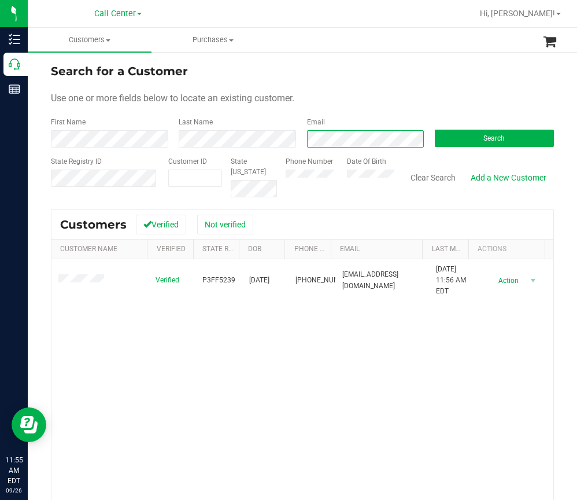
click at [292, 139] on div "First Name Last Name Email Search" at bounding box center [302, 132] width 503 height 31
click at [456, 137] on button "Search" at bounding box center [494, 138] width 119 height 17
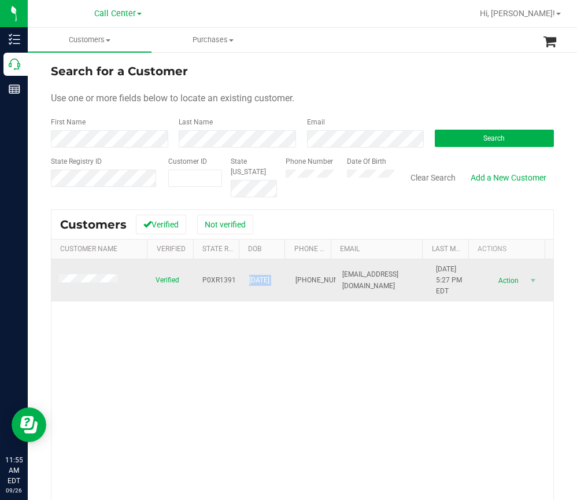
drag, startPoint x: 282, startPoint y: 280, endPoint x: 242, endPoint y: 280, distance: 40.5
click at [242, 280] on tr "Verified P0XR1391 06/08/1977 (205) 266-3381 Geauxnicole77@gmail.com 5/23/2024 5…" at bounding box center [302, 280] width 502 height 43
click at [231, 280] on td "P0XR1391" at bounding box center [218, 280] width 47 height 43
click at [224, 280] on span "P0XR1391" at bounding box center [219, 280] width 34 height 11
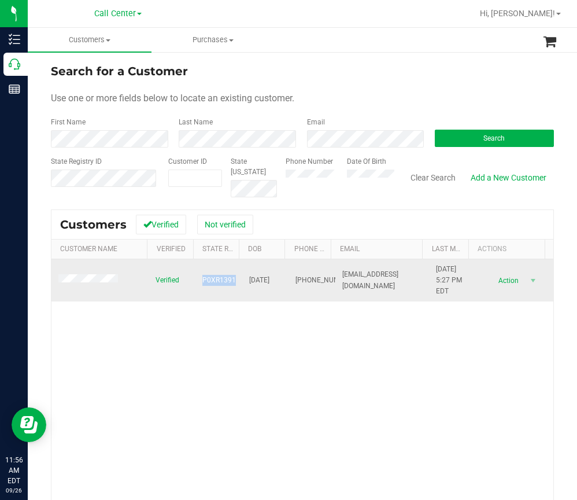
drag, startPoint x: 277, startPoint y: 281, endPoint x: 243, endPoint y: 282, distance: 34.1
click at [249, 282] on span "06/08/1977" at bounding box center [259, 280] width 20 height 11
drag, startPoint x: 283, startPoint y: 279, endPoint x: 245, endPoint y: 279, distance: 38.2
click at [245, 279] on tr "Verified P0XR1391 06/08/1977 (205) 266-3381 Geauxnicole77@gmail.com 5/23/2024 5…" at bounding box center [302, 280] width 502 height 43
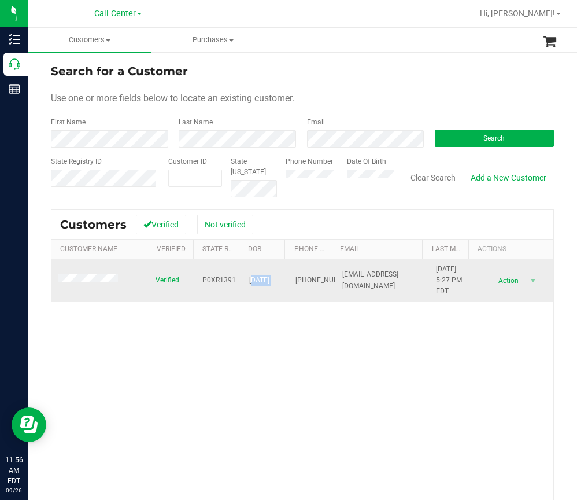
click at [249, 279] on span "06/08/1977" at bounding box center [259, 280] width 20 height 11
drag, startPoint x: 239, startPoint y: 279, endPoint x: 281, endPoint y: 284, distance: 42.0
click at [281, 284] on tr "Verified P0XR1391 06/08/1977 (205) 266-3381 Geauxnicole77@gmail.com 5/23/2024 5…" at bounding box center [302, 280] width 502 height 43
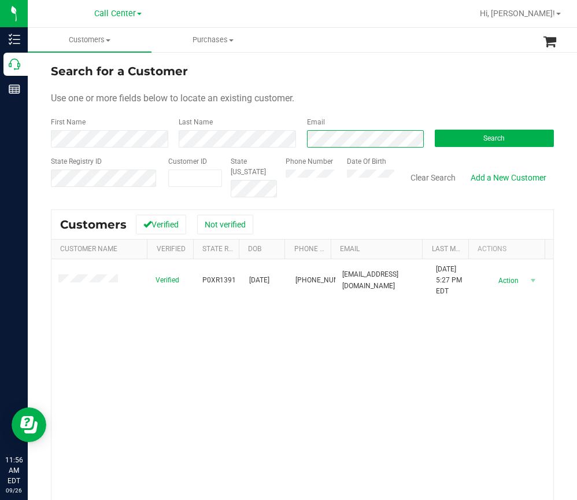
click at [301, 141] on div "Email" at bounding box center [362, 132] width 128 height 31
click at [488, 141] on span "Search" at bounding box center [493, 138] width 21 height 8
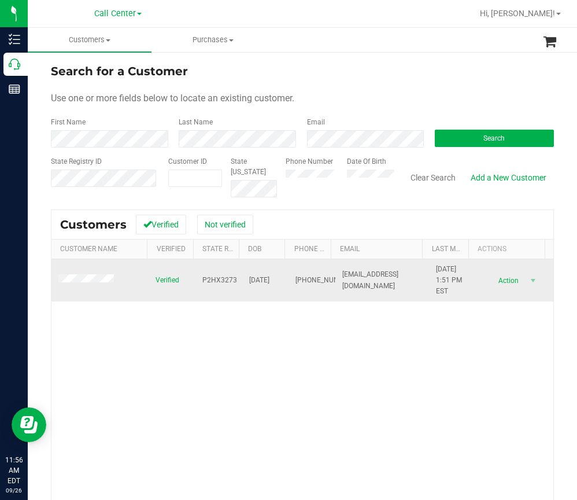
click at [205, 278] on span "P2HX3273" at bounding box center [219, 280] width 35 height 11
drag, startPoint x: 280, startPoint y: 279, endPoint x: 242, endPoint y: 282, distance: 38.8
click at [242, 282] on tr "Verified P2HX3273 07/07/1956 (772) 204-4202 jefferyaustin280@gmail.com 12/31/20…" at bounding box center [302, 280] width 502 height 43
